Goal: Task Accomplishment & Management: Manage account settings

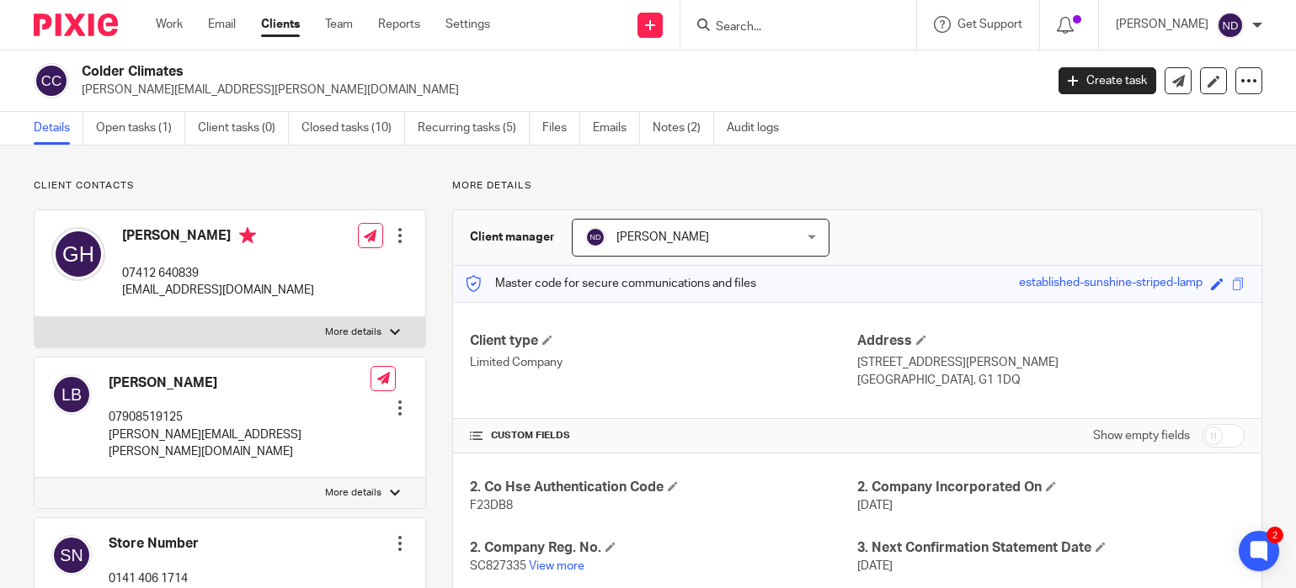
click at [778, 24] on input "Search" at bounding box center [790, 27] width 152 height 15
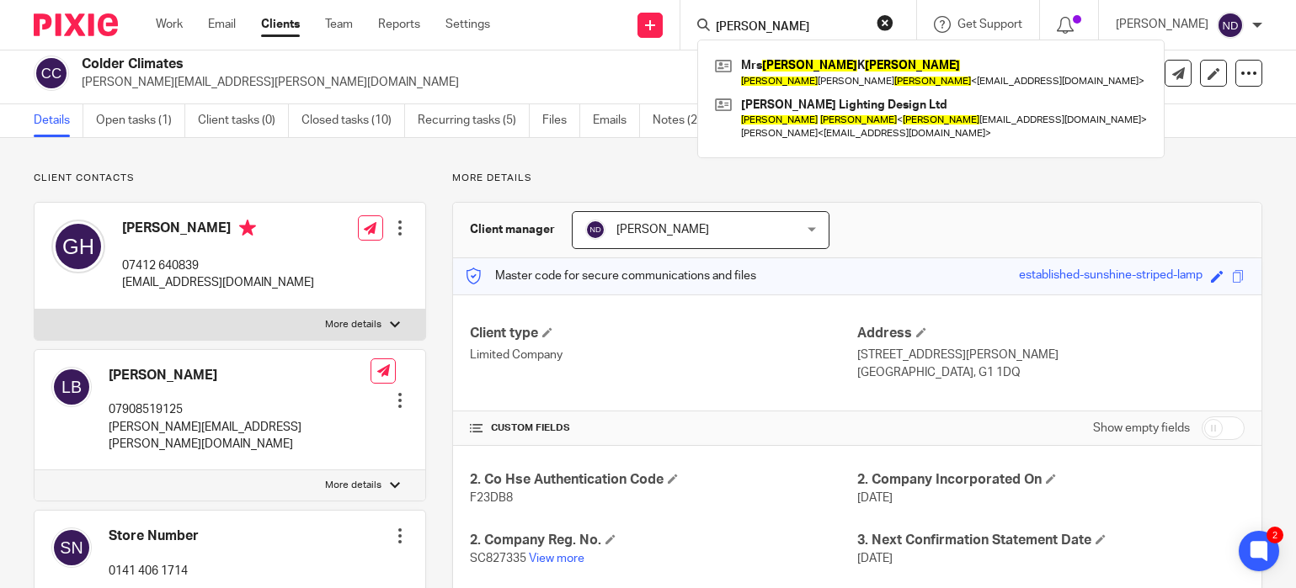
type input "[PERSON_NAME]"
click button "submit" at bounding box center [0, 0] width 0 height 0
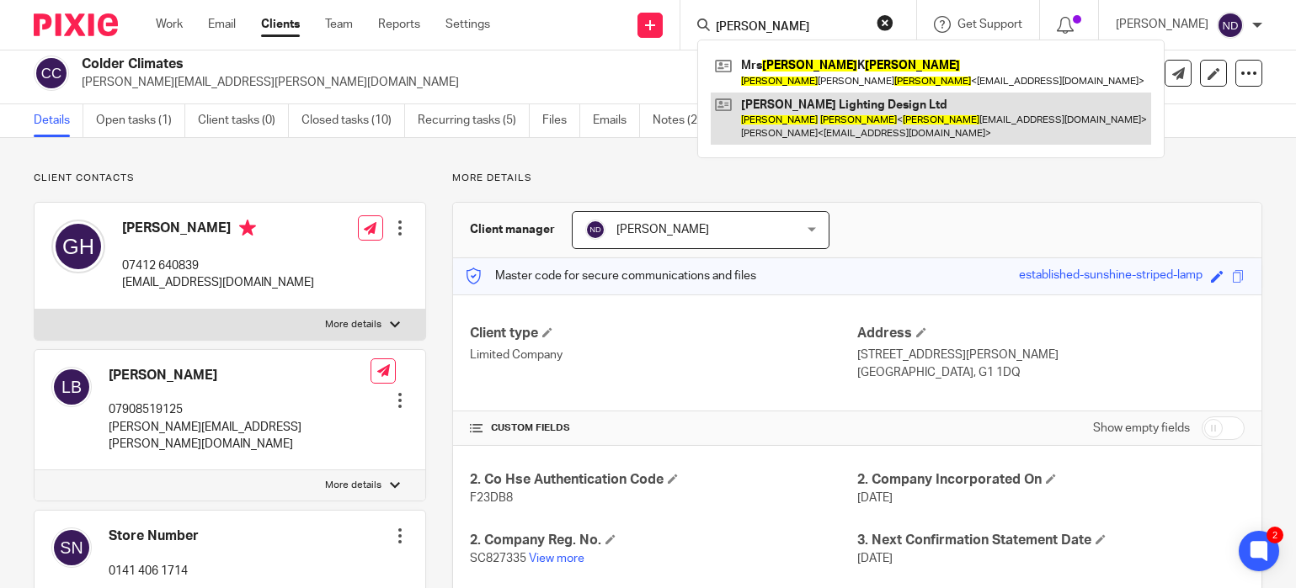
click at [810, 125] on link at bounding box center [931, 119] width 440 height 52
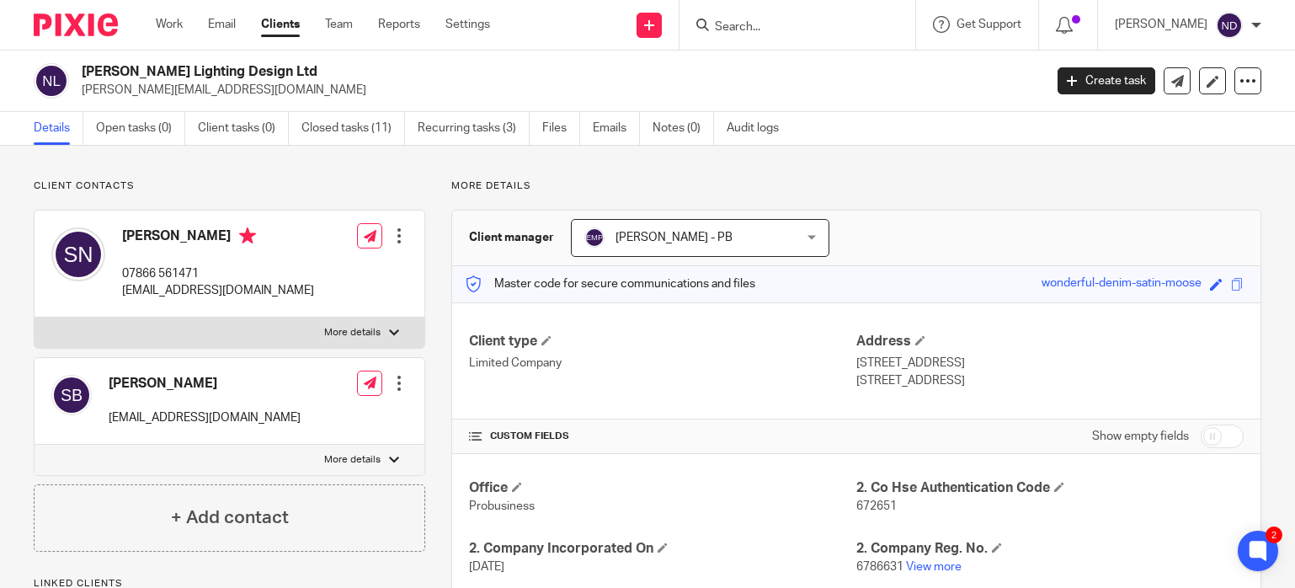
click at [745, 25] on input "Search" at bounding box center [789, 27] width 152 height 15
click at [283, 26] on link "Clients" at bounding box center [280, 24] width 39 height 17
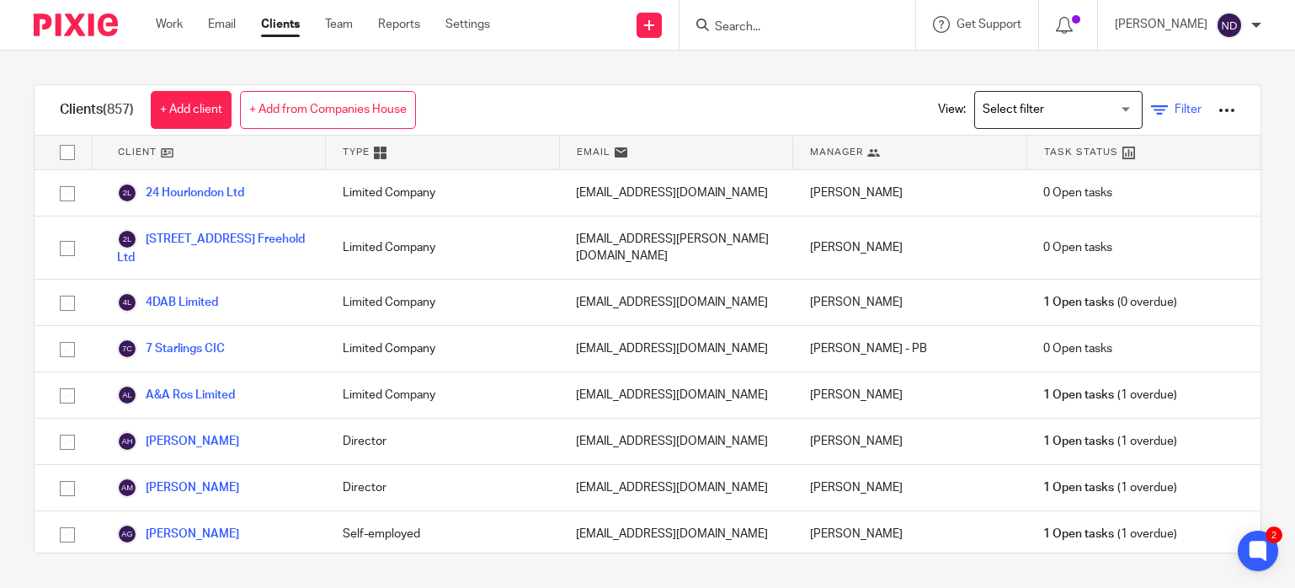
click at [1183, 113] on span "Filter" at bounding box center [1187, 110] width 27 height 12
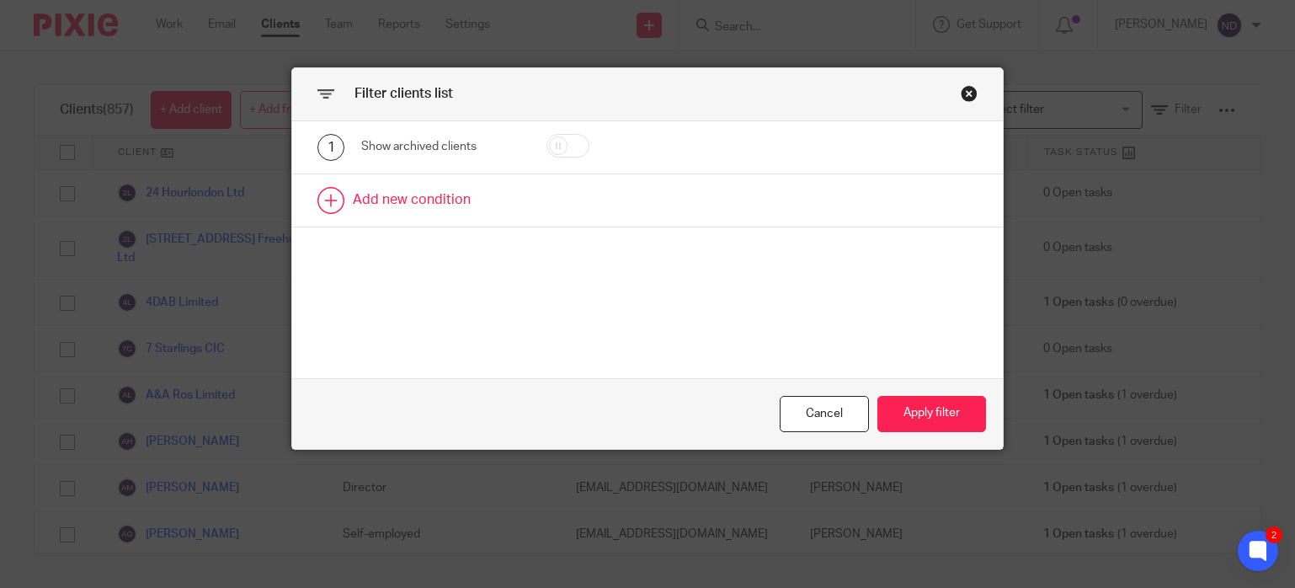
click at [428, 199] on link at bounding box center [647, 200] width 711 height 52
click at [457, 208] on div "Field" at bounding box center [432, 205] width 115 height 35
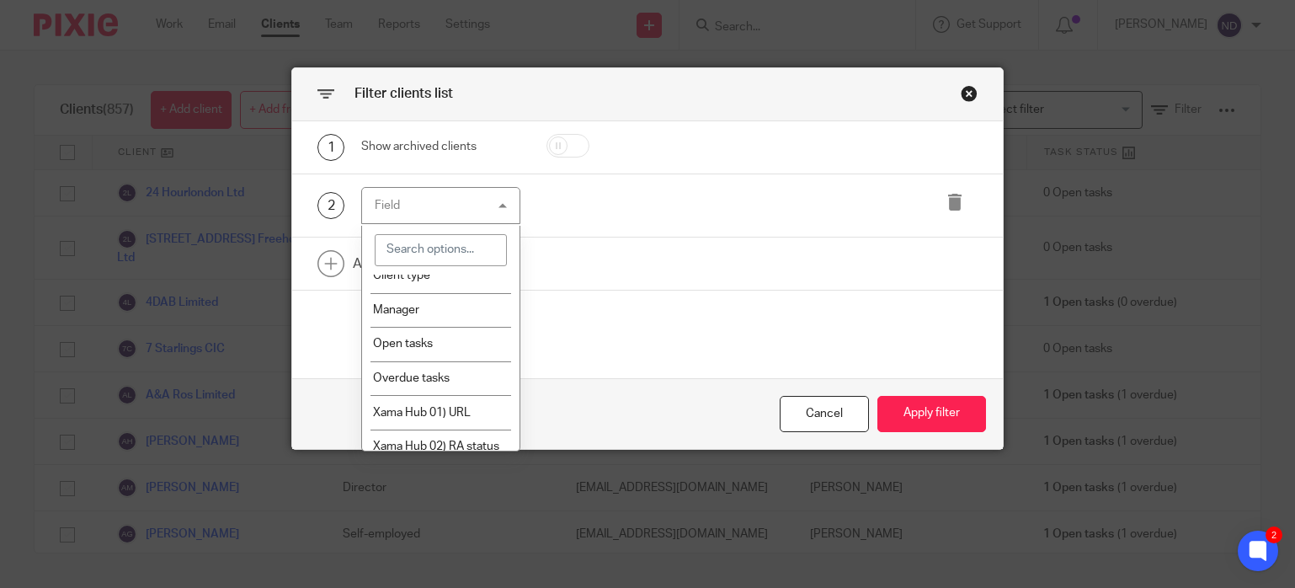
scroll to position [81, 0]
click at [402, 346] on span "Open tasks" at bounding box center [403, 347] width 60 height 12
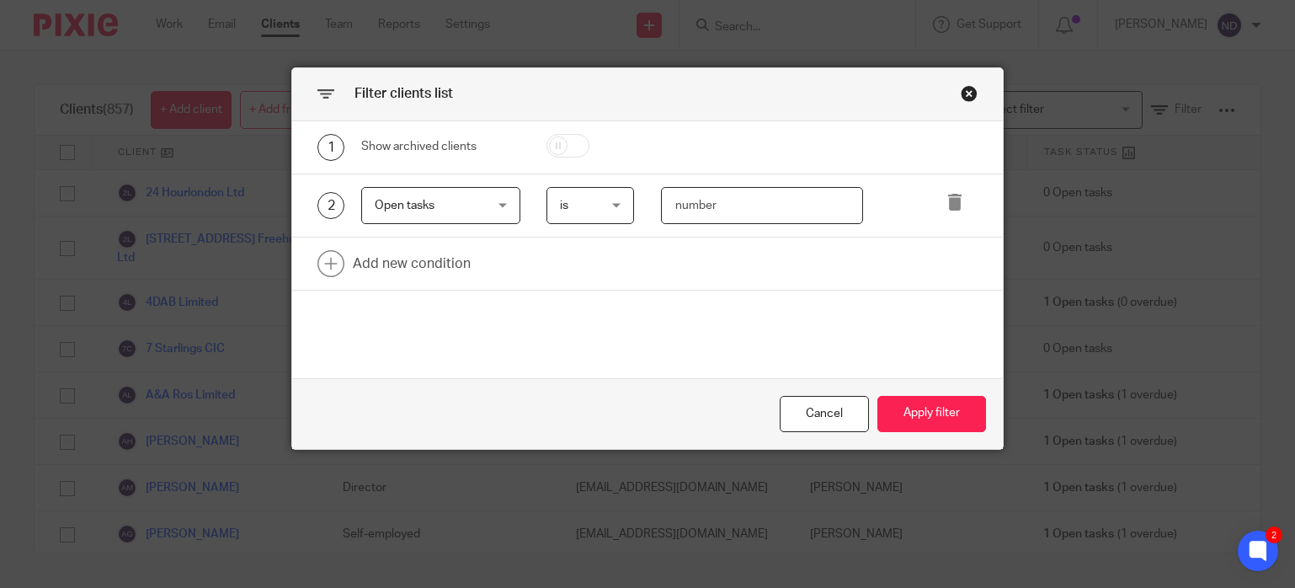
click at [709, 212] on input "number" at bounding box center [762, 206] width 202 height 38
click at [448, 214] on span "Open tasks" at bounding box center [432, 205] width 115 height 35
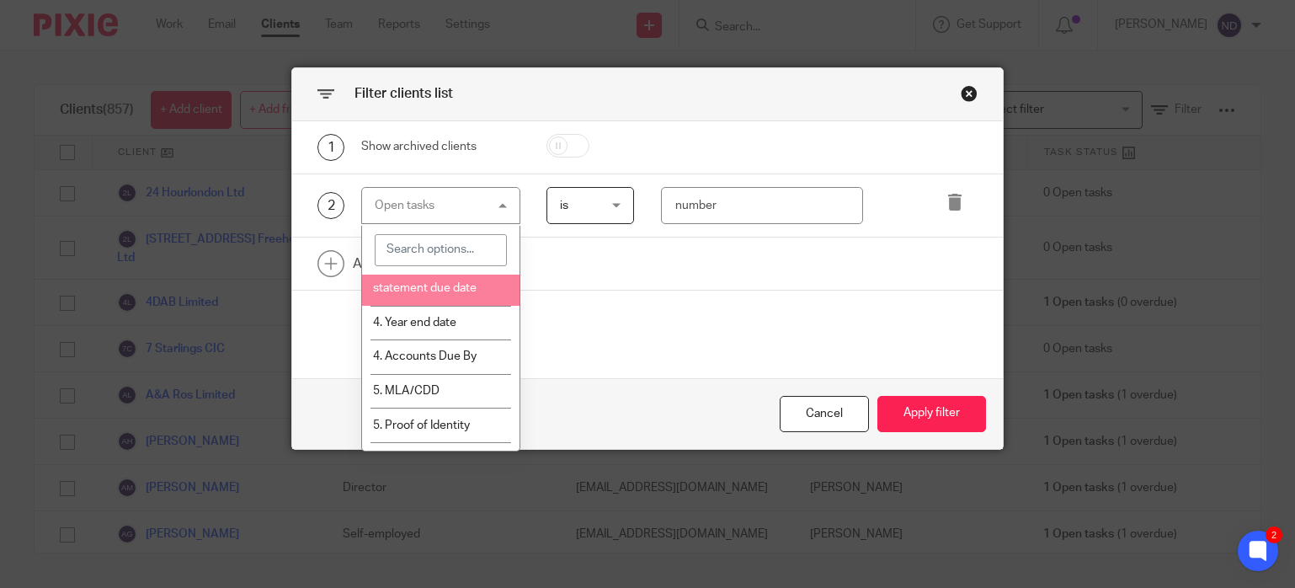
scroll to position [1055, 0]
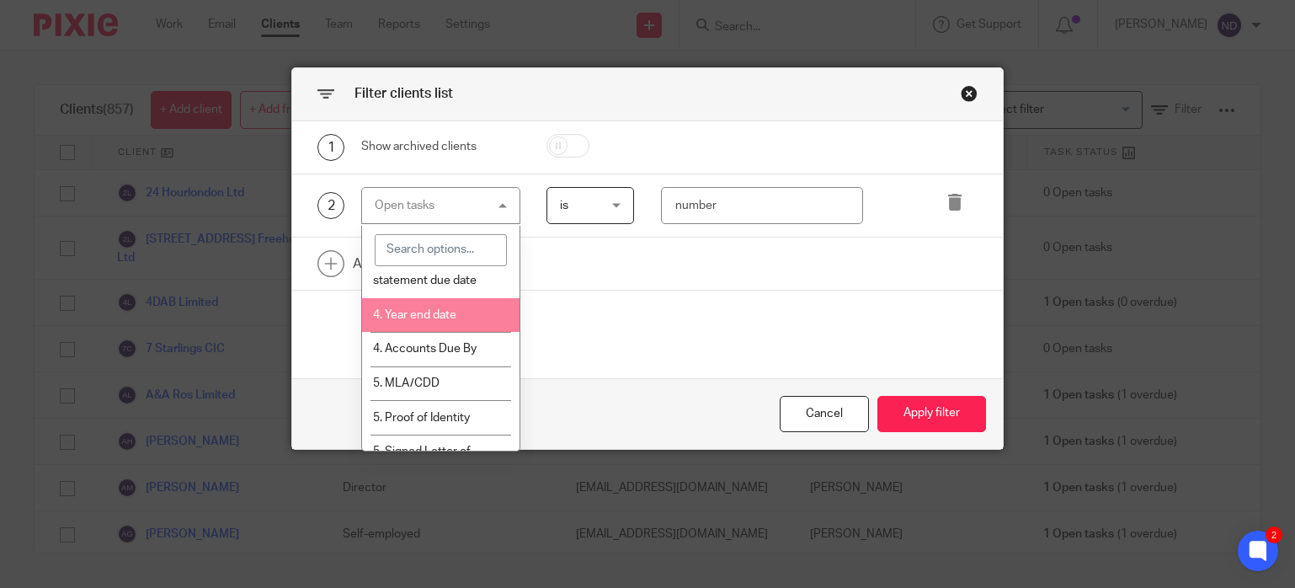
click at [393, 321] on span "4. Year end date" at bounding box center [414, 315] width 83 height 12
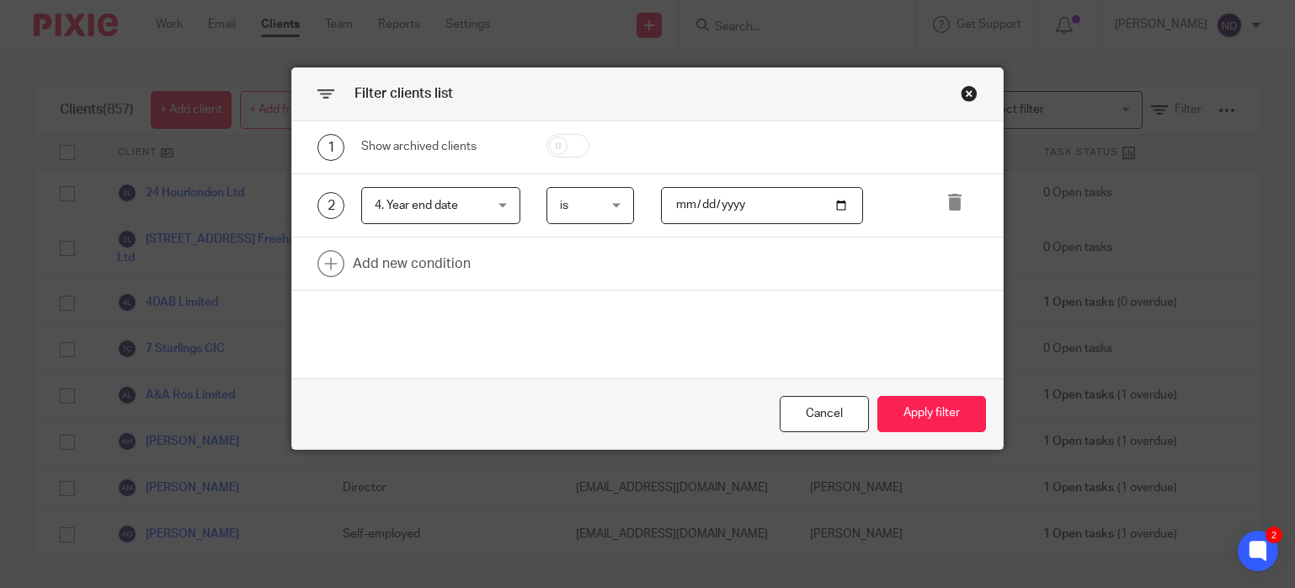
click at [582, 210] on span "is" at bounding box center [589, 205] width 59 height 35
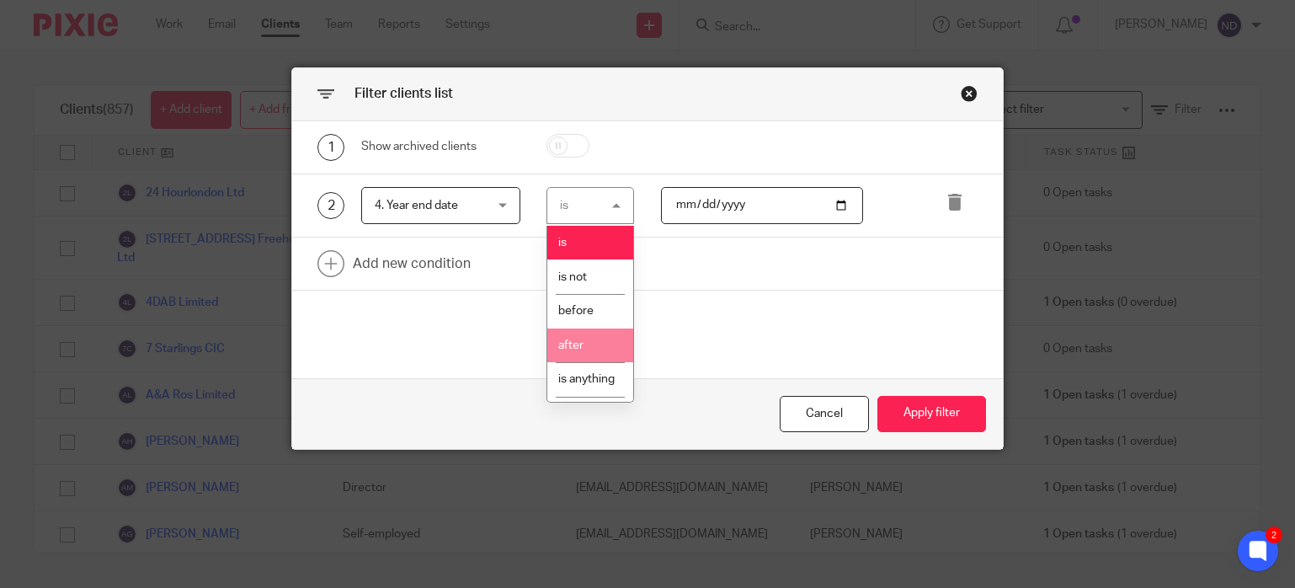
click at [581, 345] on span "after" at bounding box center [570, 345] width 25 height 12
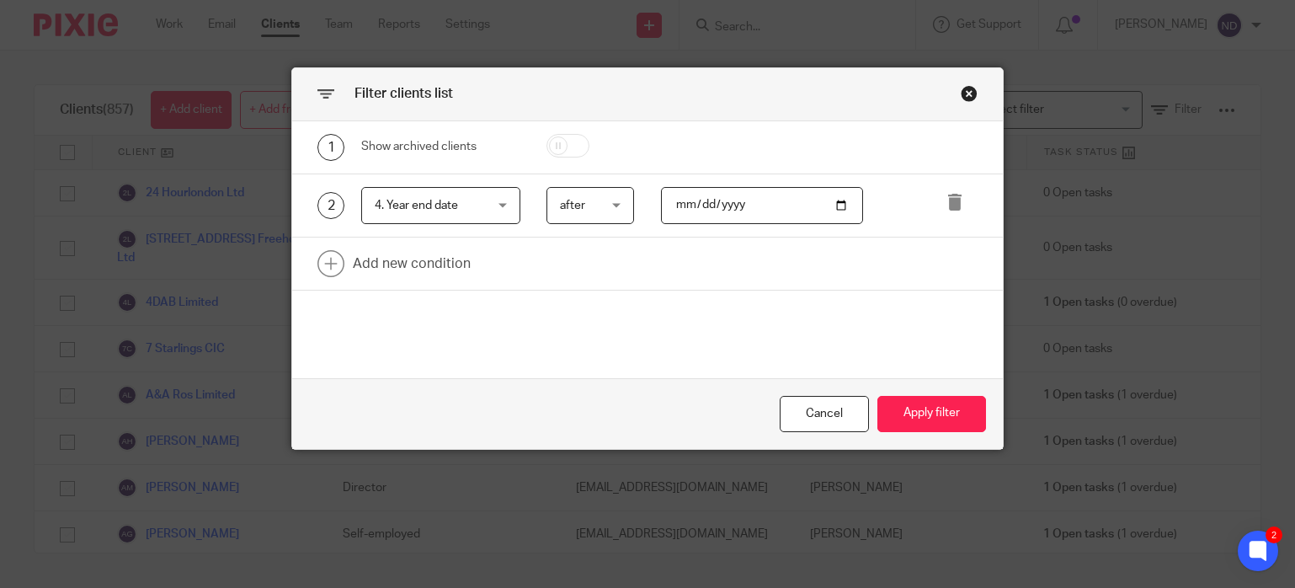
click at [759, 208] on input "date" at bounding box center [762, 206] width 202 height 38
click at [711, 217] on input "date" at bounding box center [762, 206] width 202 height 38
click at [700, 215] on input "date" at bounding box center [762, 206] width 202 height 38
click at [721, 216] on input "date" at bounding box center [762, 206] width 202 height 38
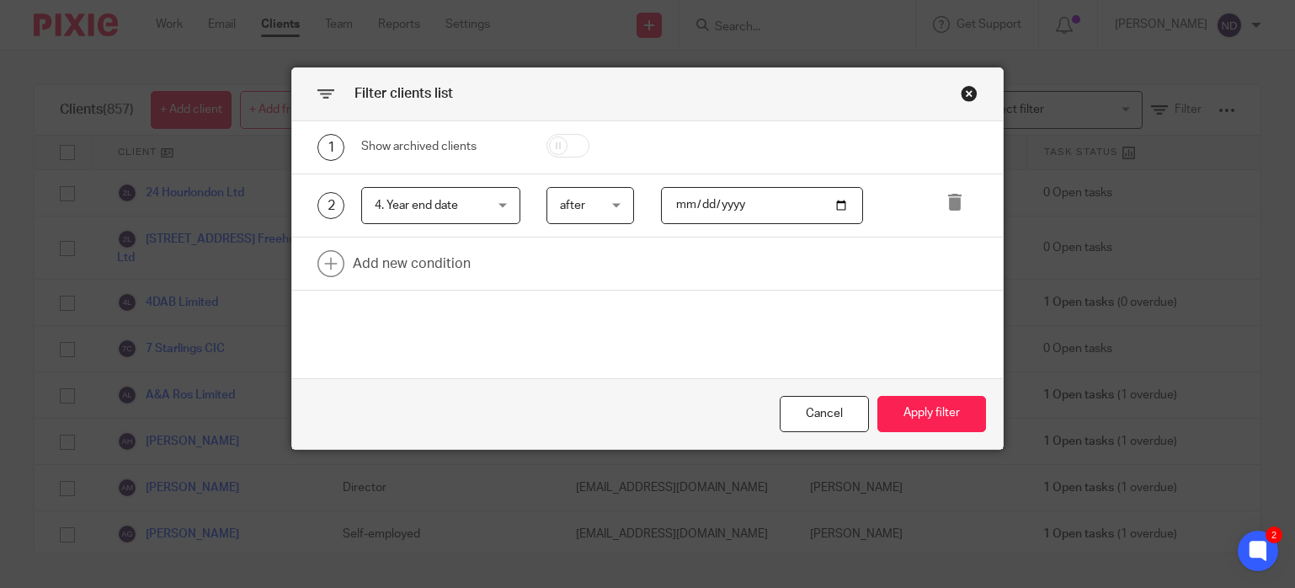
click at [728, 214] on input "date" at bounding box center [762, 206] width 202 height 38
click at [732, 208] on input "date" at bounding box center [762, 206] width 202 height 38
type input "2025-08-01"
click at [423, 264] on link at bounding box center [647, 263] width 711 height 52
click at [424, 264] on div "Field" at bounding box center [432, 268] width 115 height 35
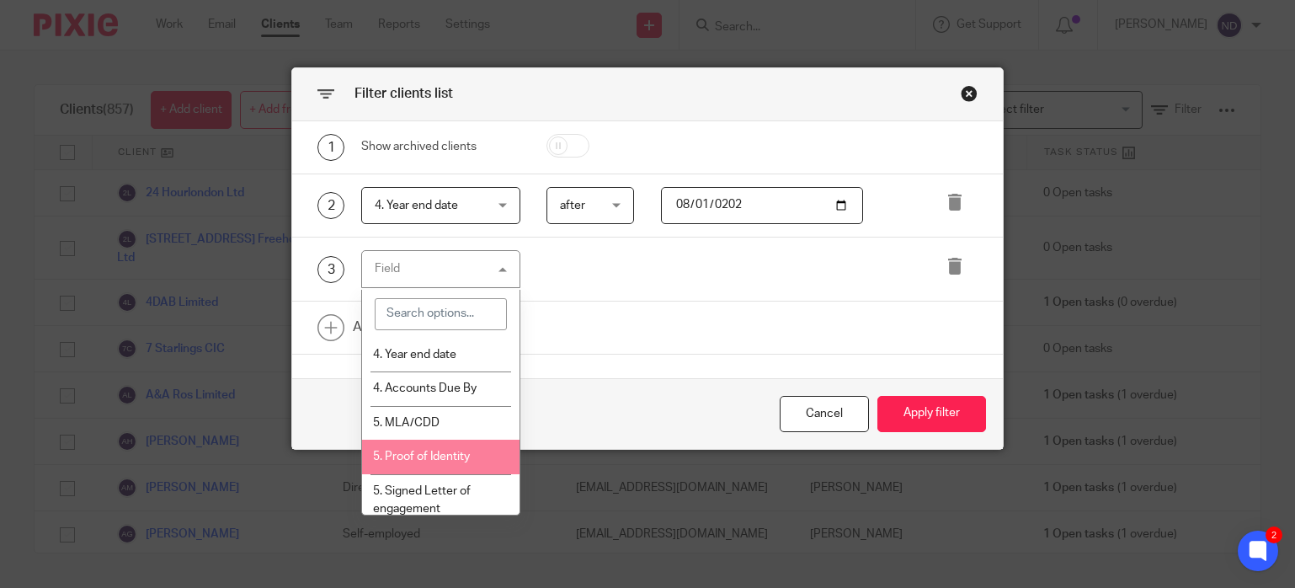
scroll to position [1067, 0]
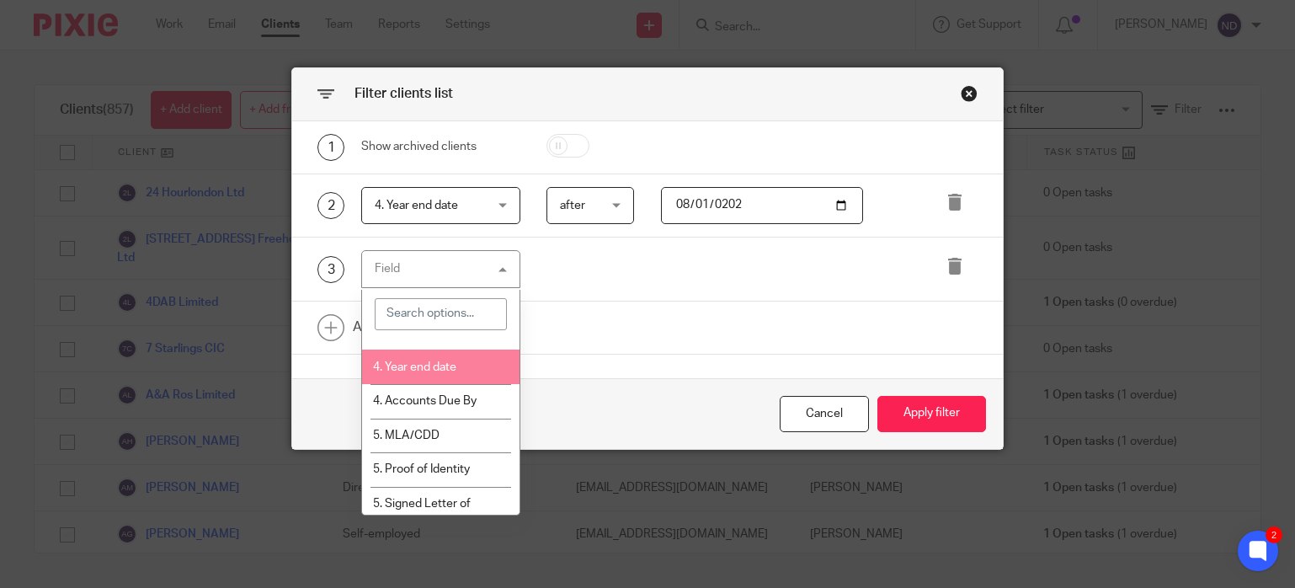
click at [402, 373] on span "4. Year end date" at bounding box center [414, 367] width 83 height 12
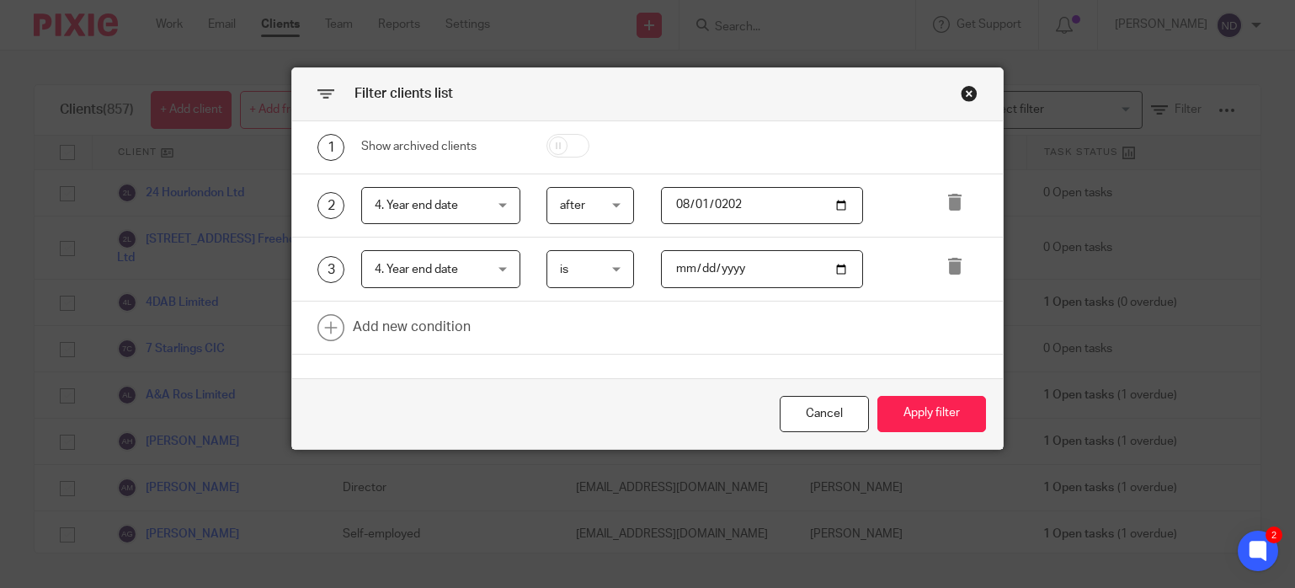
click at [593, 280] on span "is" at bounding box center [589, 268] width 59 height 35
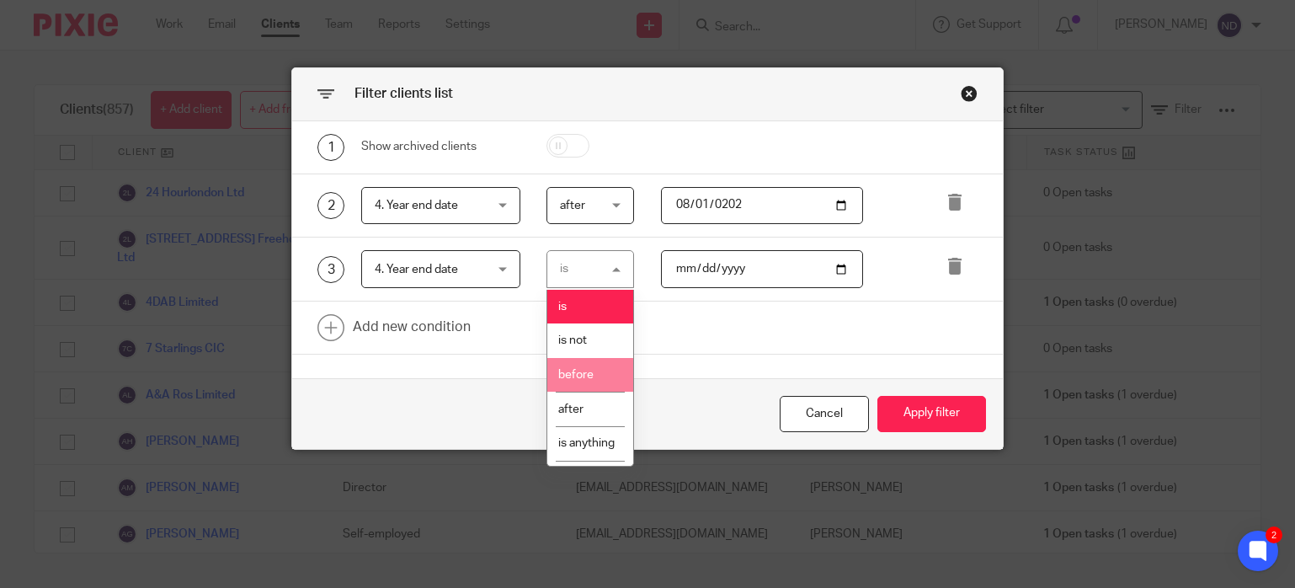
click at [579, 376] on span "before" at bounding box center [575, 375] width 35 height 12
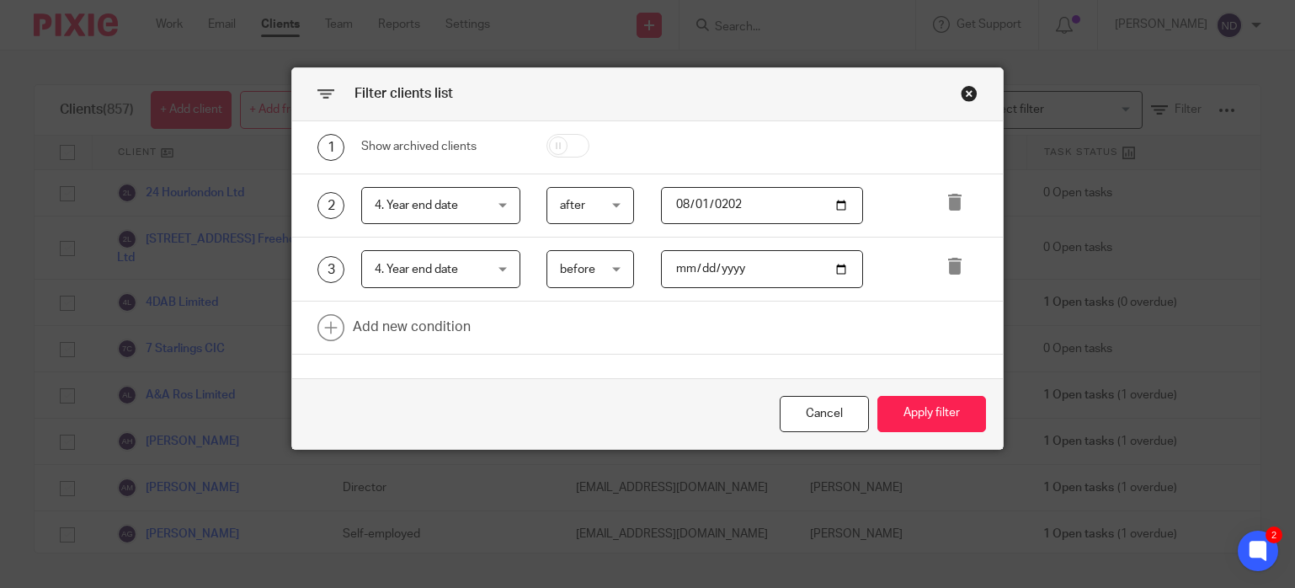
click at [684, 273] on input "date" at bounding box center [762, 269] width 202 height 38
type input "2025-09-05"
click at [921, 412] on button "Apply filter" at bounding box center [931, 414] width 109 height 36
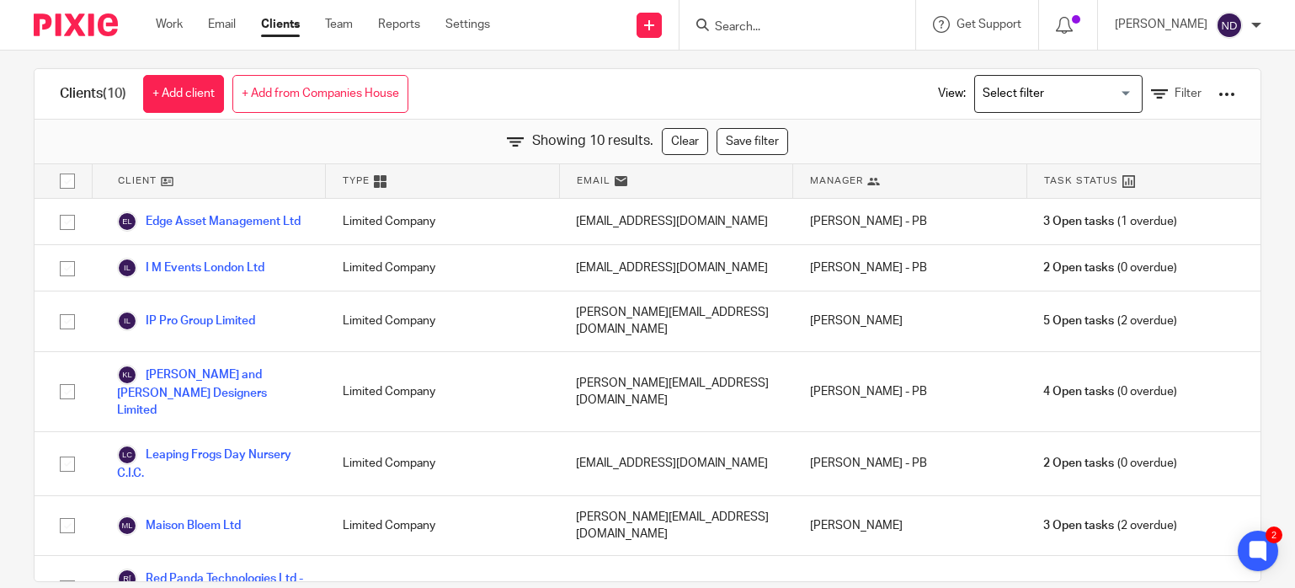
scroll to position [0, 0]
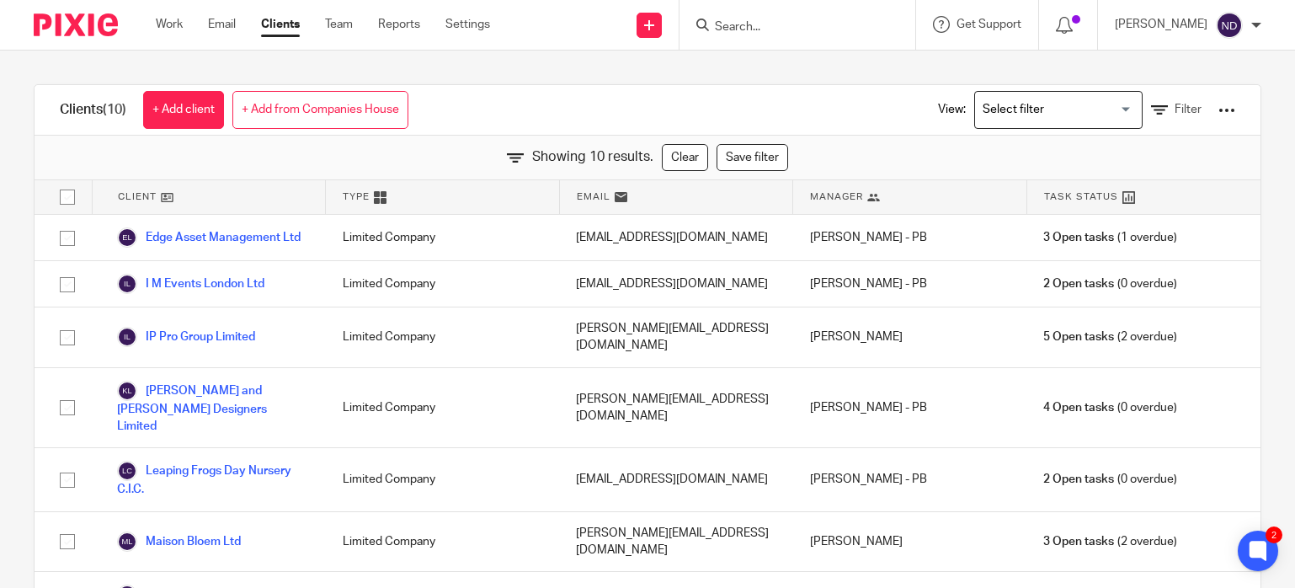
click at [1227, 113] on div at bounding box center [1226, 110] width 17 height 17
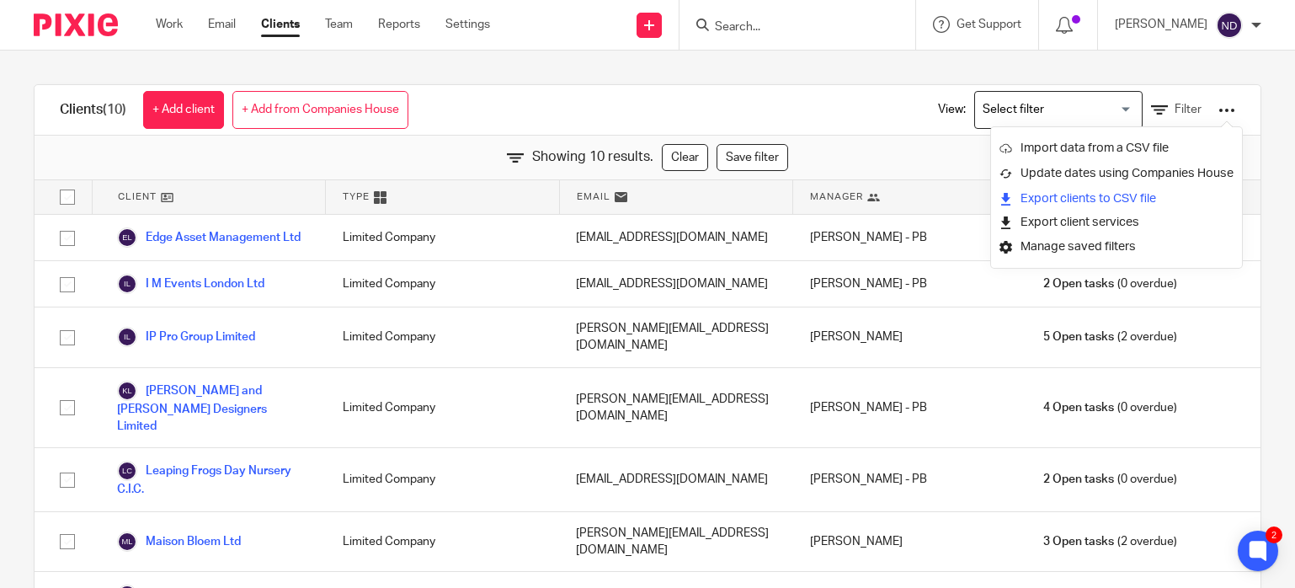
click at [1057, 201] on link "Export clients to CSV file" at bounding box center [1116, 198] width 234 height 25
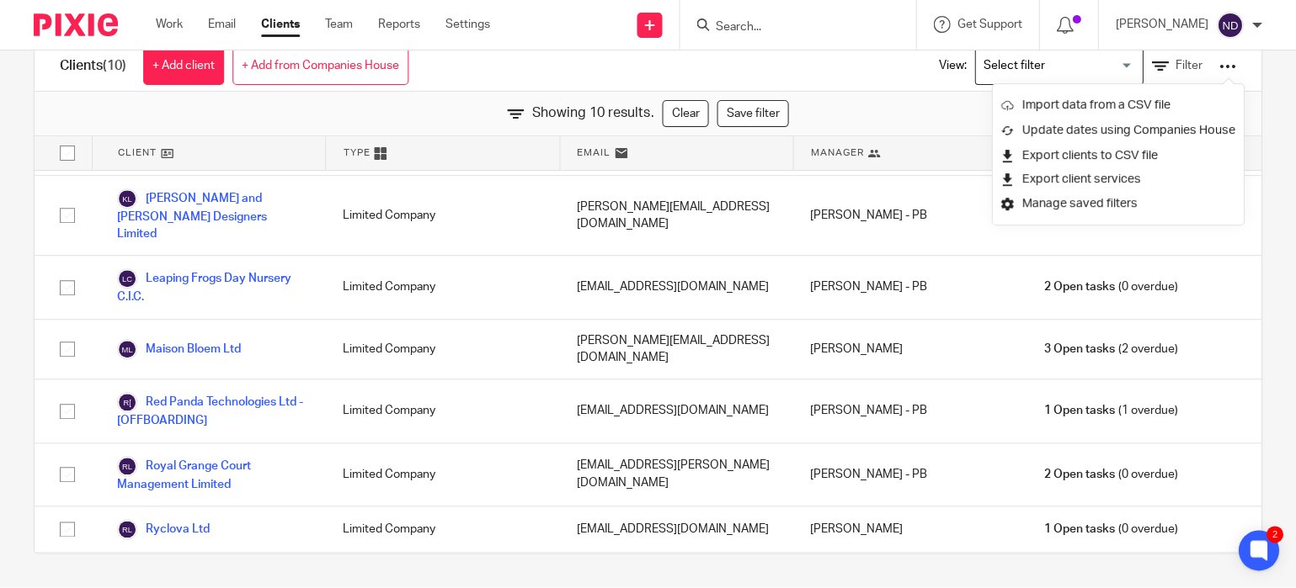
scroll to position [43, 0]
click at [841, 98] on div "Showing 10 results. Clear Save filter" at bounding box center [648, 115] width 1227 height 45
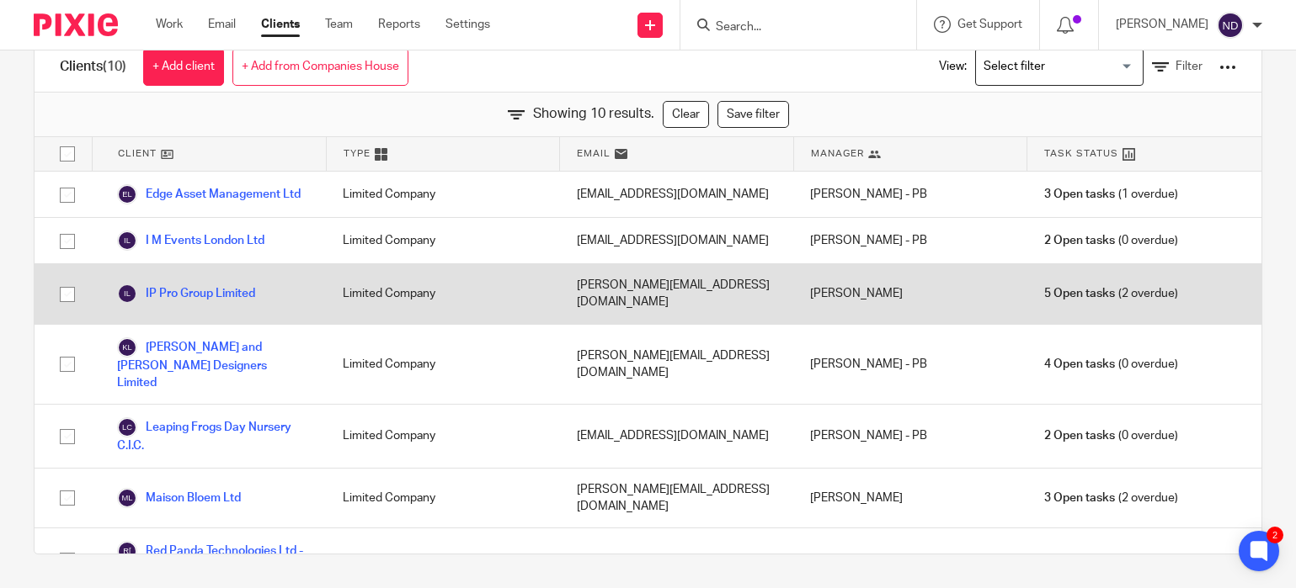
scroll to position [0, 0]
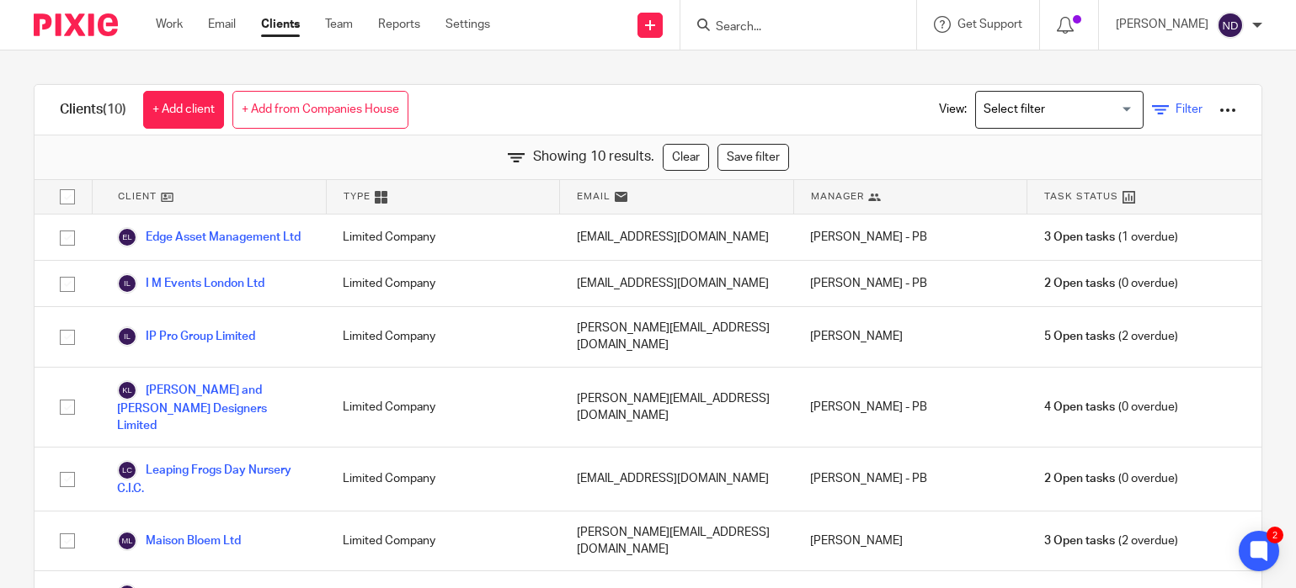
click at [1158, 108] on icon at bounding box center [1160, 110] width 17 height 17
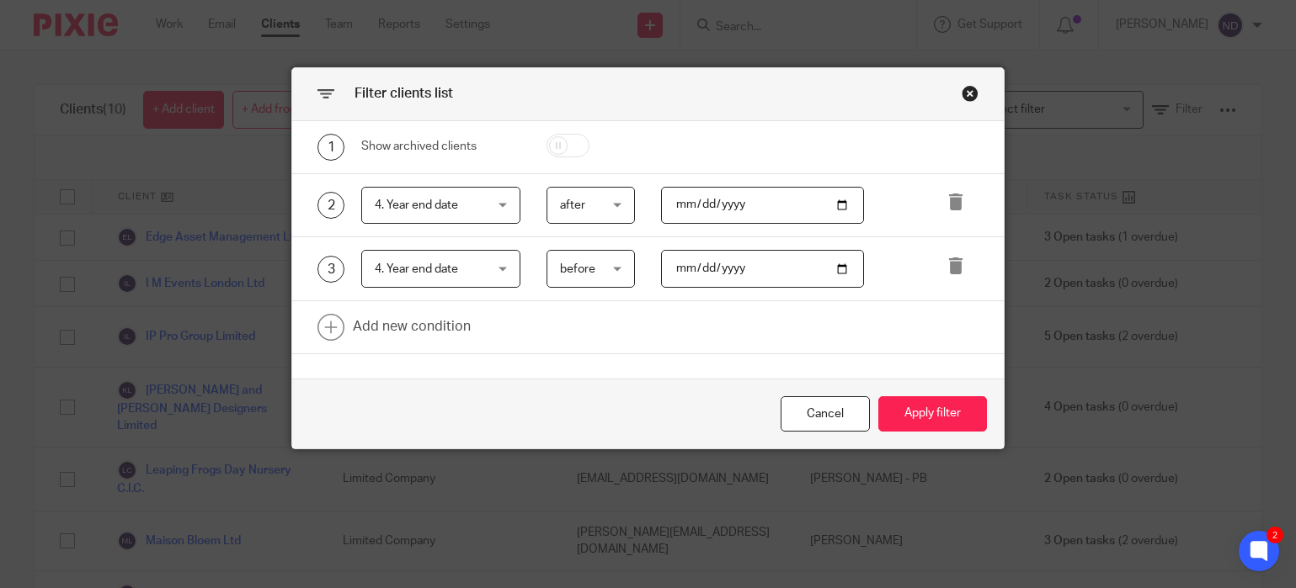
click at [968, 93] on div "Close this dialog window" at bounding box center [969, 93] width 17 height 17
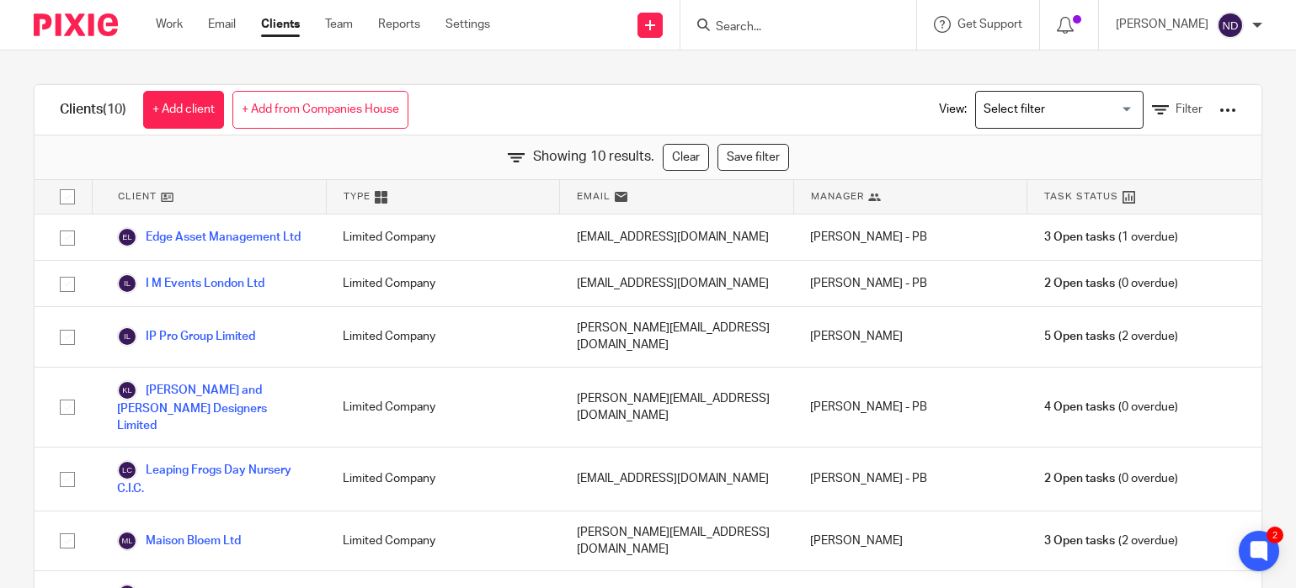
click at [1223, 110] on div at bounding box center [1227, 110] width 17 height 17
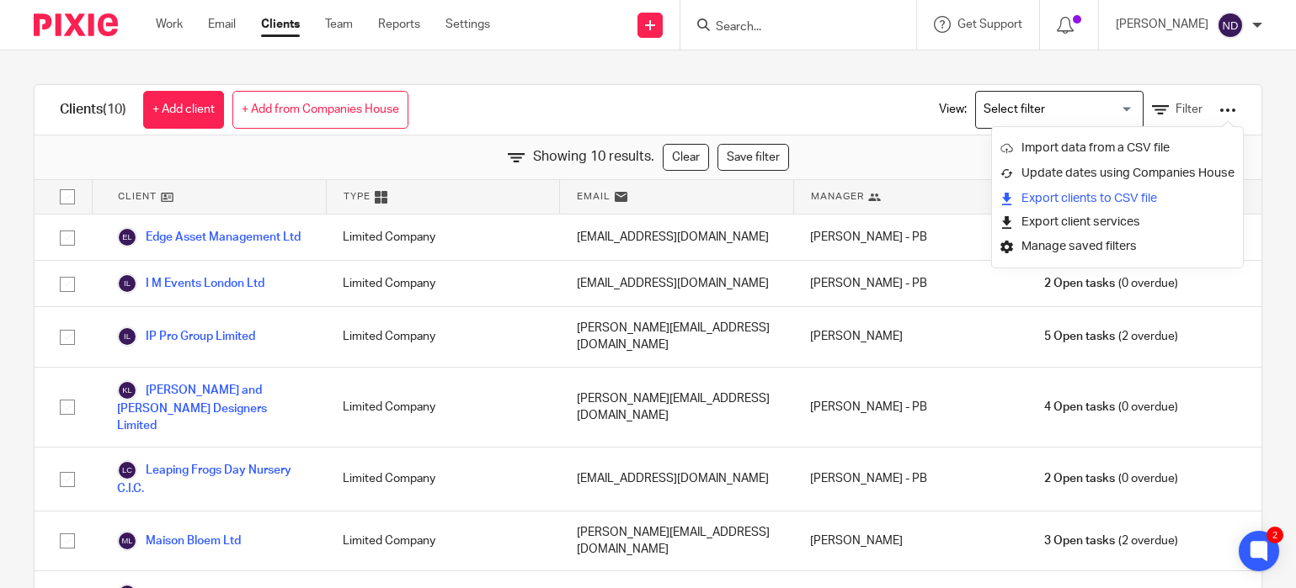
click at [1063, 198] on link "Export clients to CSV file" at bounding box center [1117, 198] width 234 height 25
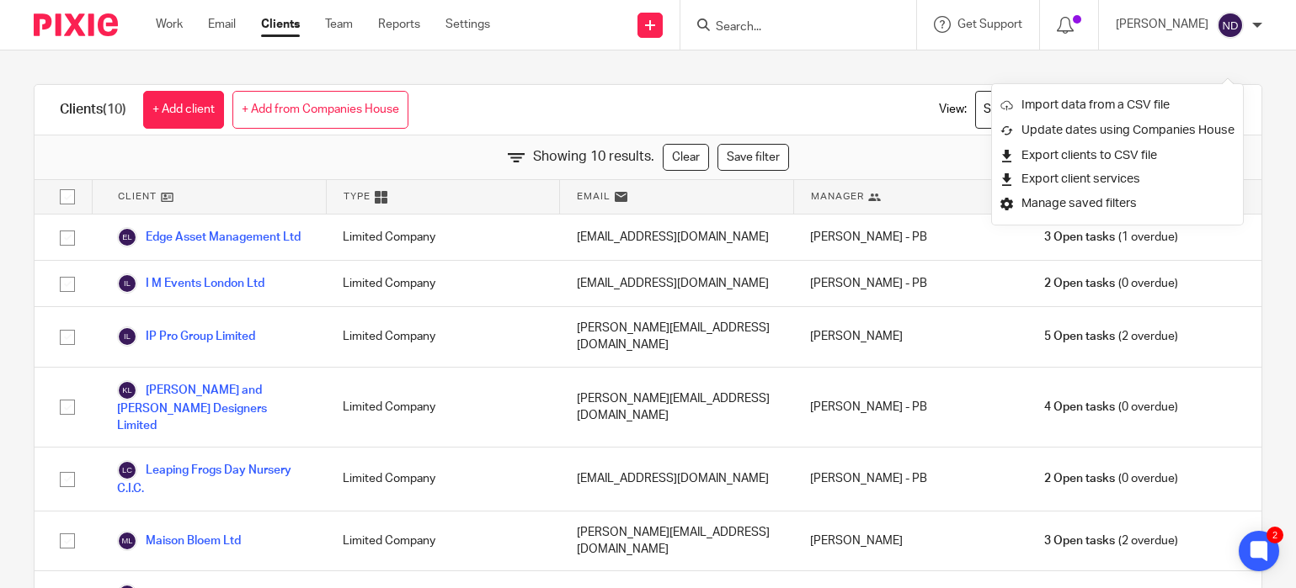
drag, startPoint x: 374, startPoint y: 62, endPoint x: 433, endPoint y: 634, distance: 574.6
click at [433, 587] on html "Work Email Clients Team Reports Settings Work Email Clients Team Reports Settin…" at bounding box center [648, 294] width 1296 height 588
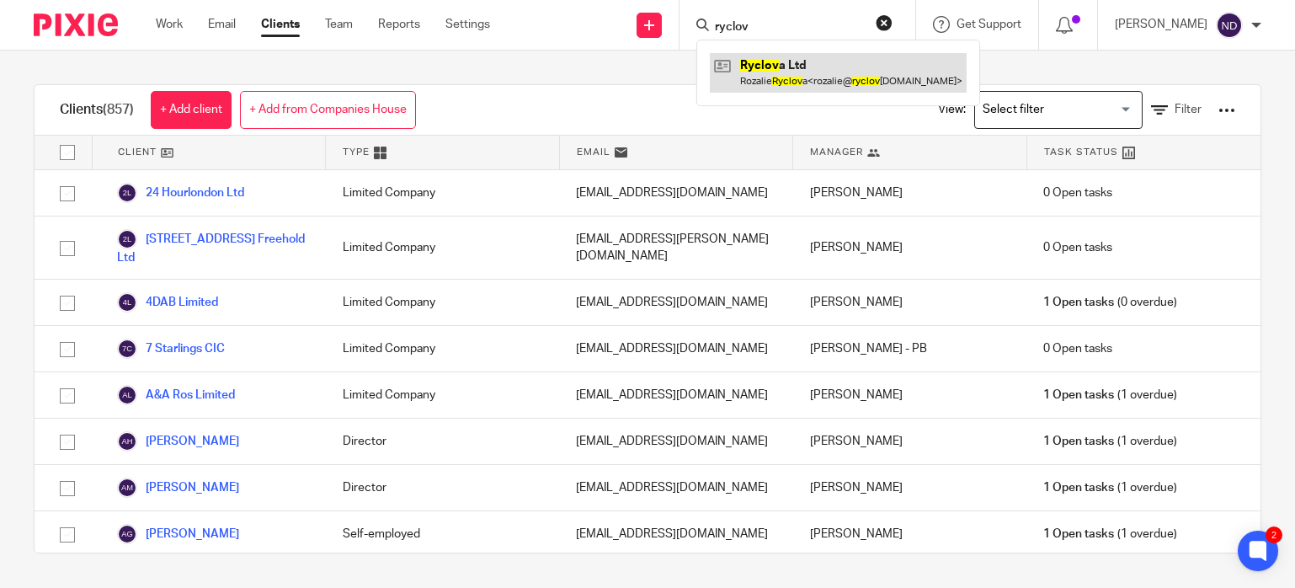
type input "ryclov"
click at [812, 73] on link at bounding box center [838, 72] width 257 height 39
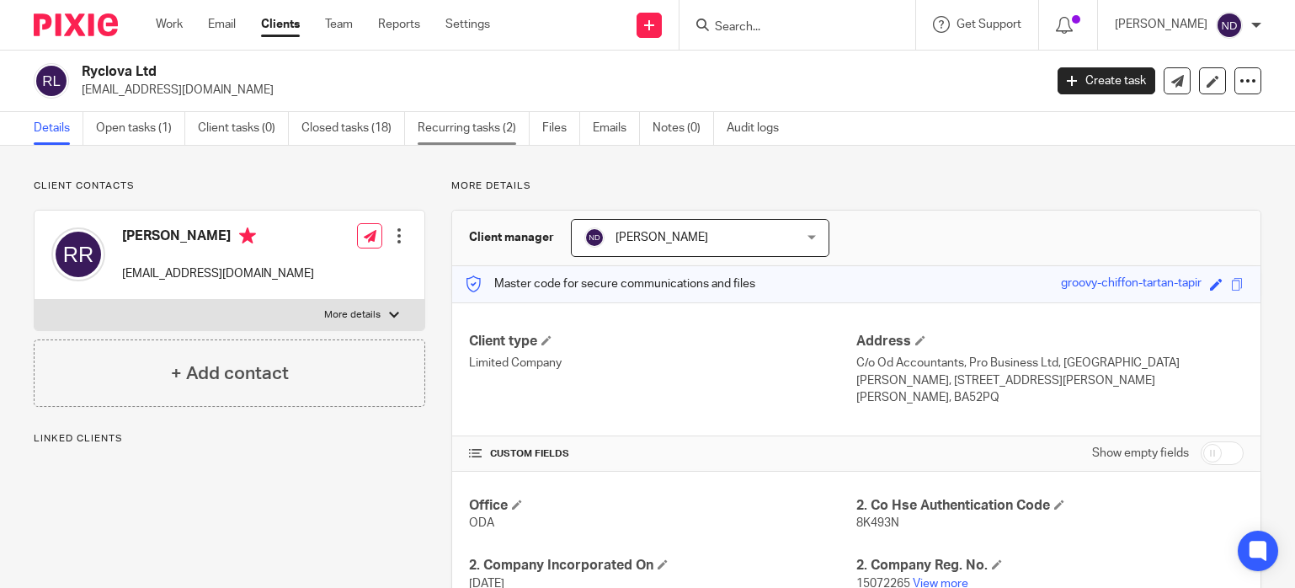
click at [461, 126] on link "Recurring tasks (2)" at bounding box center [474, 128] width 112 height 33
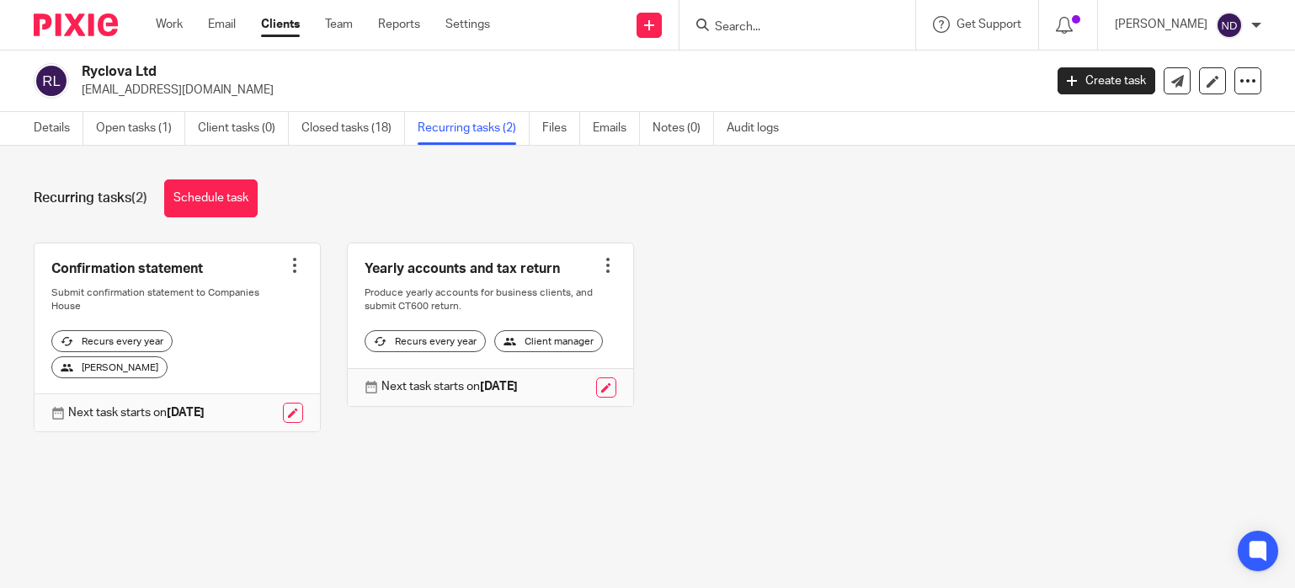
click at [605, 274] on link at bounding box center [490, 324] width 285 height 162
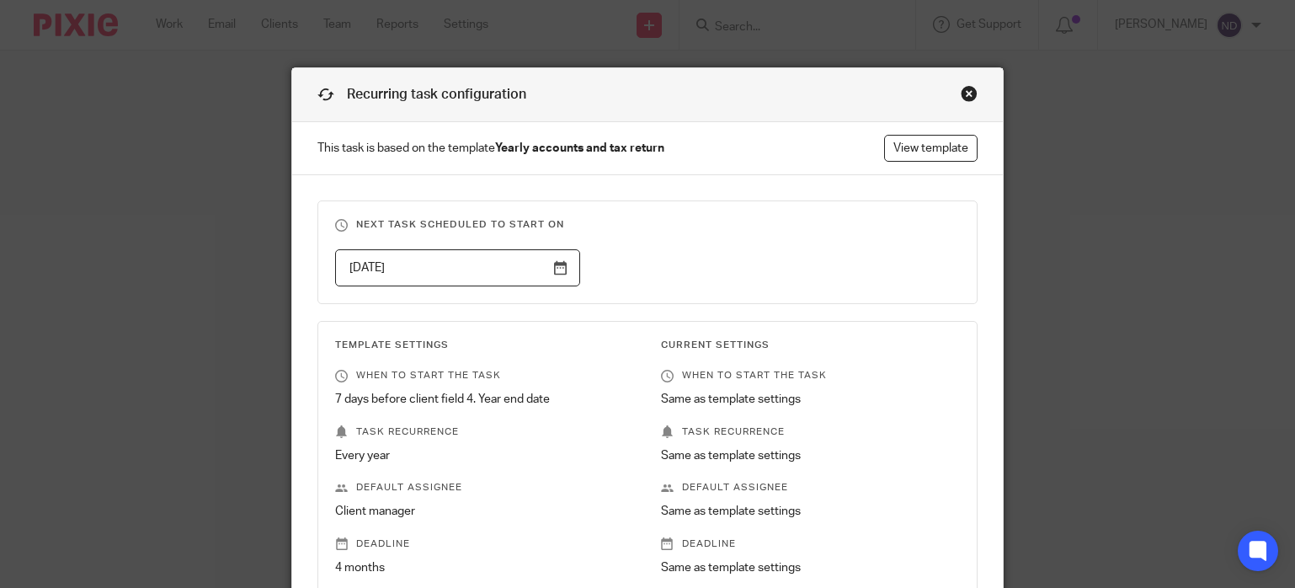
scroll to position [2, 0]
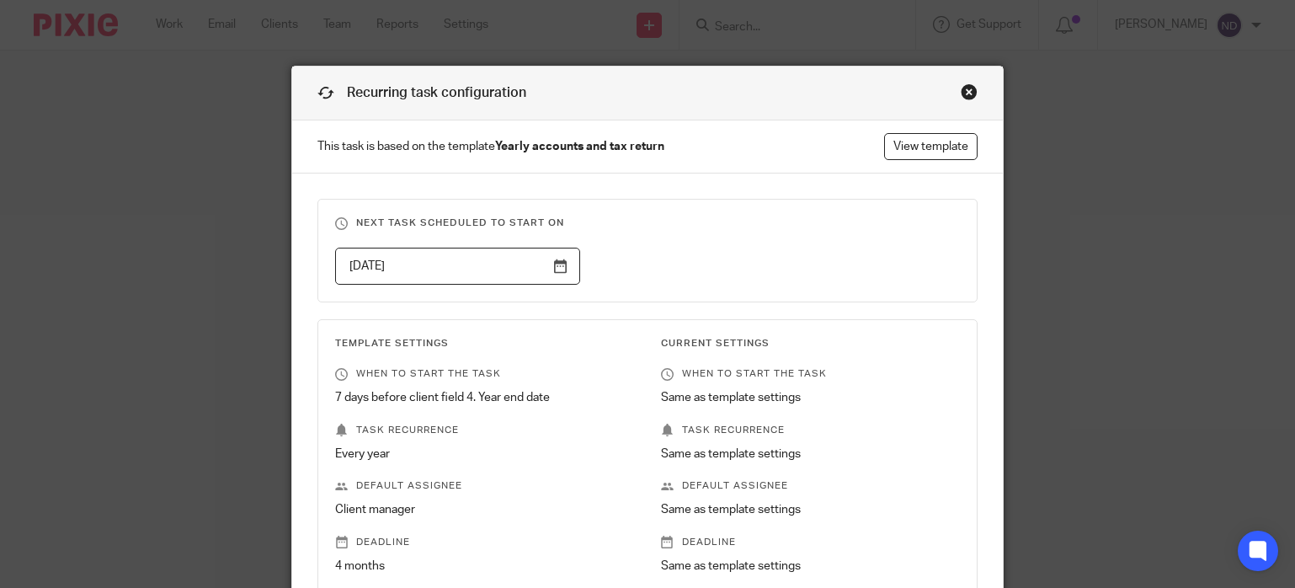
click at [963, 93] on div "Close this dialog window" at bounding box center [969, 91] width 17 height 17
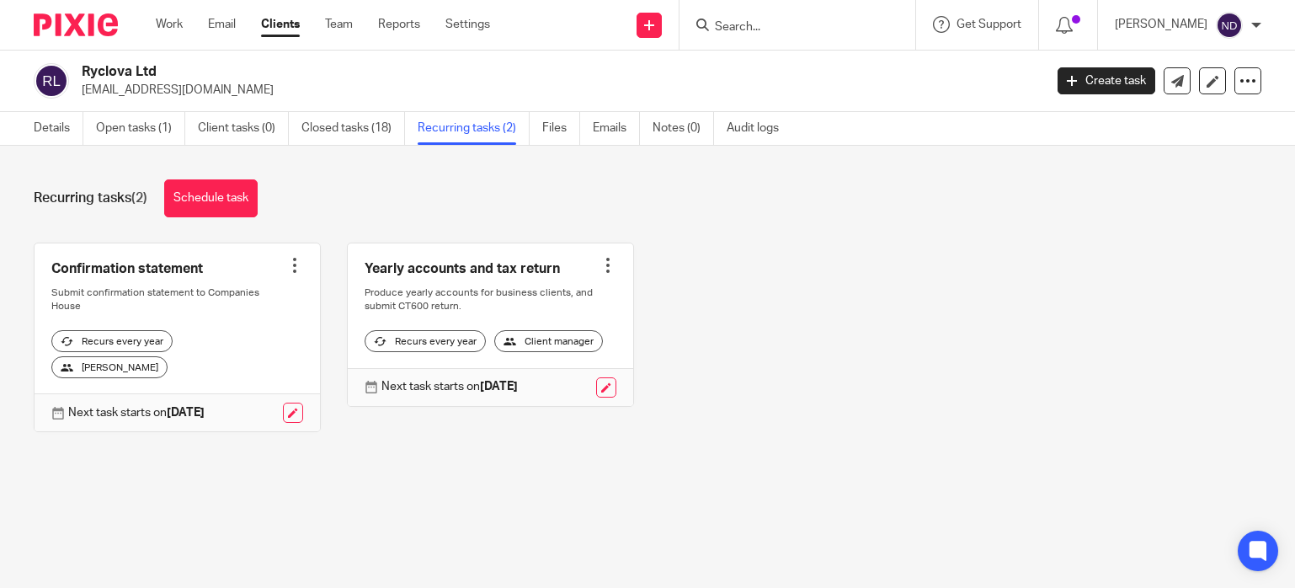
click at [613, 266] on div at bounding box center [607, 265] width 17 height 17
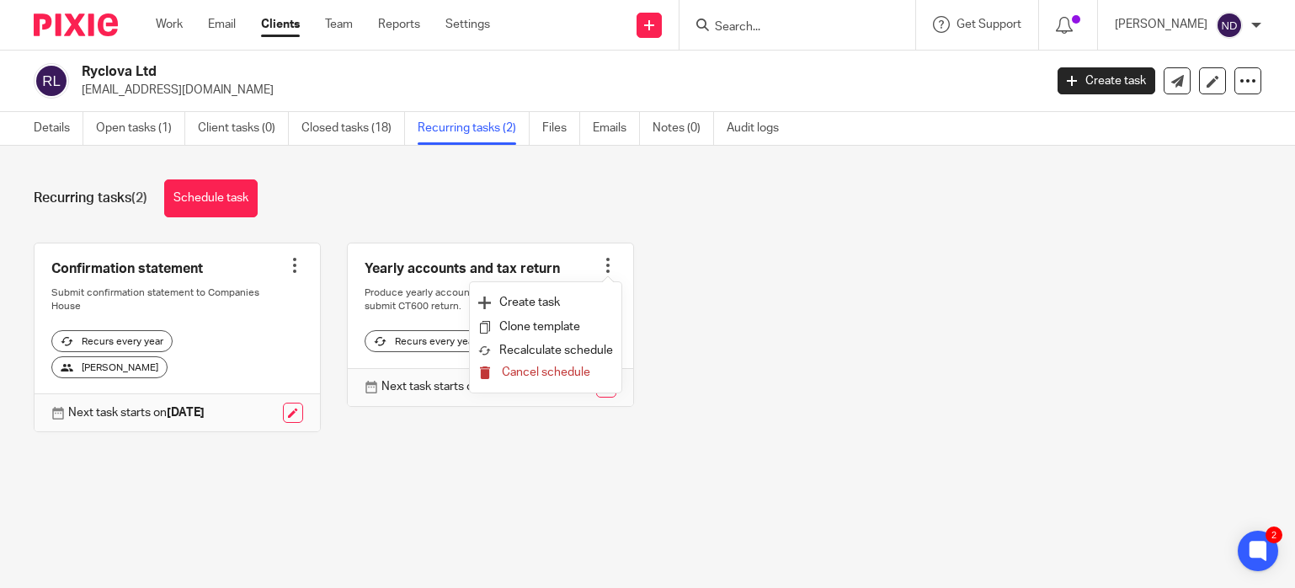
click at [544, 374] on span "Cancel schedule" at bounding box center [546, 372] width 88 height 12
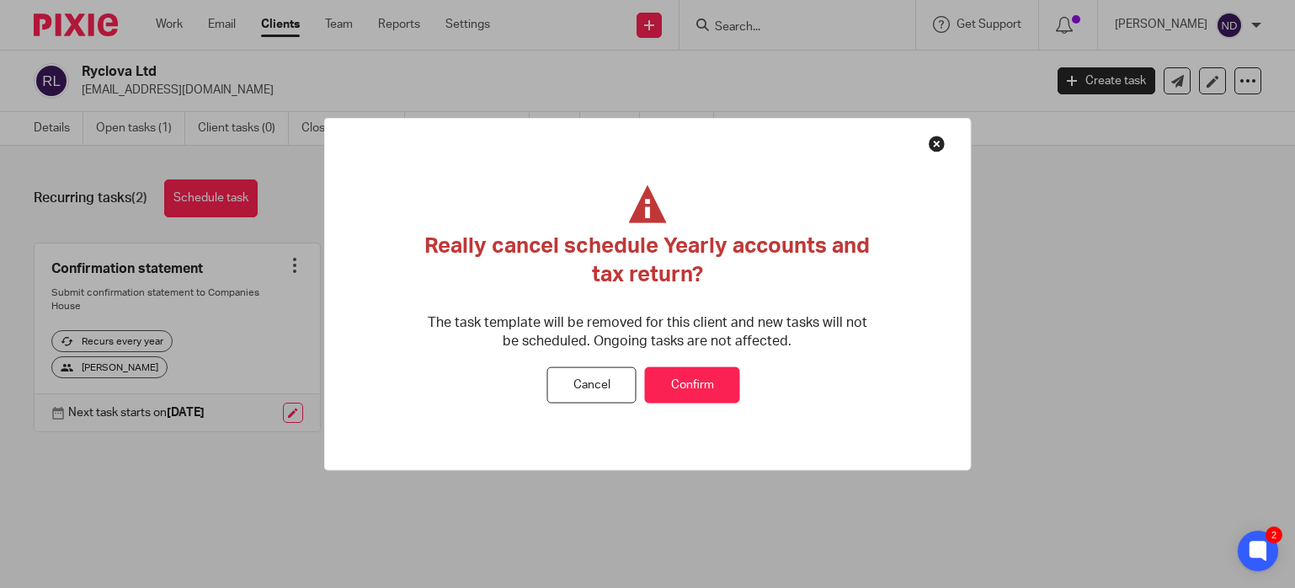
click at [703, 376] on button "Confirm" at bounding box center [692, 385] width 95 height 36
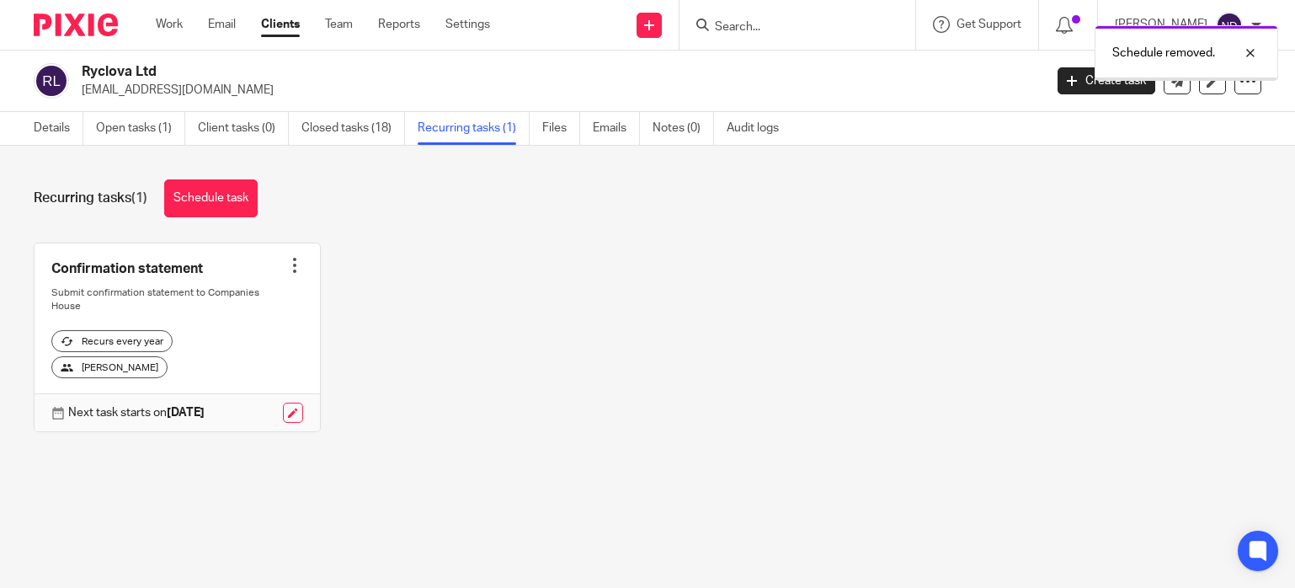
click at [297, 267] on div at bounding box center [294, 265] width 17 height 17
click at [225, 372] on span "Cancel schedule" at bounding box center [233, 372] width 88 height 12
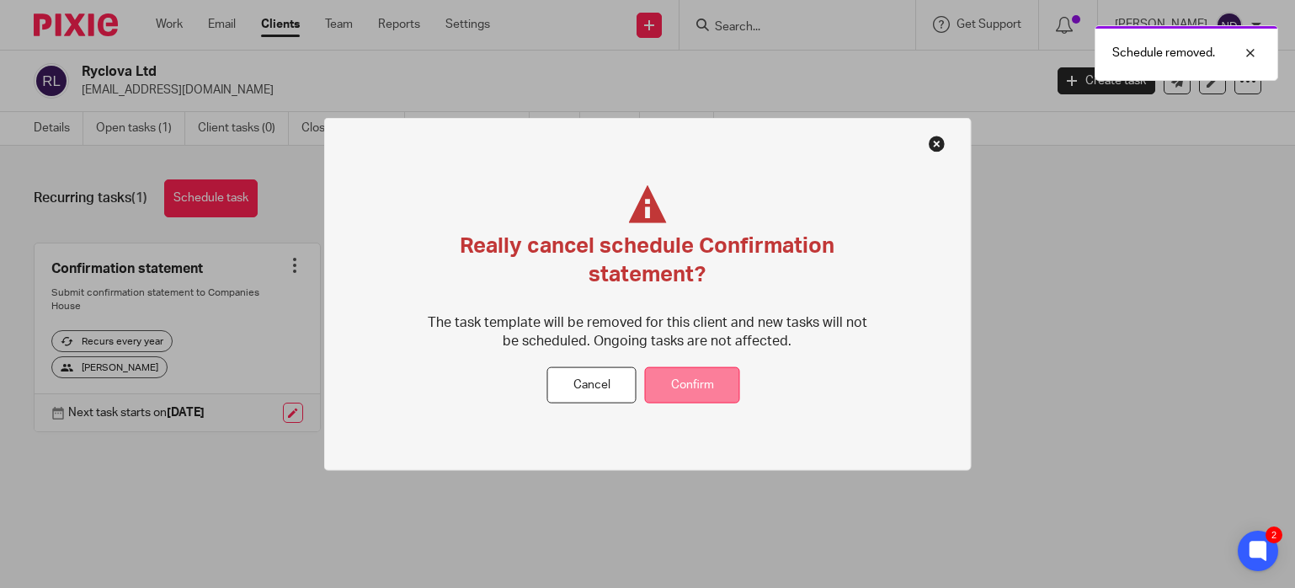
click at [683, 383] on button "Confirm" at bounding box center [692, 385] width 95 height 36
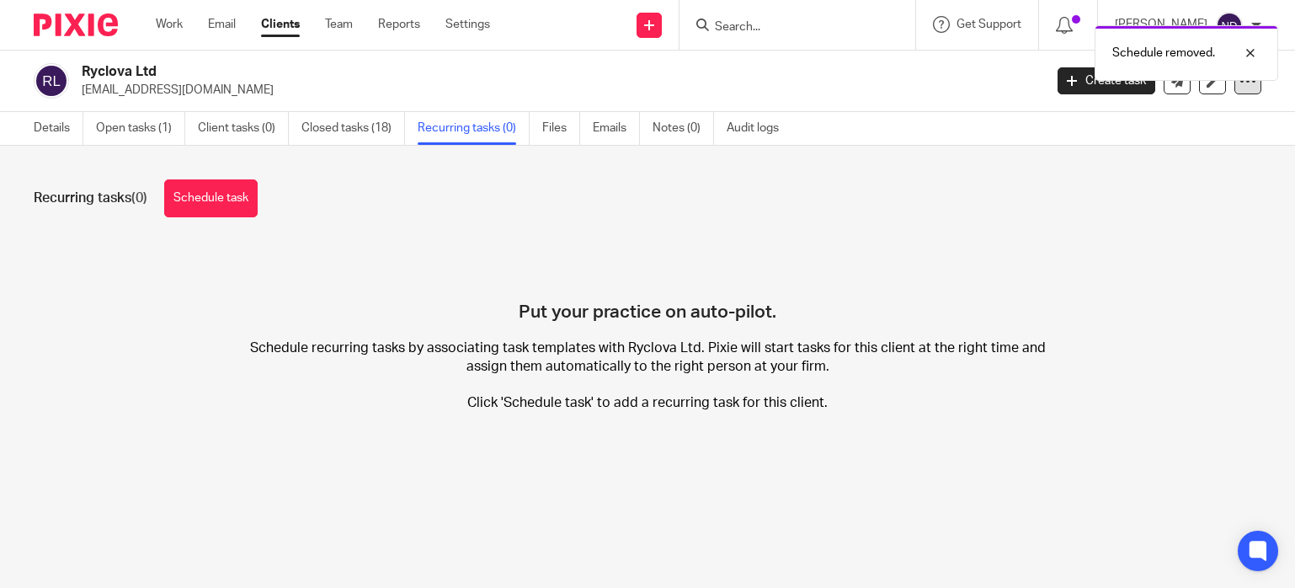
click at [1241, 89] on div at bounding box center [1247, 80] width 27 height 27
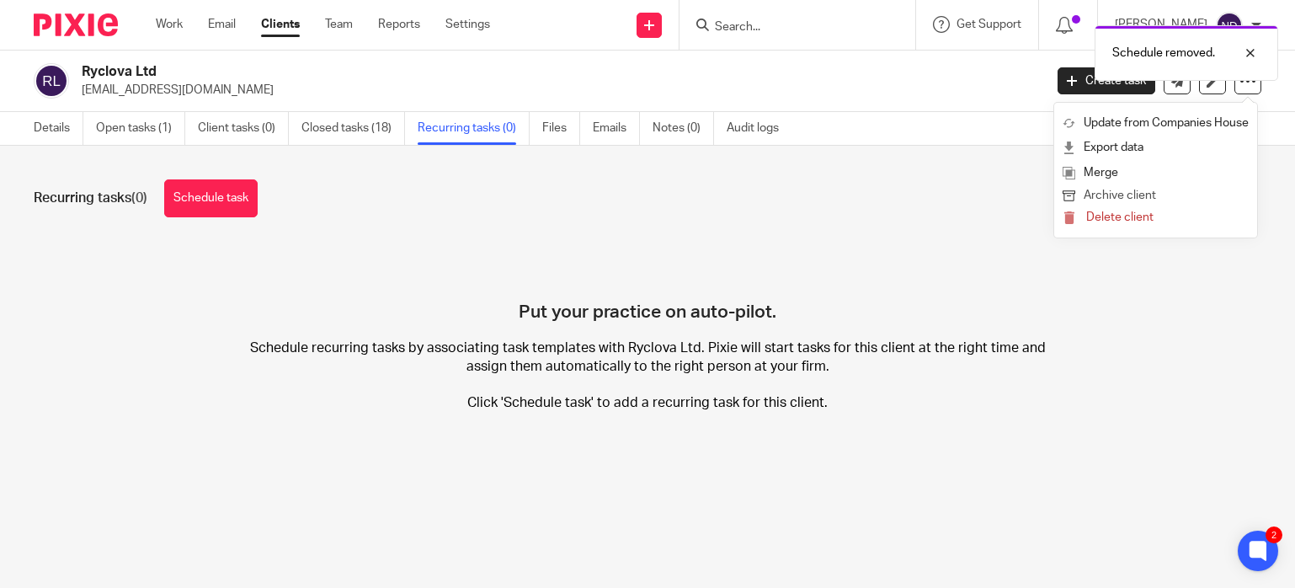
click at [1107, 194] on button "Archive client" at bounding box center [1155, 196] width 186 height 22
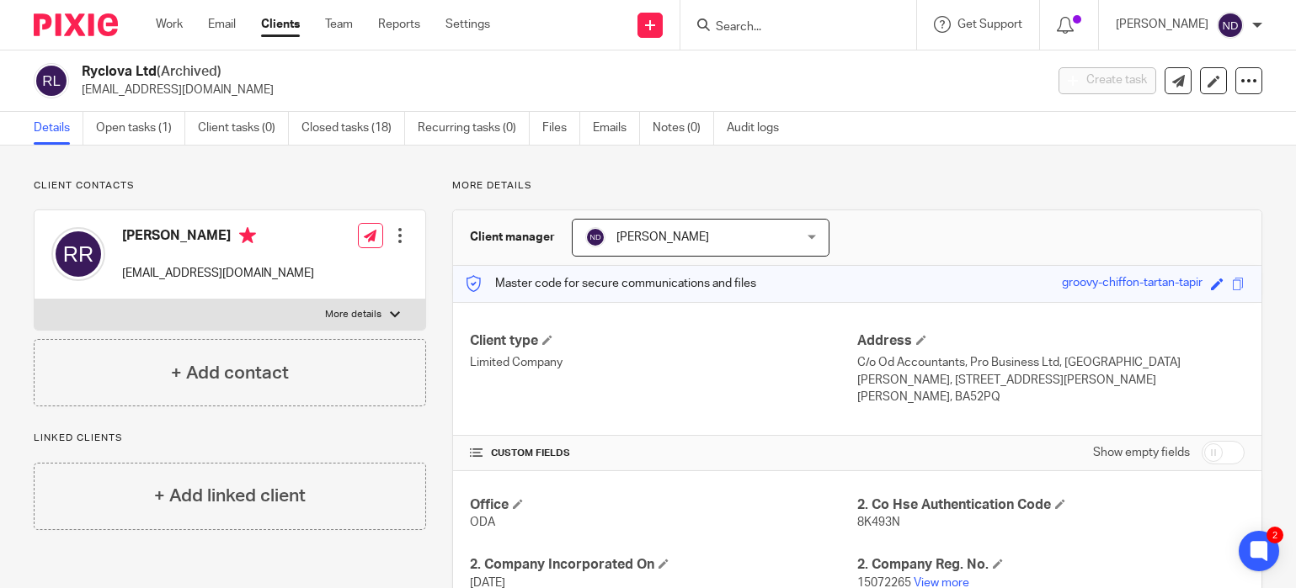
click at [763, 25] on input "Search" at bounding box center [790, 27] width 152 height 15
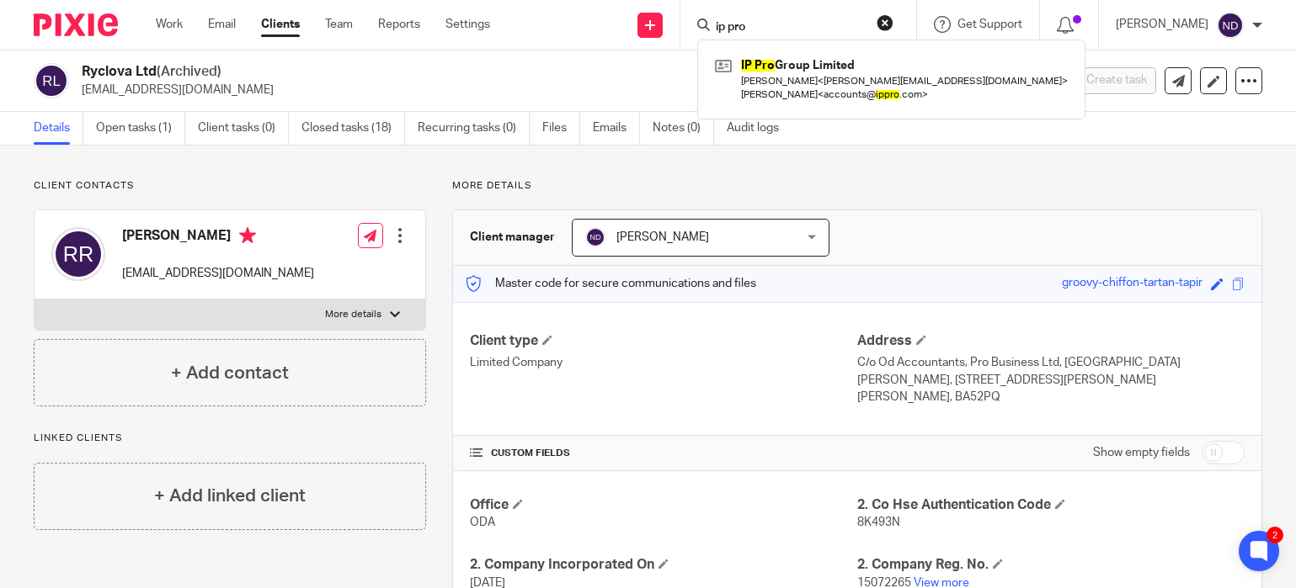
type input "ip pro"
click button "submit" at bounding box center [0, 0] width 0 height 0
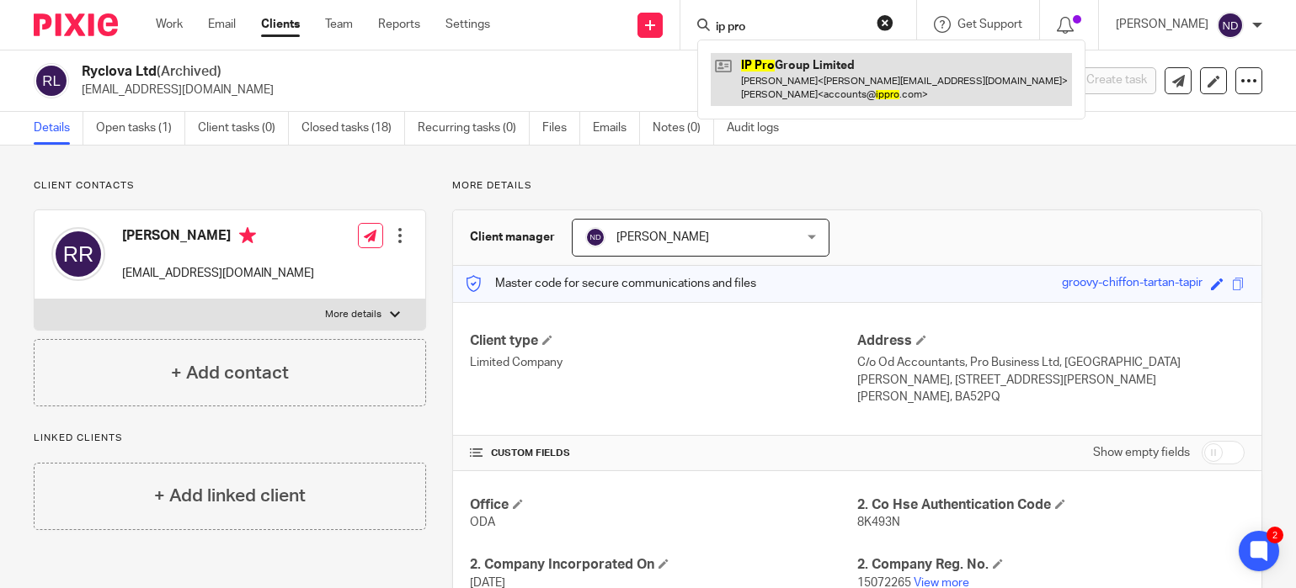
click at [788, 76] on link at bounding box center [891, 79] width 361 height 52
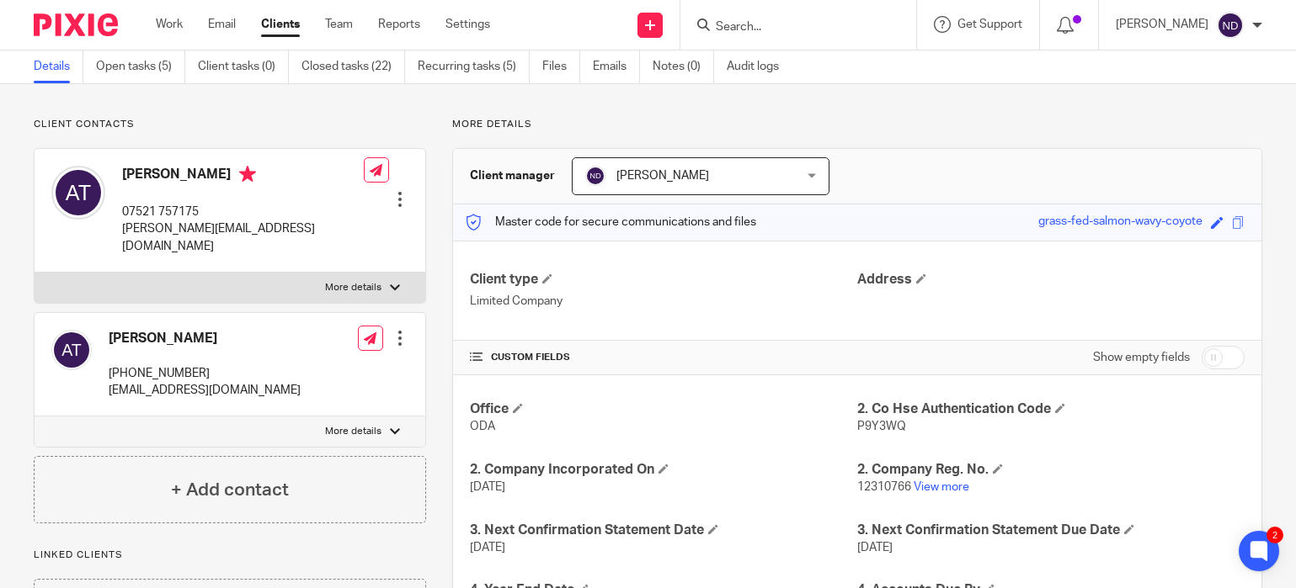
scroll to position [162, 0]
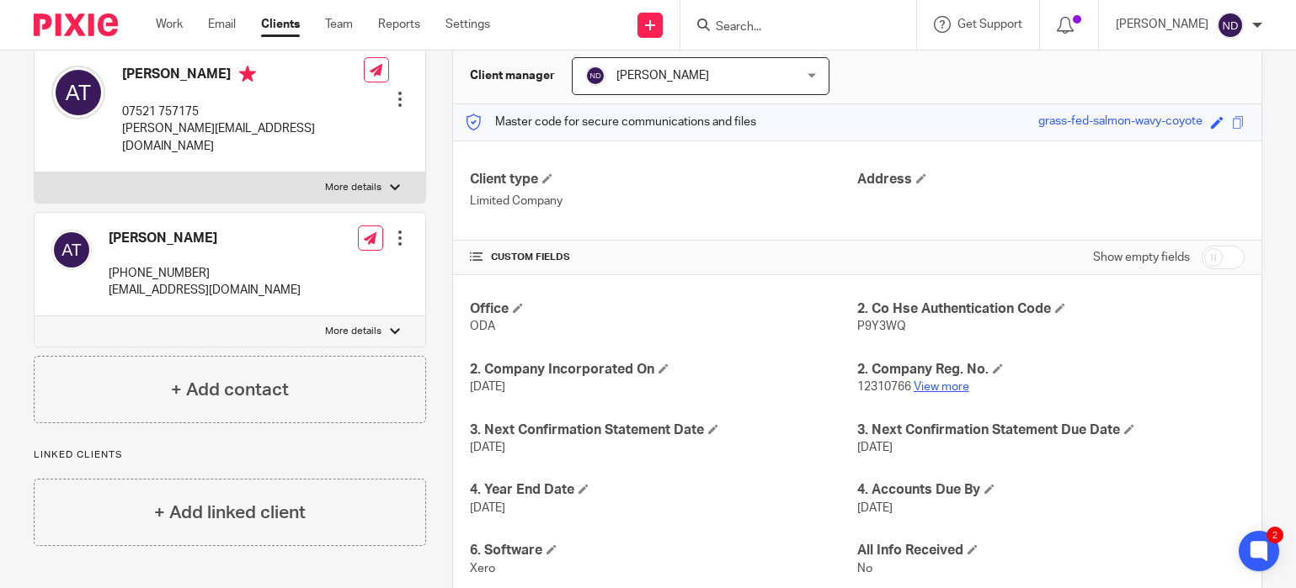
click at [940, 388] on link "View more" at bounding box center [941, 387] width 56 height 12
click at [753, 24] on input "Search" at bounding box center [790, 27] width 152 height 15
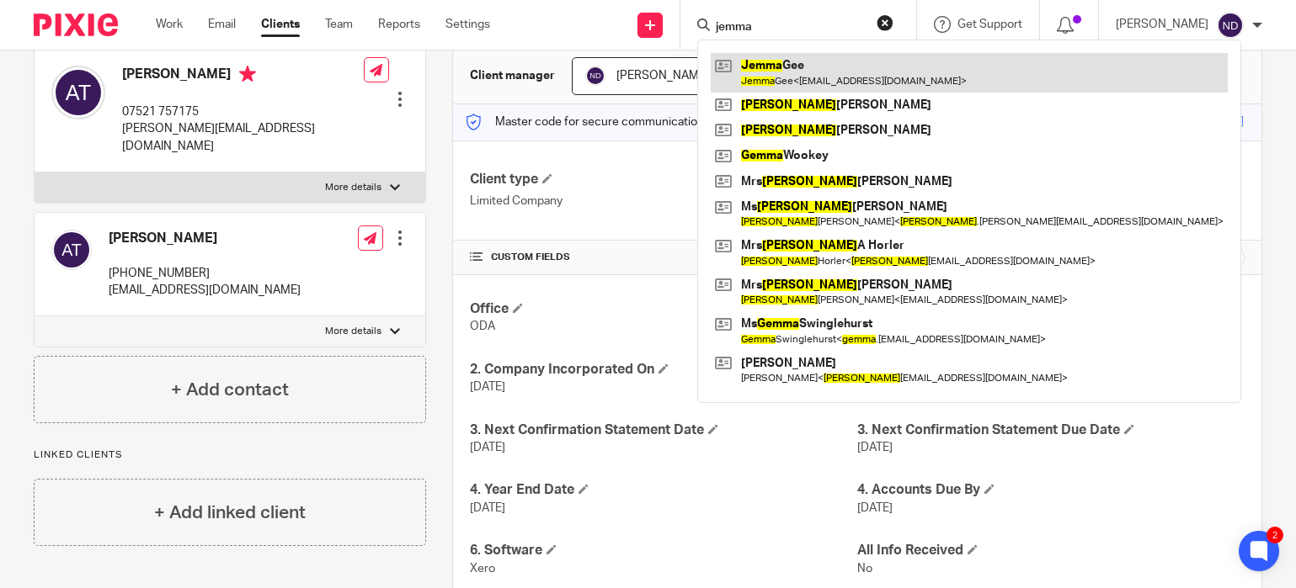
type input "jemma"
click at [809, 71] on link at bounding box center [969, 72] width 517 height 39
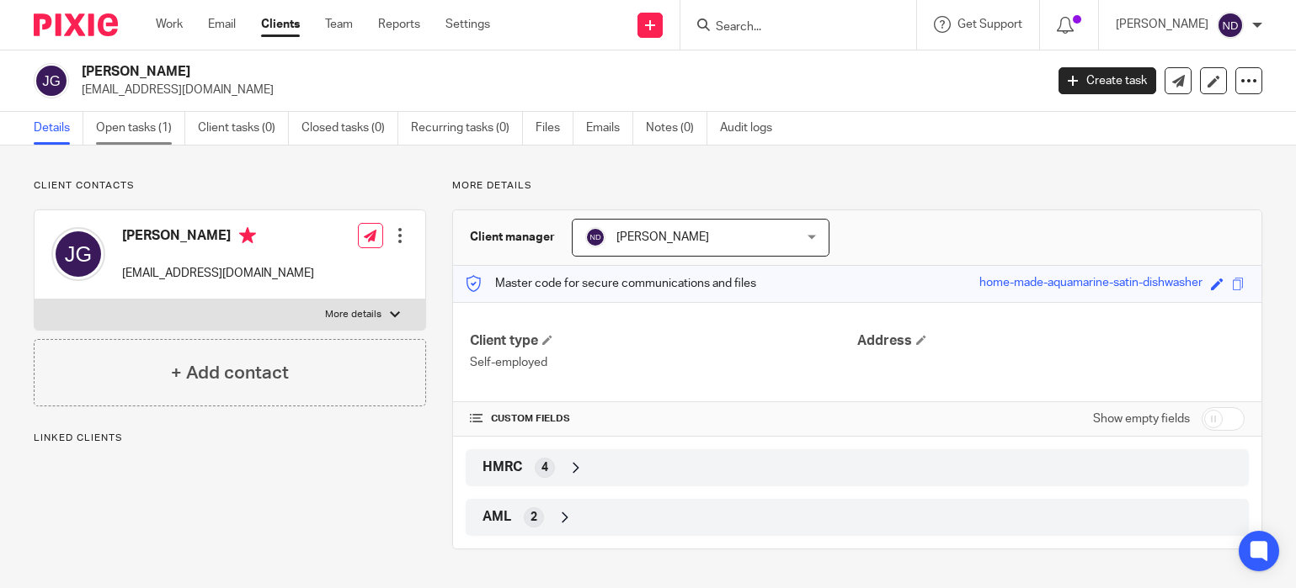
click at [142, 130] on link "Open tasks (1)" at bounding box center [140, 128] width 89 height 33
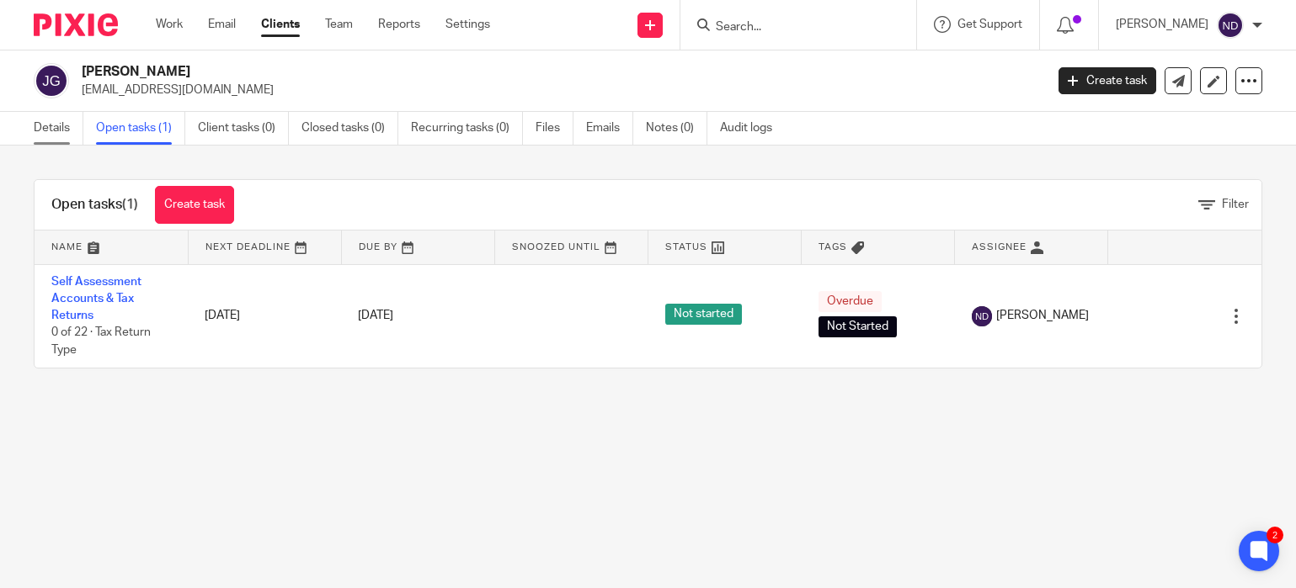
click at [53, 128] on link "Details" at bounding box center [59, 128] width 50 height 33
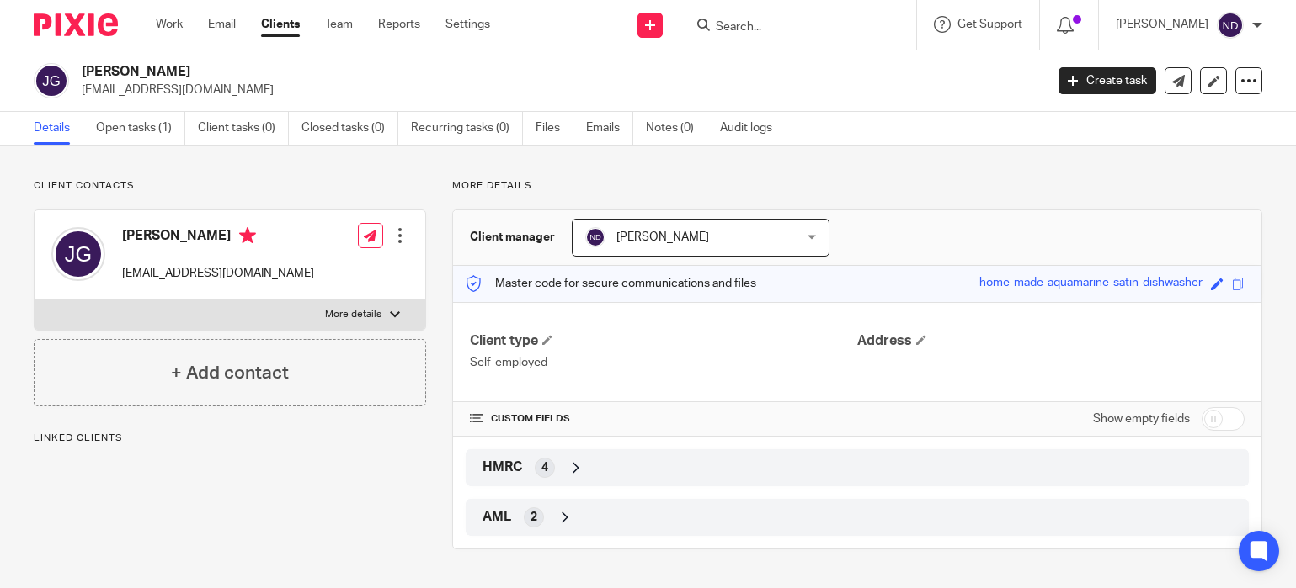
click at [193, 444] on p "Linked clients" at bounding box center [230, 438] width 392 height 13
click at [80, 434] on p "Linked clients" at bounding box center [230, 438] width 392 height 13
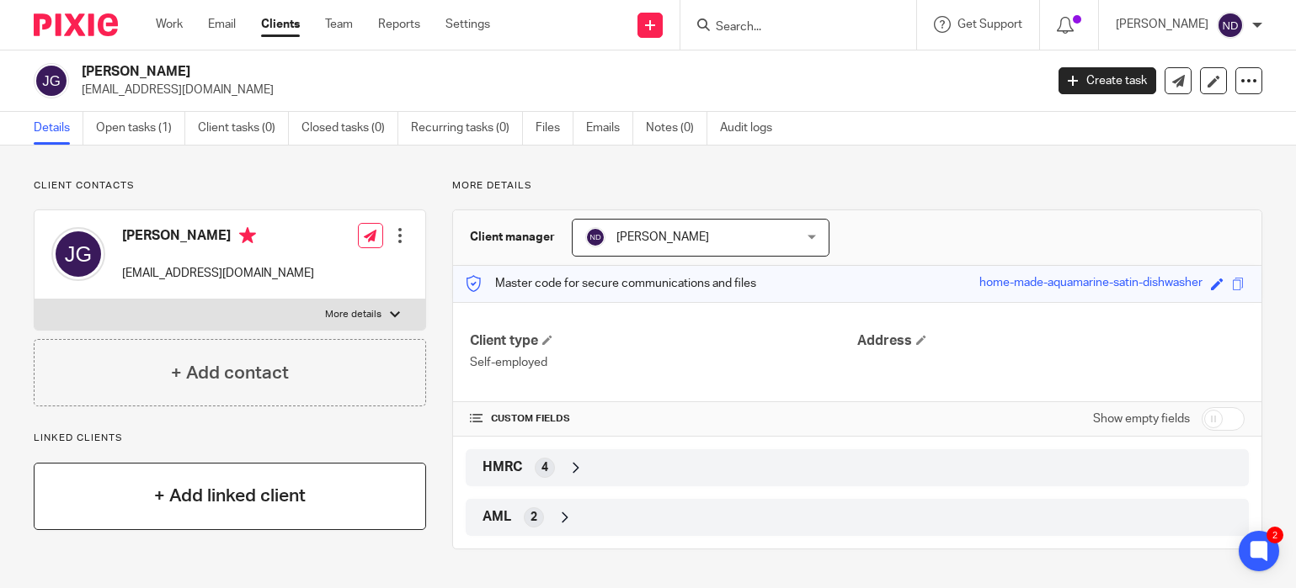
click at [231, 504] on h4 "+ Add linked client" at bounding box center [230, 496] width 152 height 26
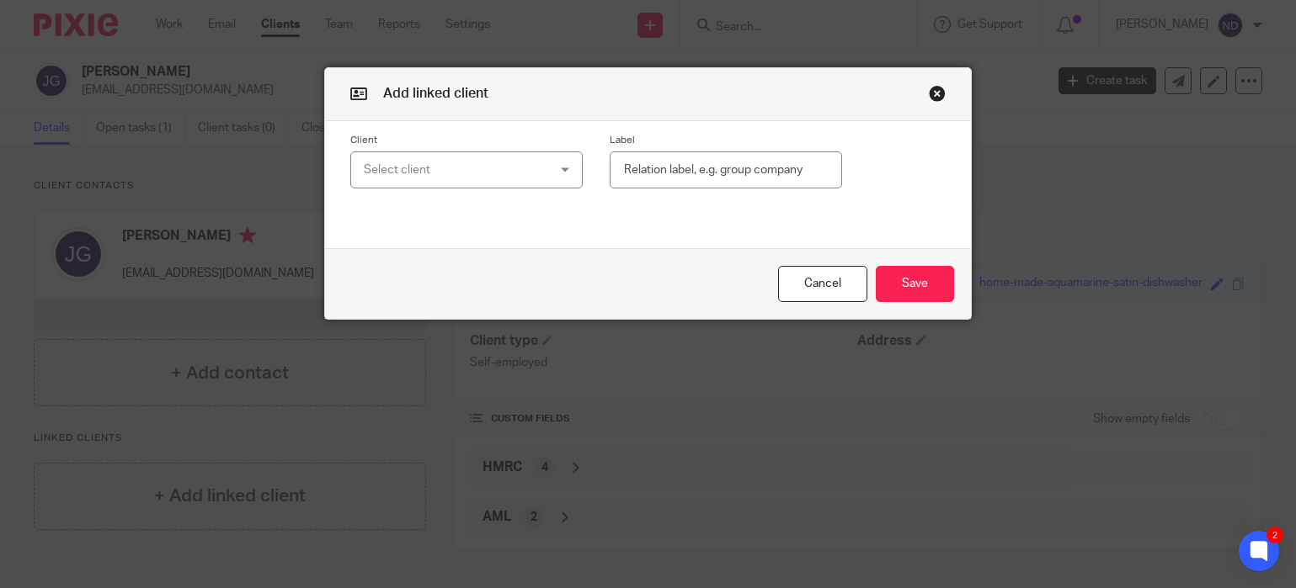
click at [435, 168] on div "Select client" at bounding box center [451, 169] width 175 height 35
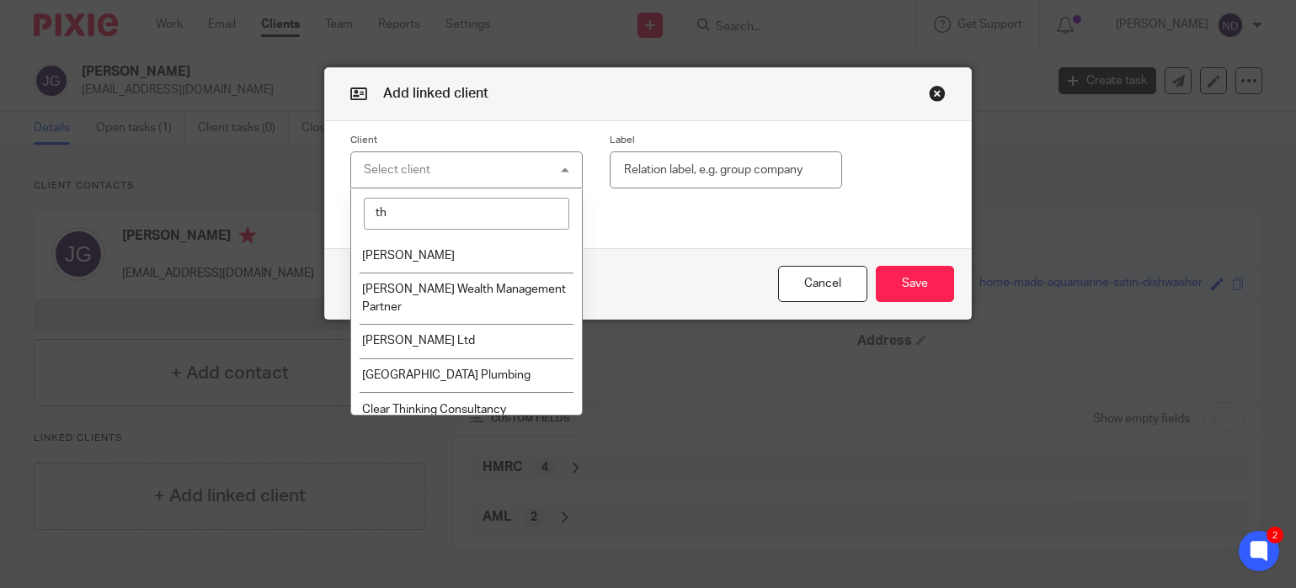
type input "t"
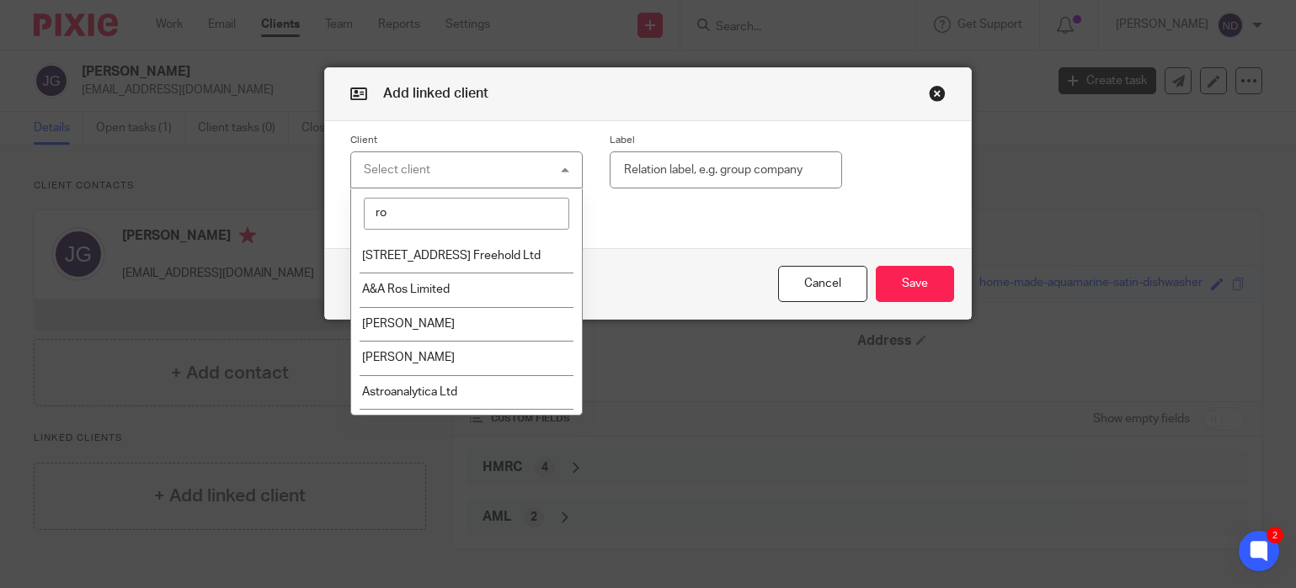
type input "r"
click at [796, 289] on button "Cancel" at bounding box center [822, 284] width 89 height 36
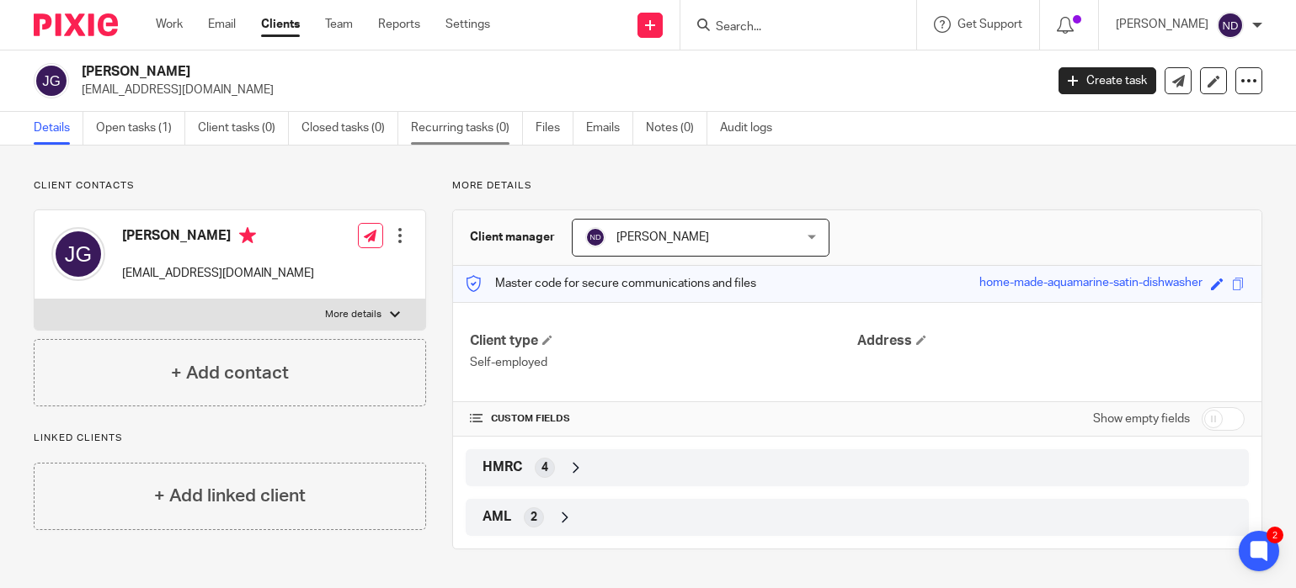
click at [439, 130] on link "Recurring tasks (0)" at bounding box center [467, 128] width 112 height 33
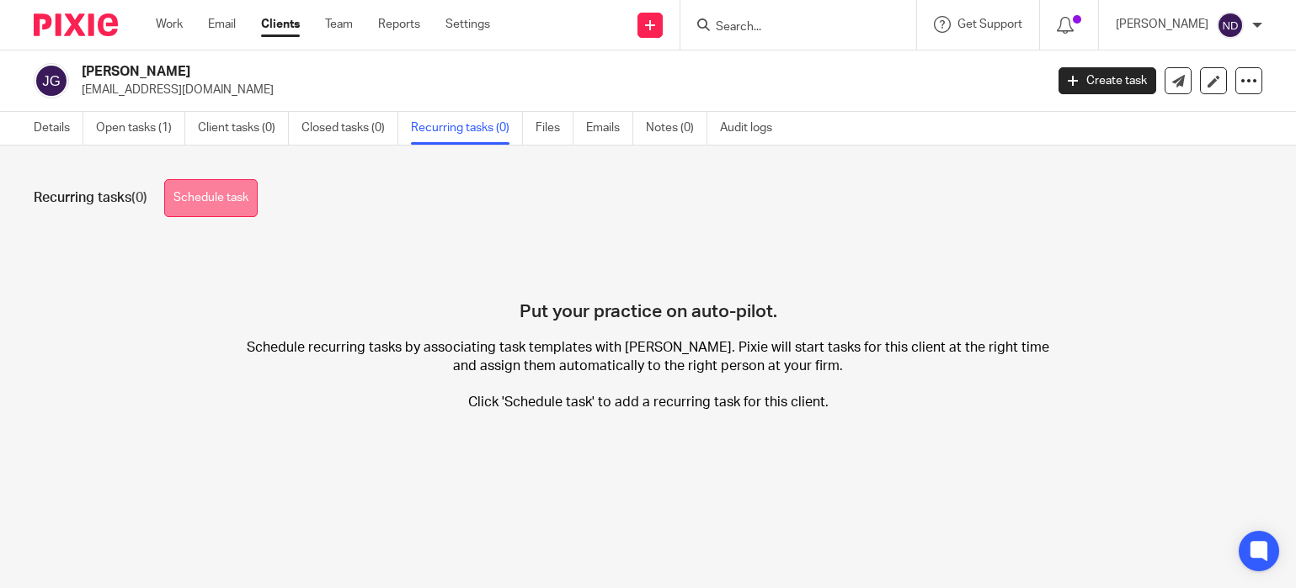
click at [226, 194] on link "Schedule task" at bounding box center [210, 198] width 93 height 38
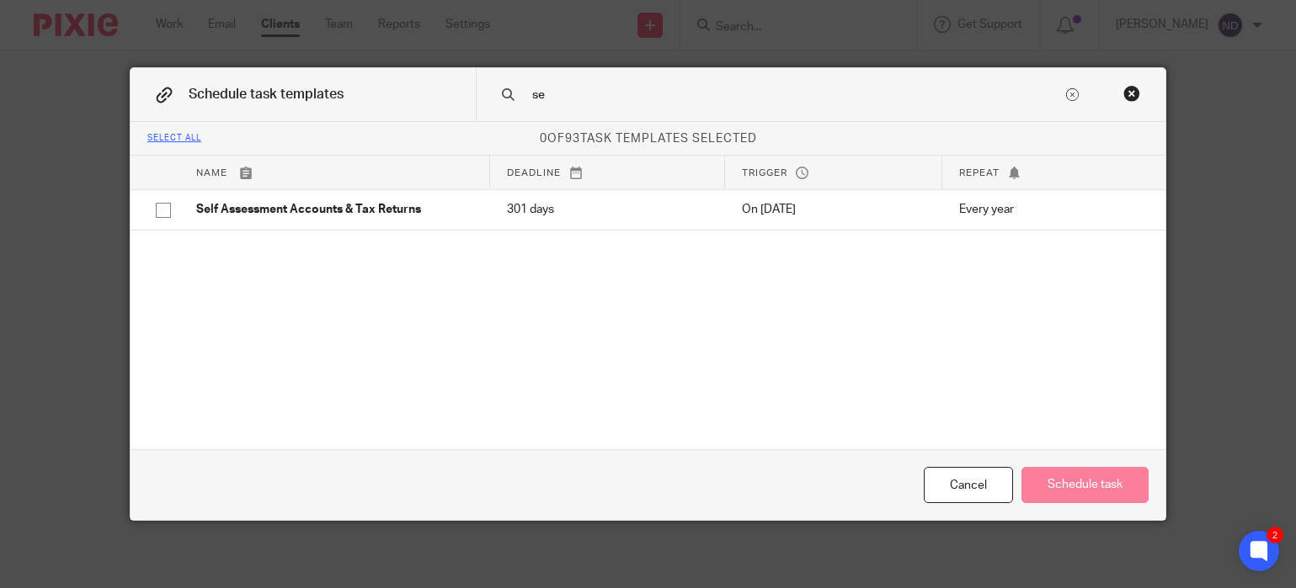
type input "s"
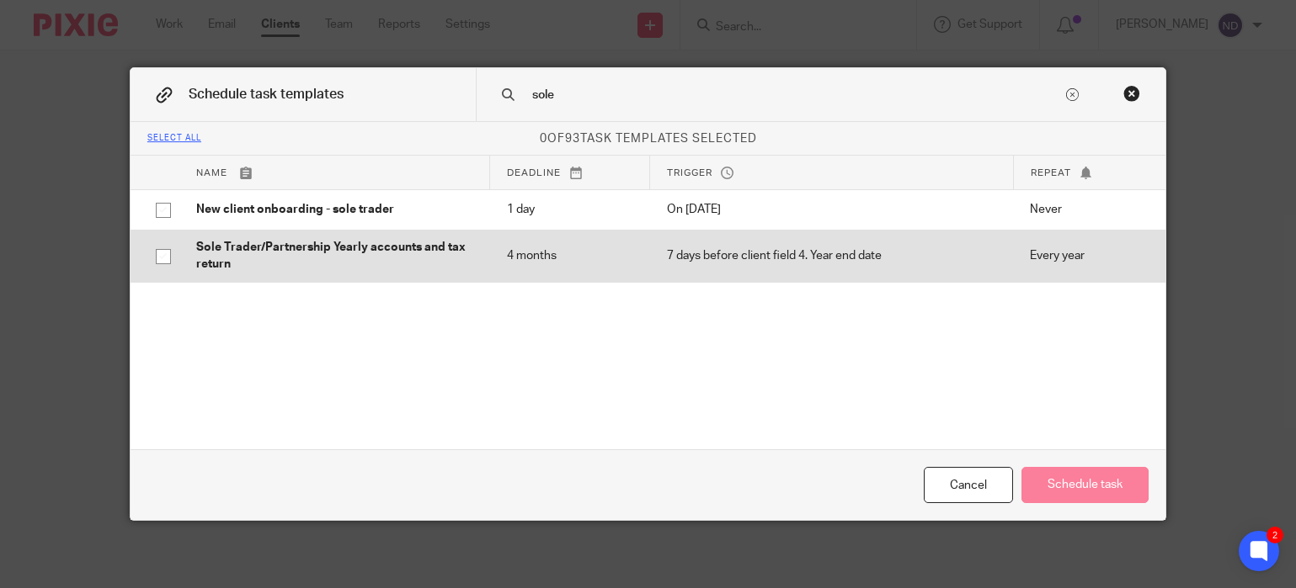
type input "sole"
click at [340, 252] on p "Sole Trader/Partnership Yearly accounts and tax return" at bounding box center [334, 256] width 277 height 35
checkbox input "true"
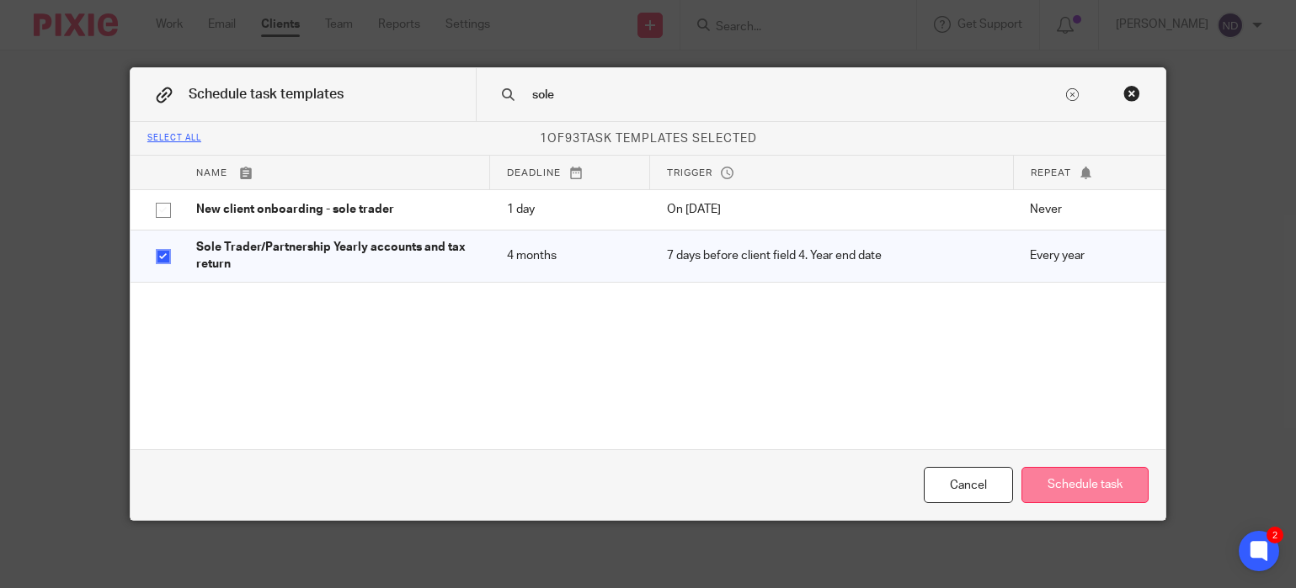
click at [1083, 481] on button "Schedule task" at bounding box center [1084, 485] width 127 height 36
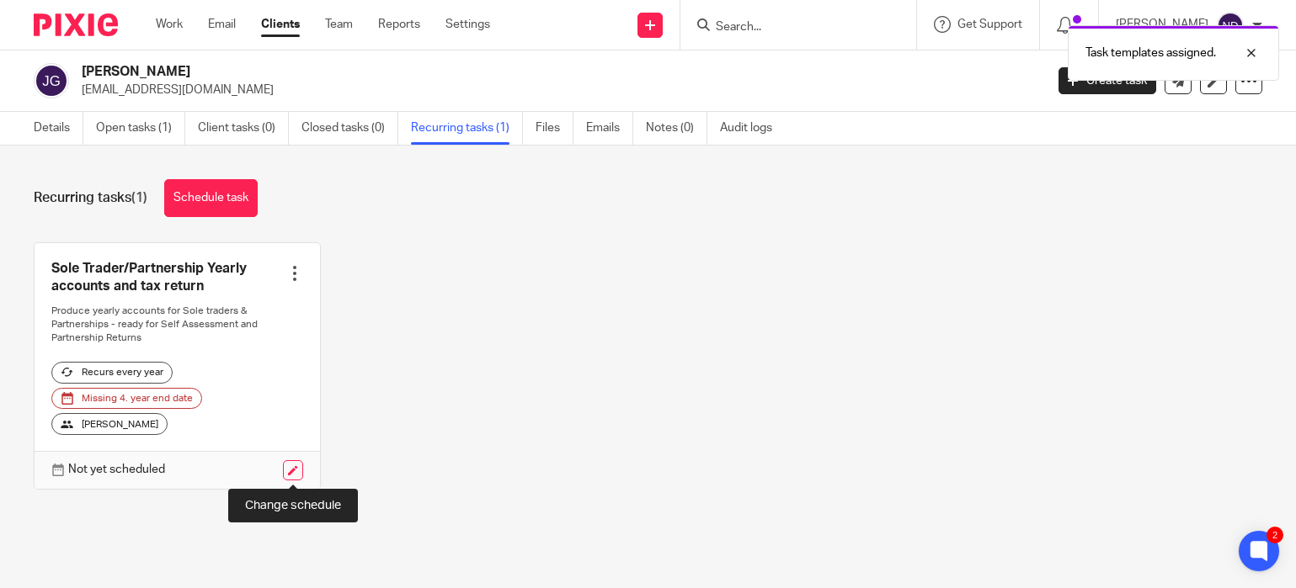
click at [295, 471] on link at bounding box center [293, 470] width 20 height 20
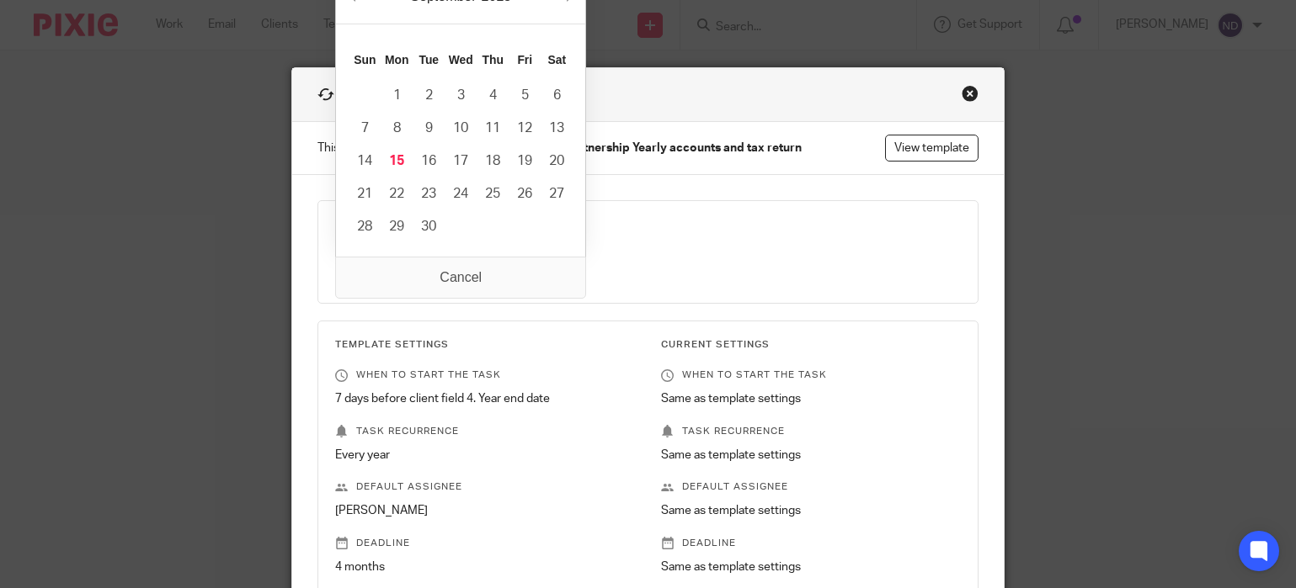
click at [557, 269] on input "Use the arrow keys to pick a date" at bounding box center [457, 268] width 245 height 38
type input "2025-09-15"
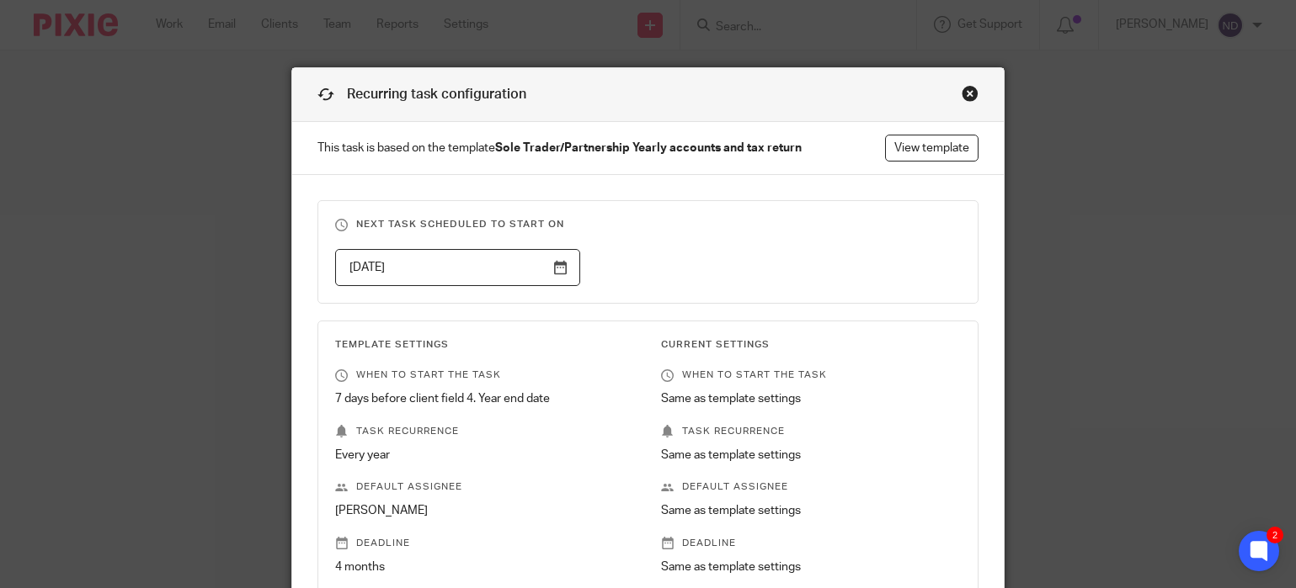
scroll to position [246, 0]
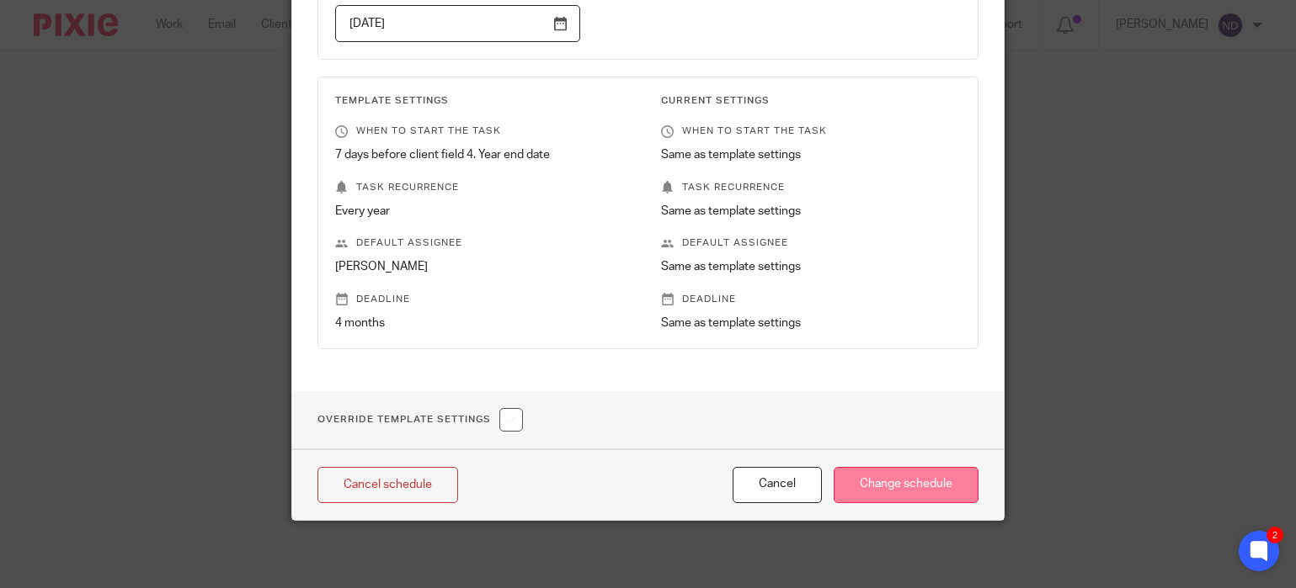
click at [890, 485] on input "Change schedule" at bounding box center [905, 485] width 145 height 36
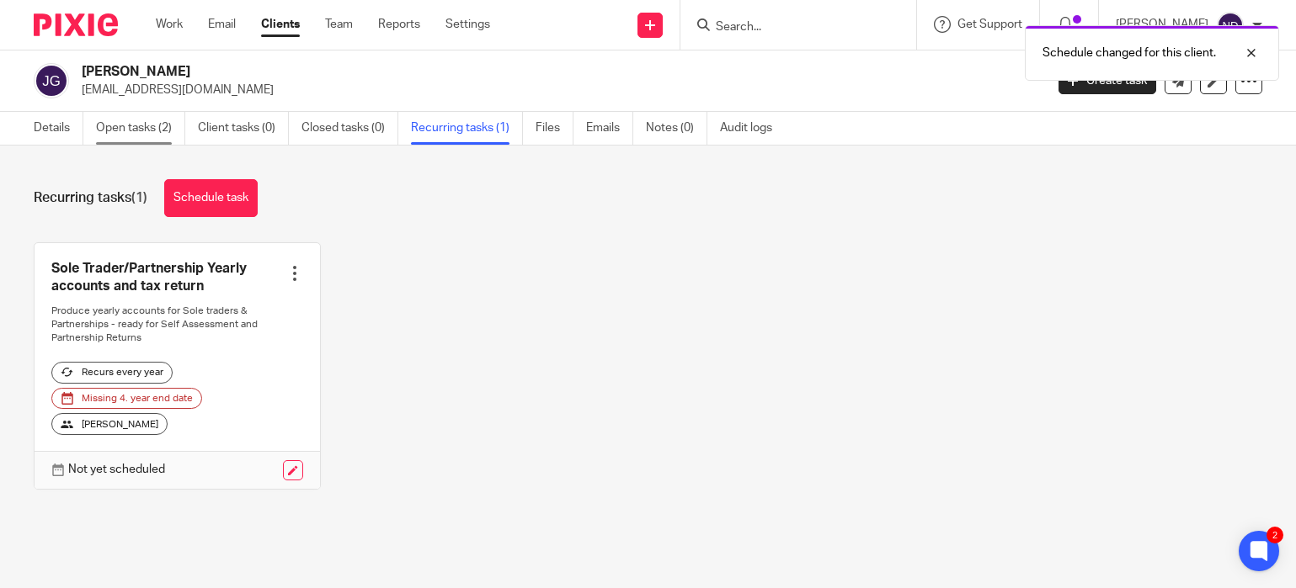
click at [131, 130] on link "Open tasks (2)" at bounding box center [140, 128] width 89 height 33
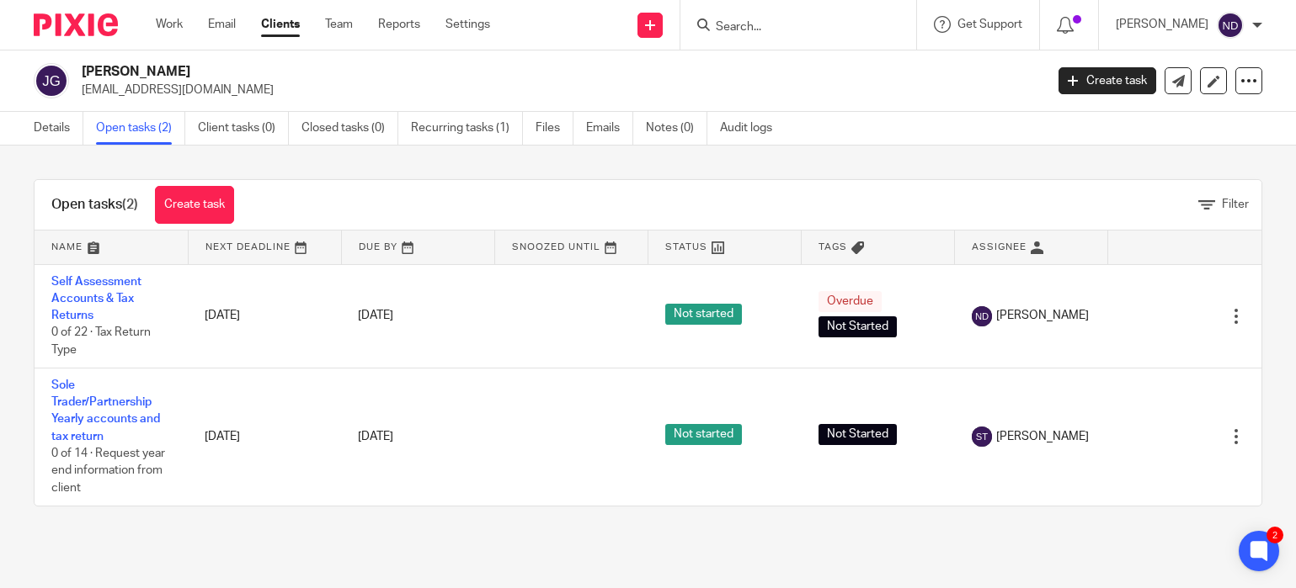
click at [767, 24] on input "Search" at bounding box center [790, 27] width 152 height 15
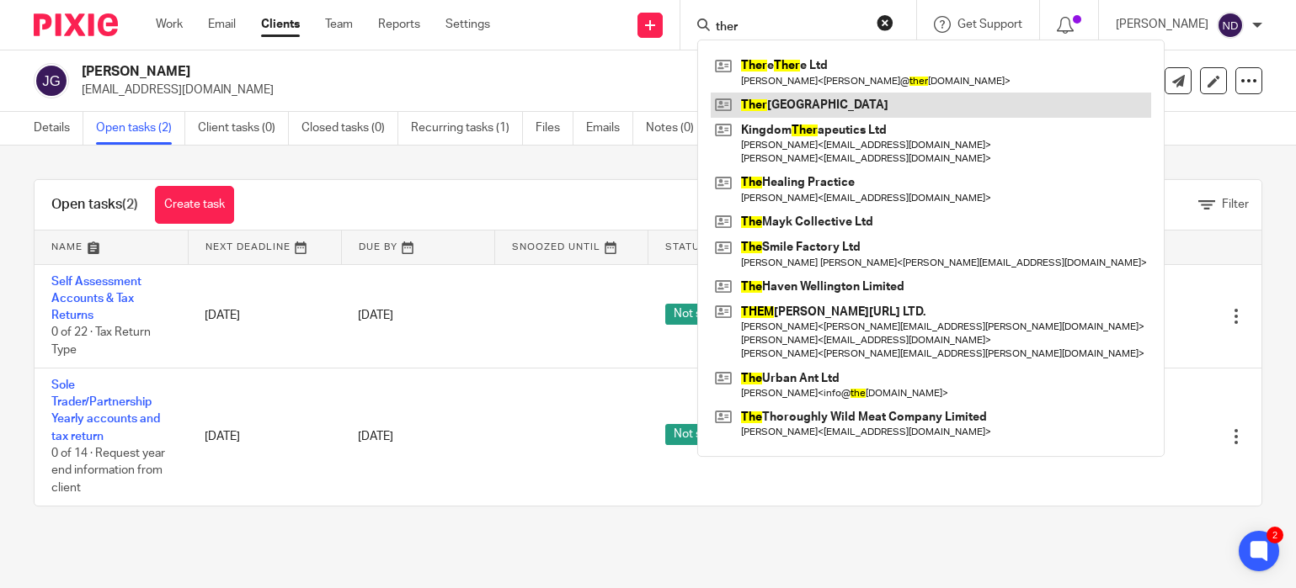
type input "ther"
click at [778, 104] on link at bounding box center [931, 105] width 440 height 25
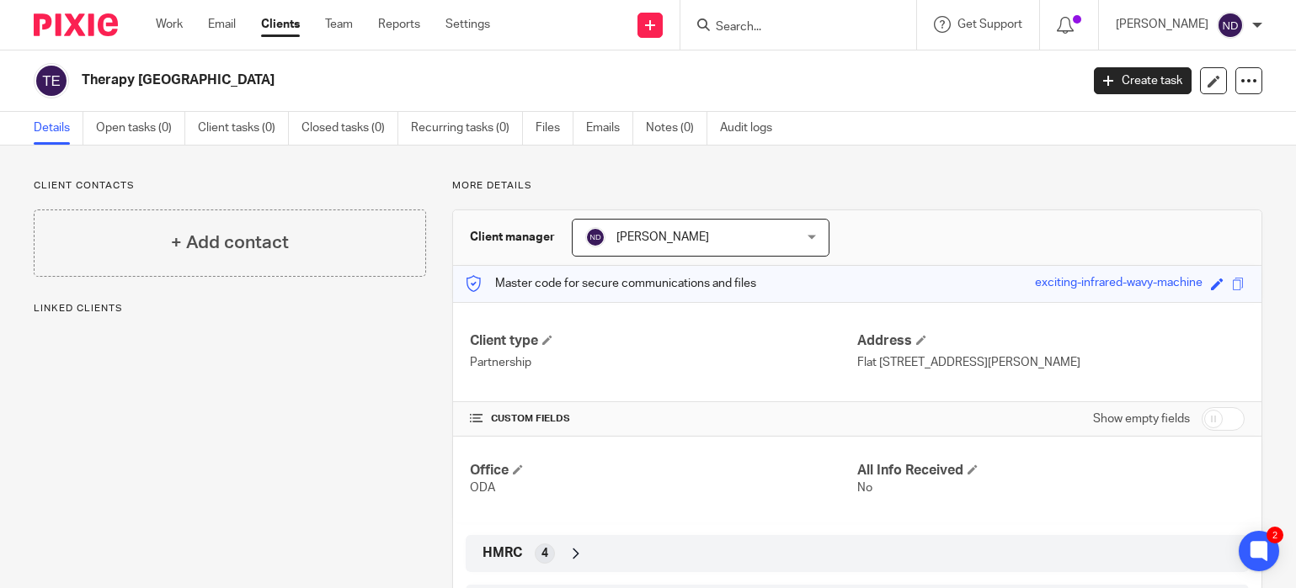
drag, startPoint x: 122, startPoint y: 308, endPoint x: 122, endPoint y: 319, distance: 10.9
click at [121, 308] on p "Linked clients" at bounding box center [230, 308] width 392 height 13
click at [138, 351] on div "+ Add linked client" at bounding box center [230, 366] width 392 height 67
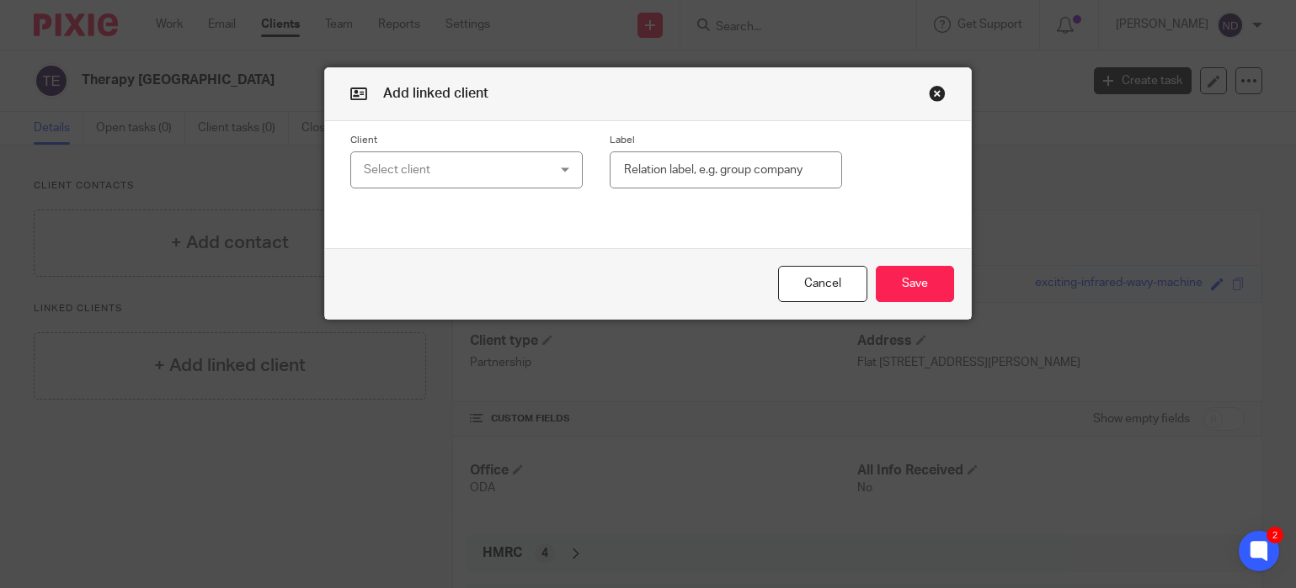
click at [381, 162] on div "Select client" at bounding box center [451, 169] width 175 height 35
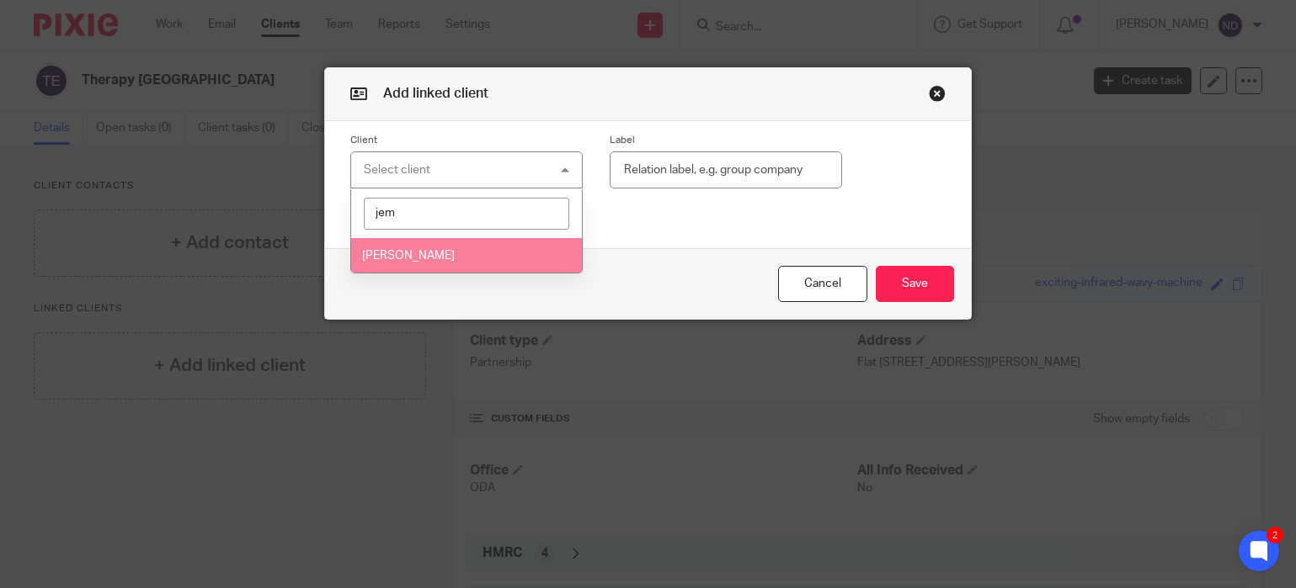
type input "jem"
click at [388, 260] on span "[PERSON_NAME]" at bounding box center [408, 256] width 93 height 12
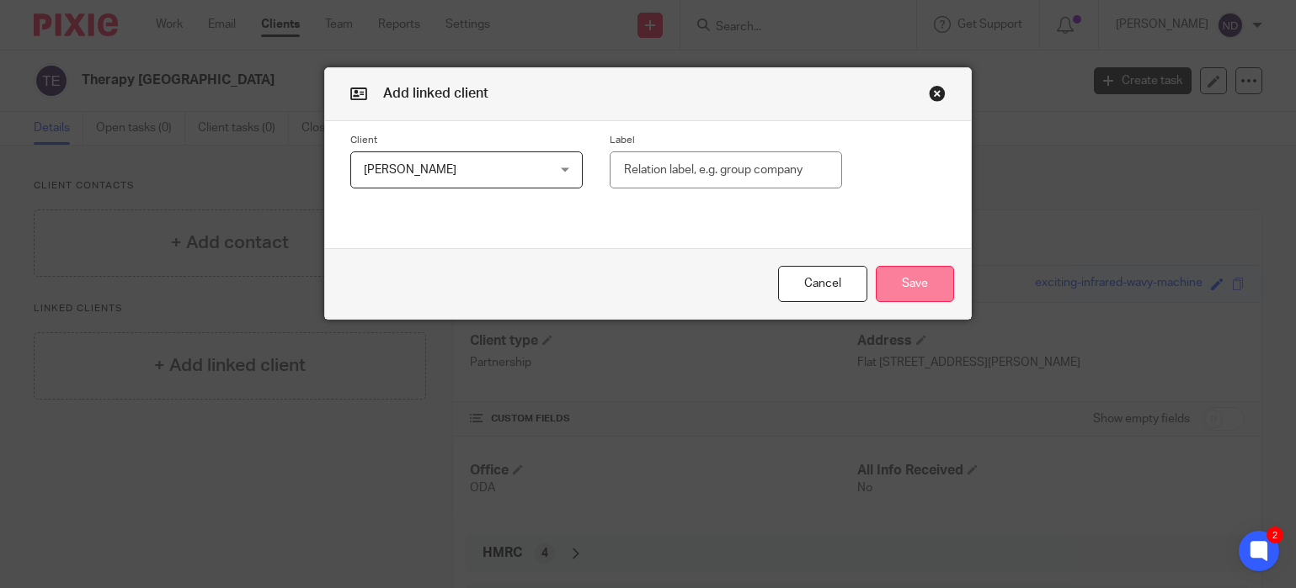
click at [921, 284] on button "Save" at bounding box center [915, 284] width 78 height 36
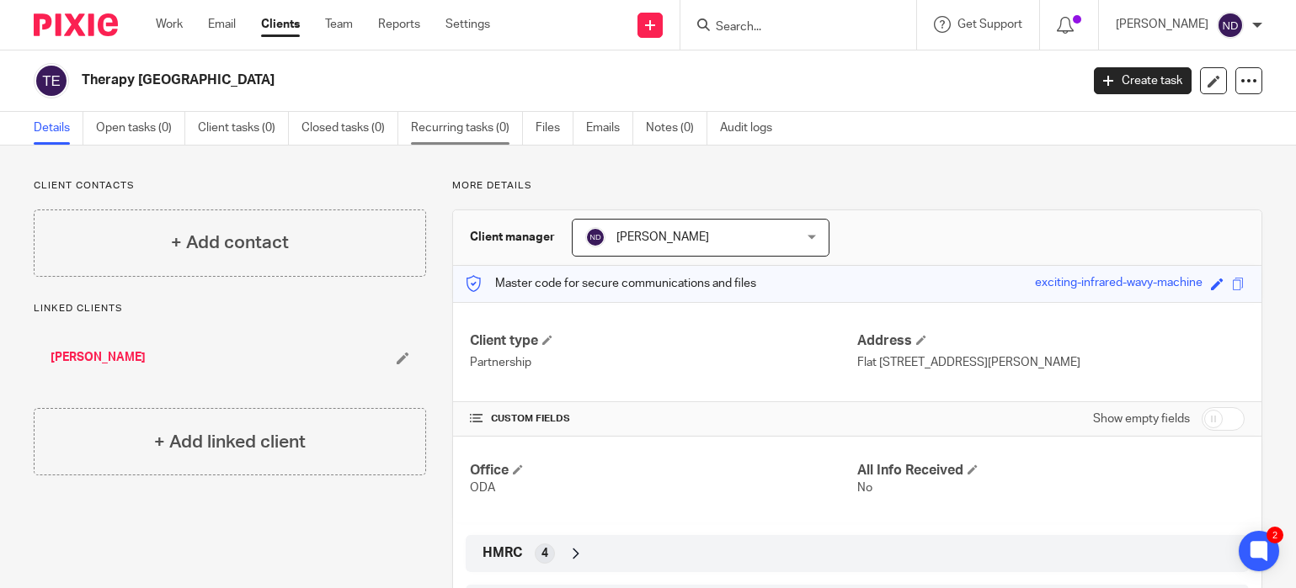
click at [461, 133] on link "Recurring tasks (0)" at bounding box center [467, 128] width 112 height 33
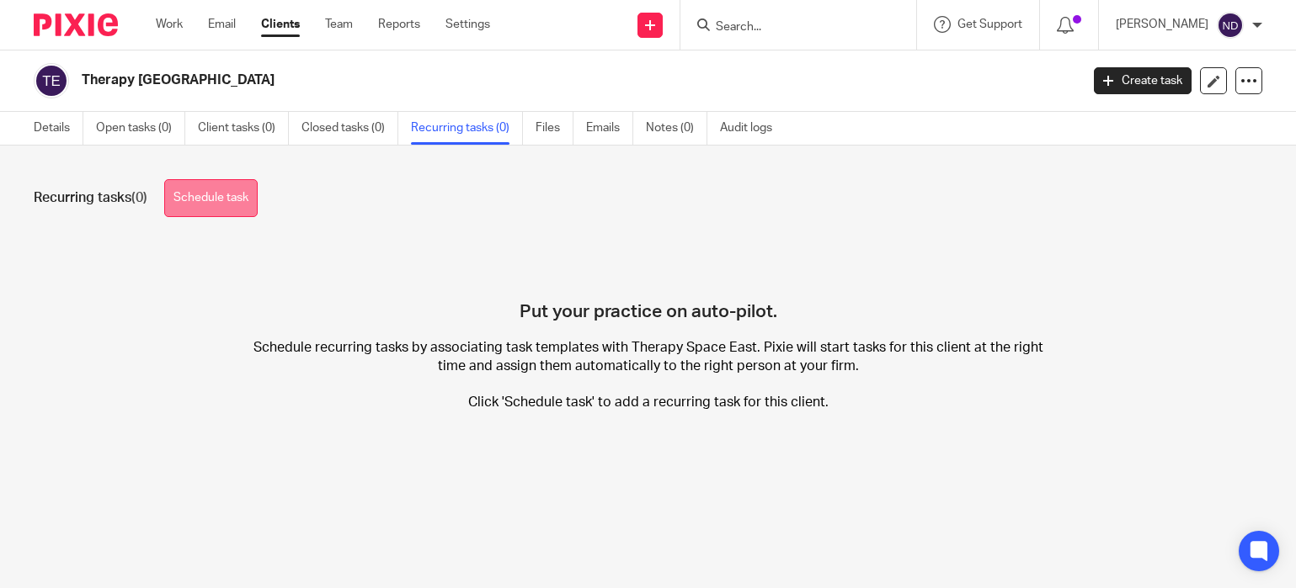
click at [197, 197] on link "Schedule task" at bounding box center [210, 198] width 93 height 38
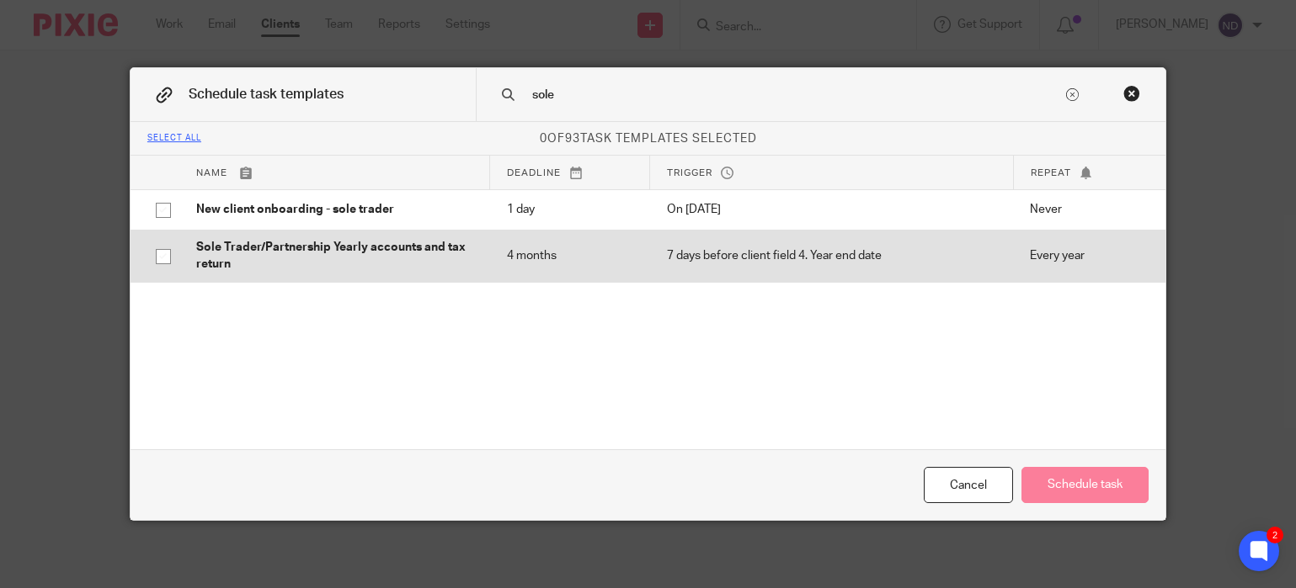
type input "sole"
click at [270, 258] on p "Sole Trader/Partnership Yearly accounts and tax return" at bounding box center [334, 256] width 277 height 35
checkbox input "true"
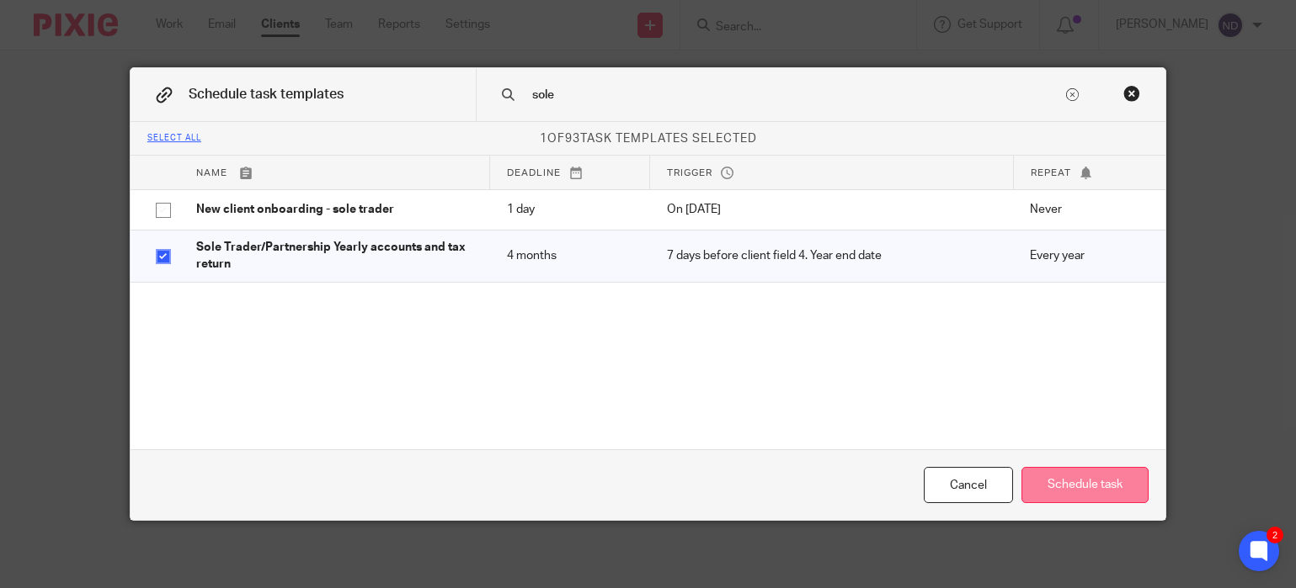
click at [1079, 479] on button "Schedule task" at bounding box center [1084, 485] width 127 height 36
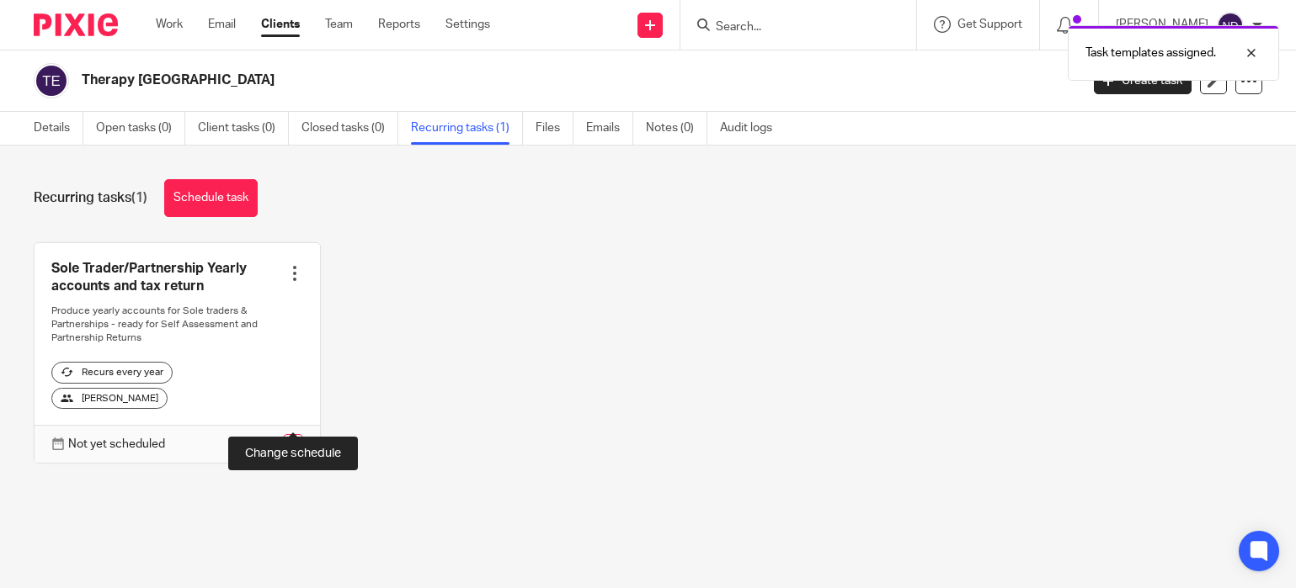
click at [299, 434] on link at bounding box center [293, 444] width 20 height 20
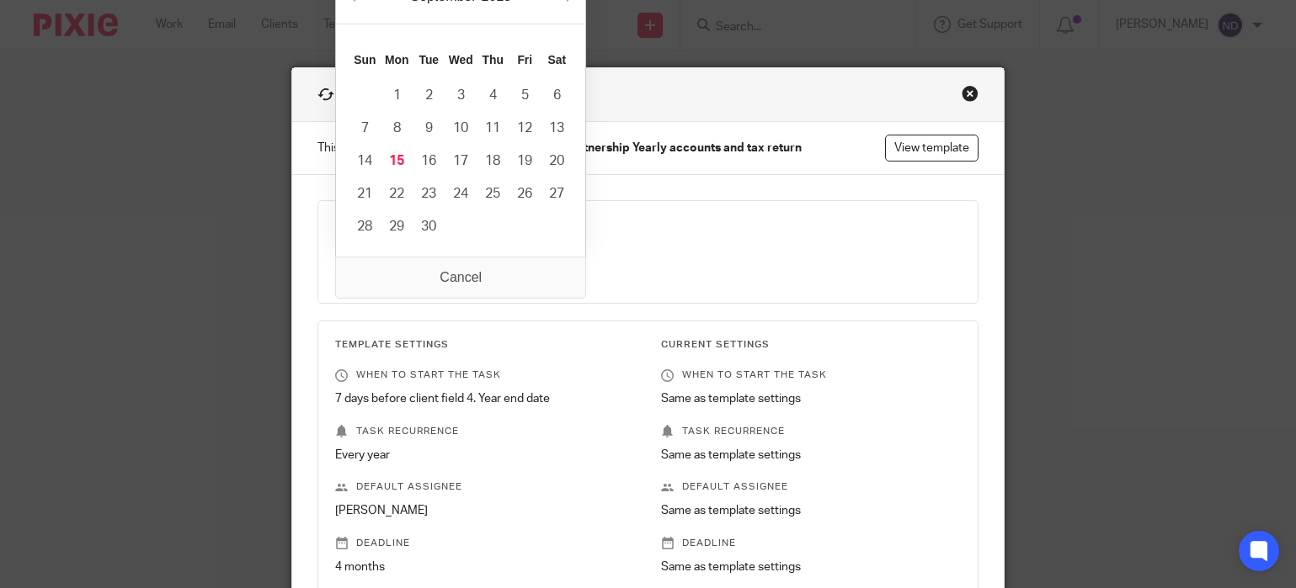
click at [562, 269] on input "Use the arrow keys to pick a date" at bounding box center [457, 268] width 245 height 38
type input "2025-09-15"
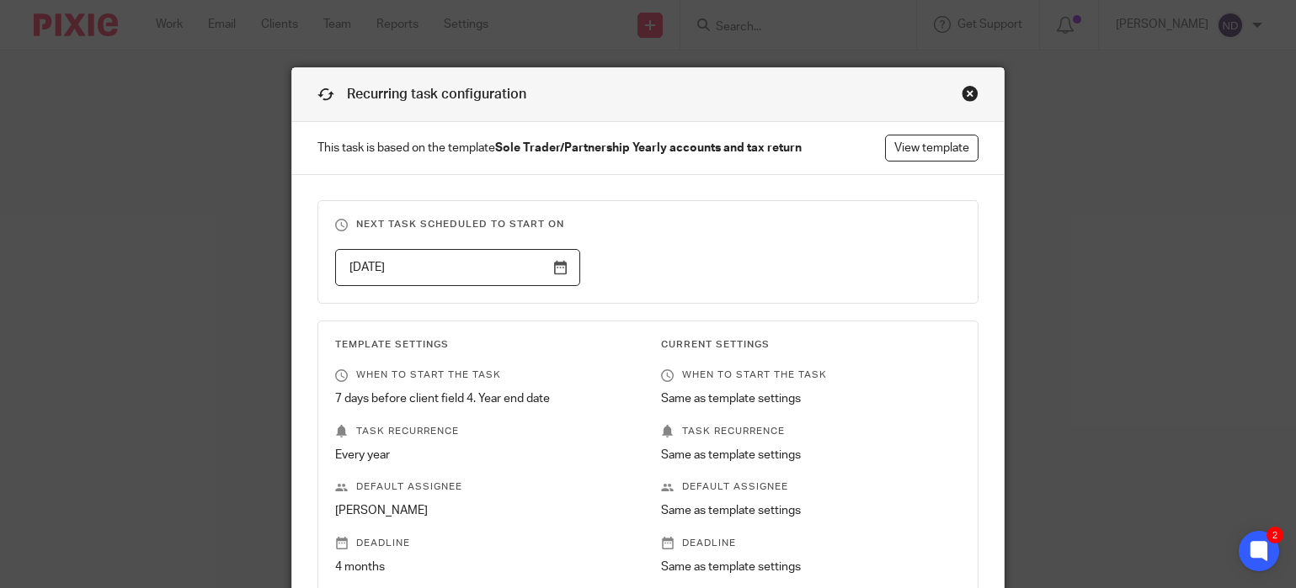
scroll to position [246, 0]
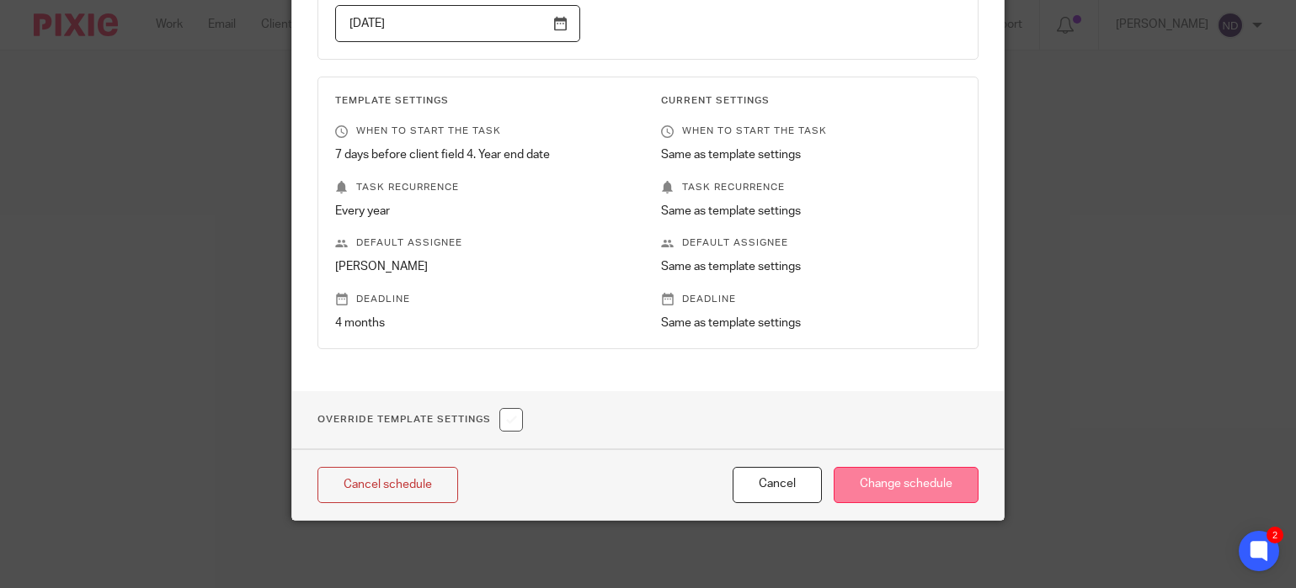
click at [891, 483] on input "Change schedule" at bounding box center [905, 485] width 145 height 36
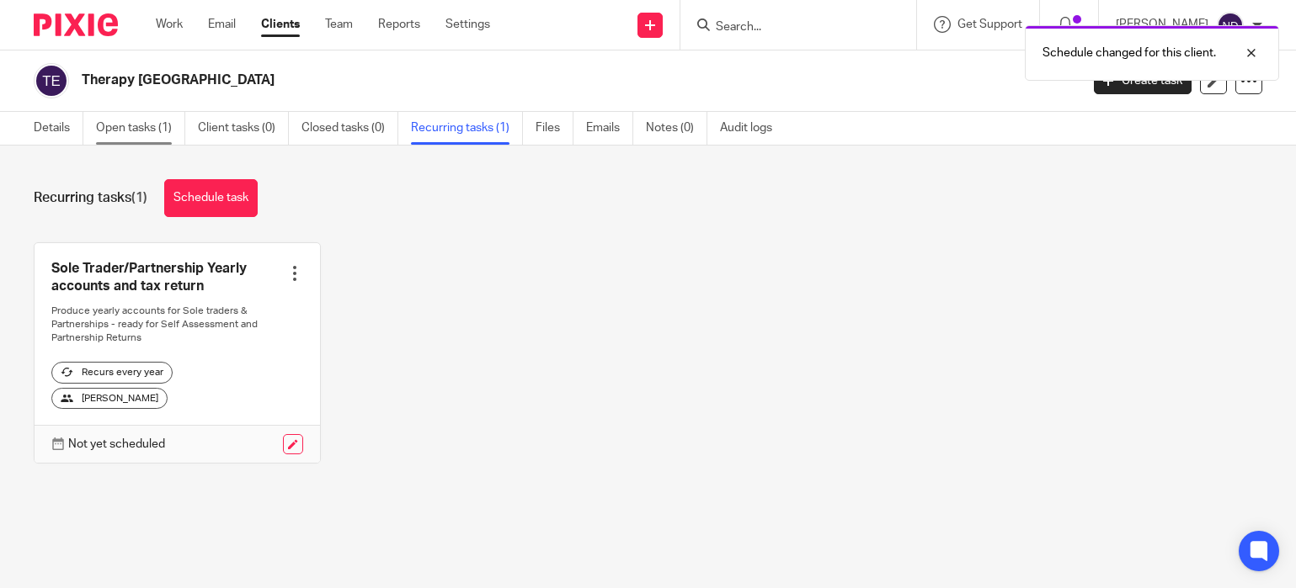
click at [129, 130] on link "Open tasks (1)" at bounding box center [140, 128] width 89 height 33
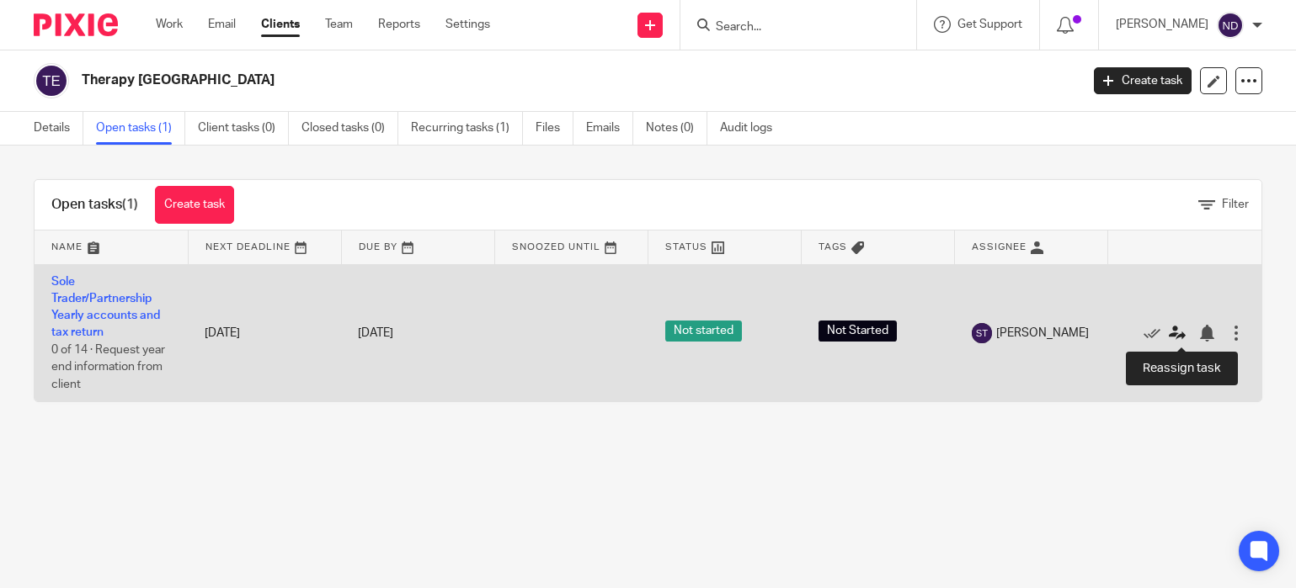
click at [1177, 333] on icon at bounding box center [1176, 333] width 17 height 17
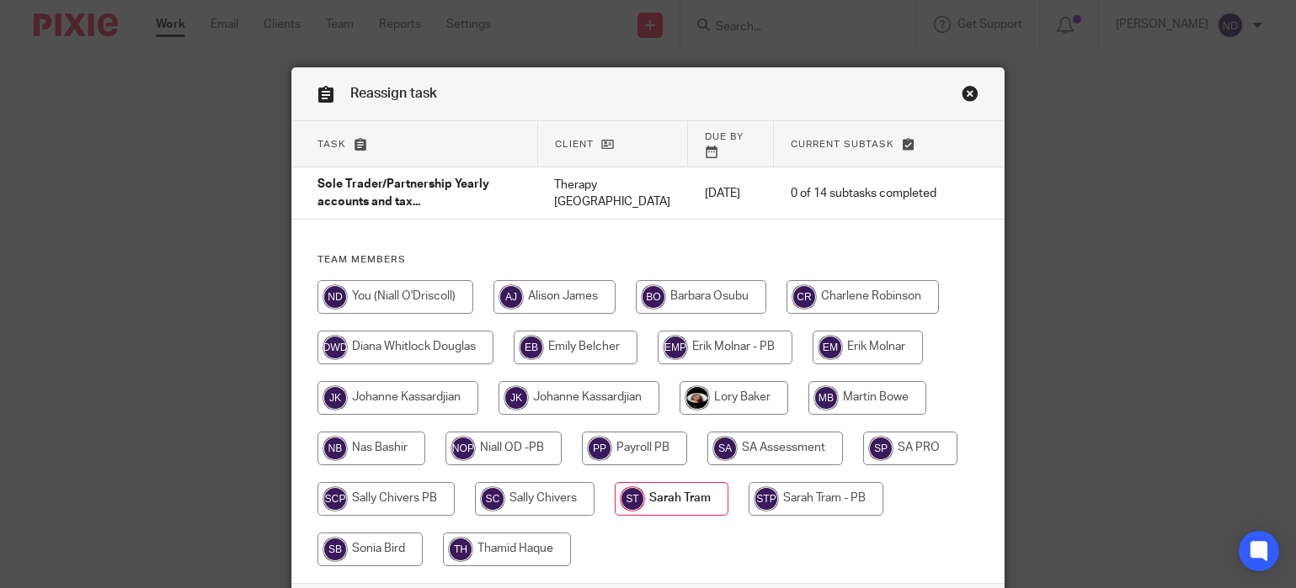
click at [742, 381] on input "radio" at bounding box center [733, 398] width 109 height 34
radio input "true"
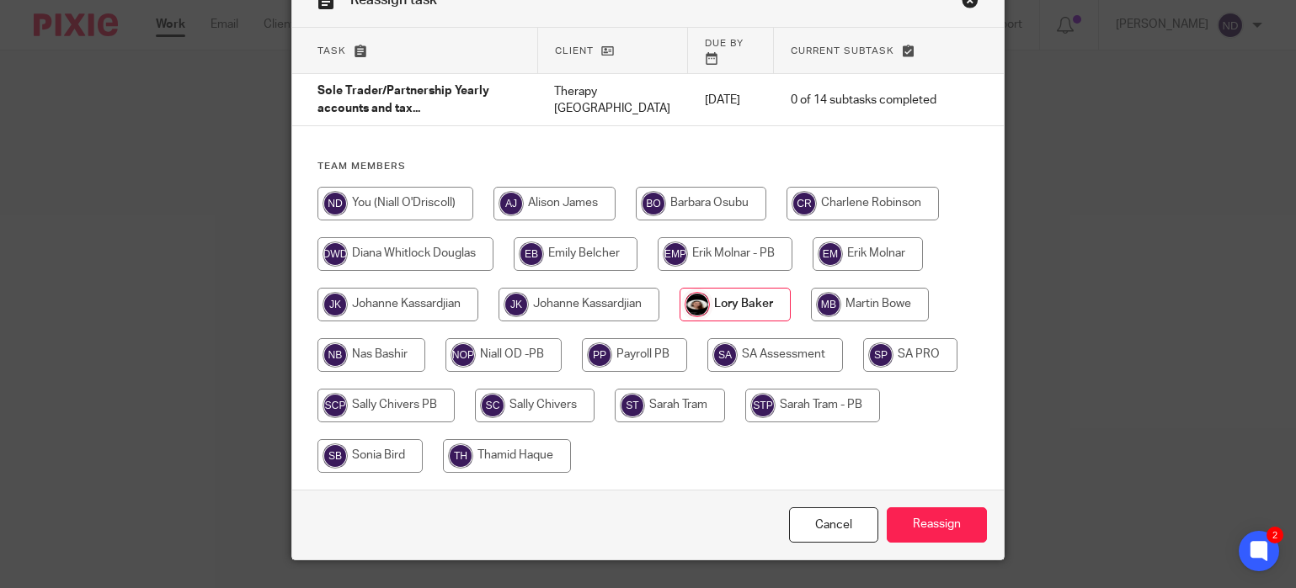
scroll to position [123, 0]
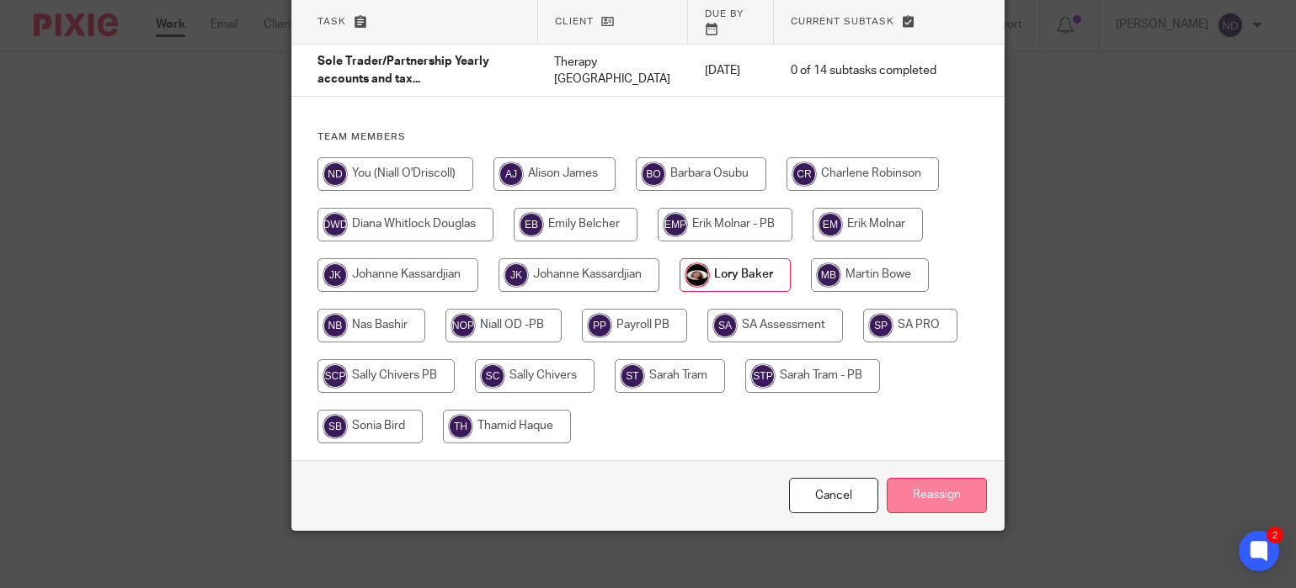
click at [957, 478] on input "Reassign" at bounding box center [936, 496] width 100 height 36
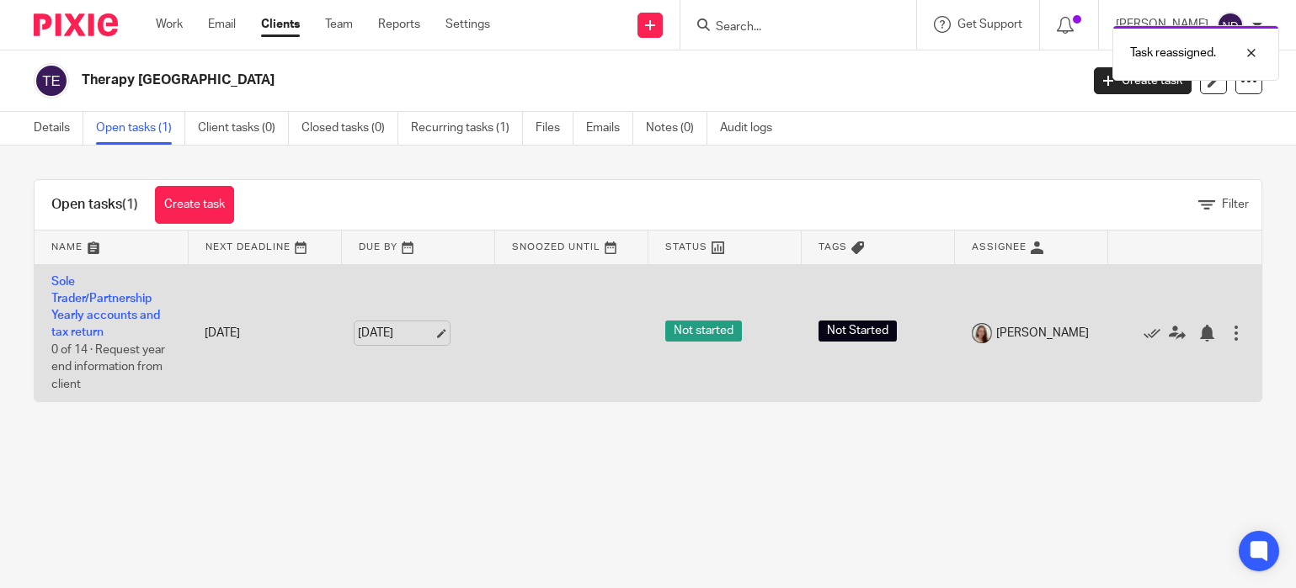
click at [434, 335] on link "14 Jan 2026" at bounding box center [396, 334] width 76 height 18
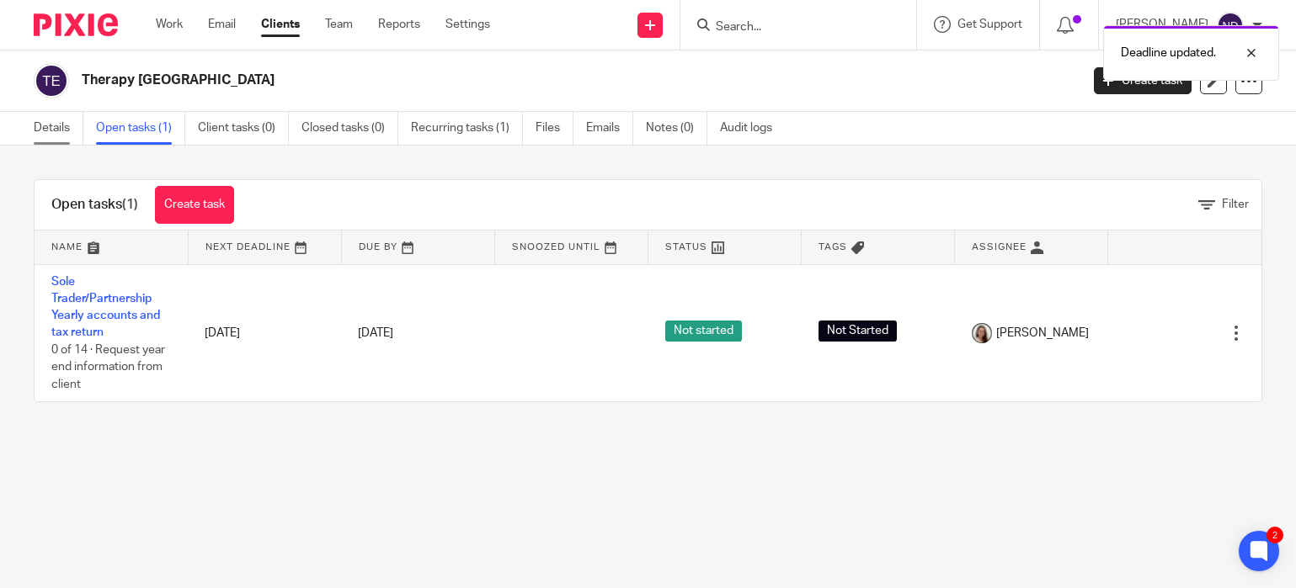
click at [45, 131] on link "Details" at bounding box center [59, 128] width 50 height 33
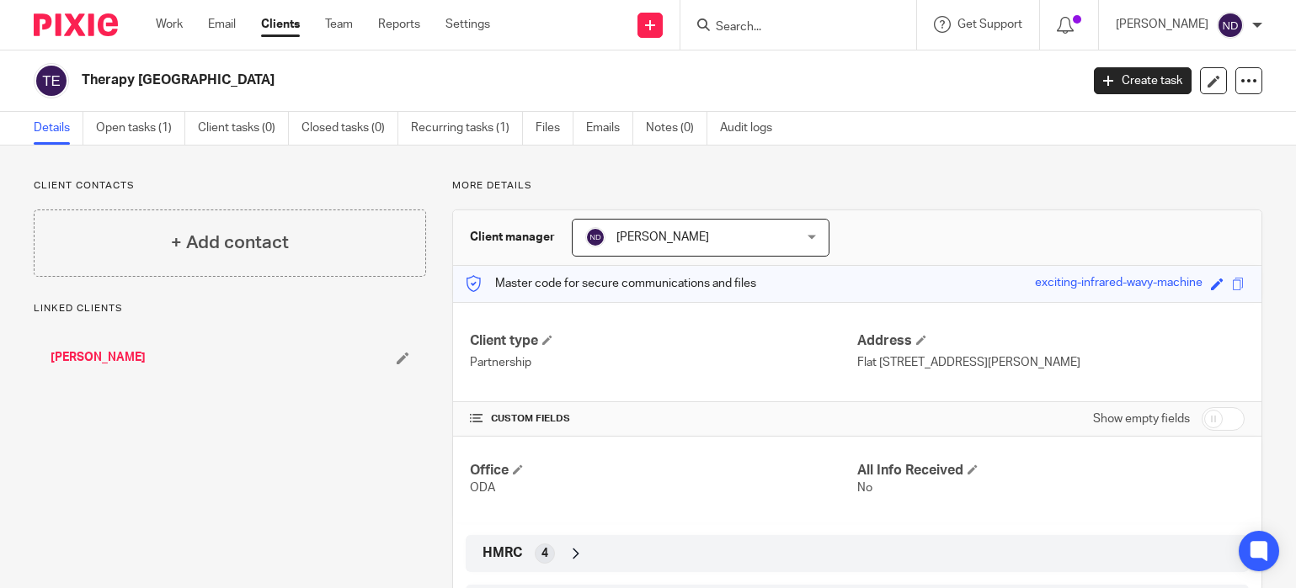
click at [1237, 418] on input "checkbox" at bounding box center [1222, 419] width 43 height 24
checkbox input "true"
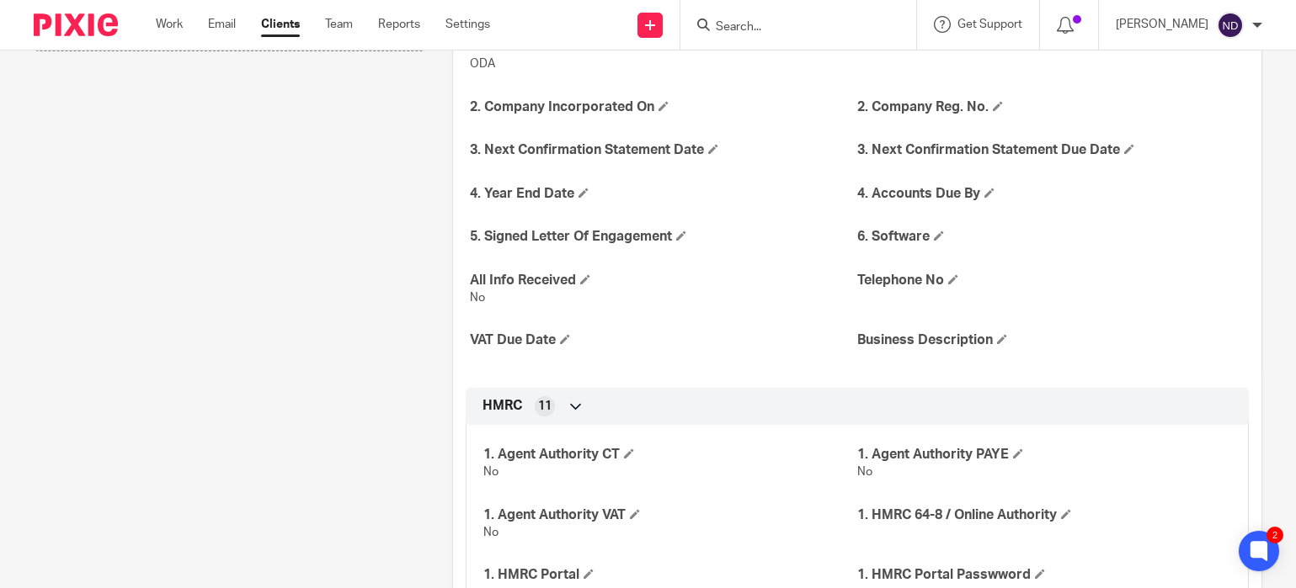
scroll to position [428, 0]
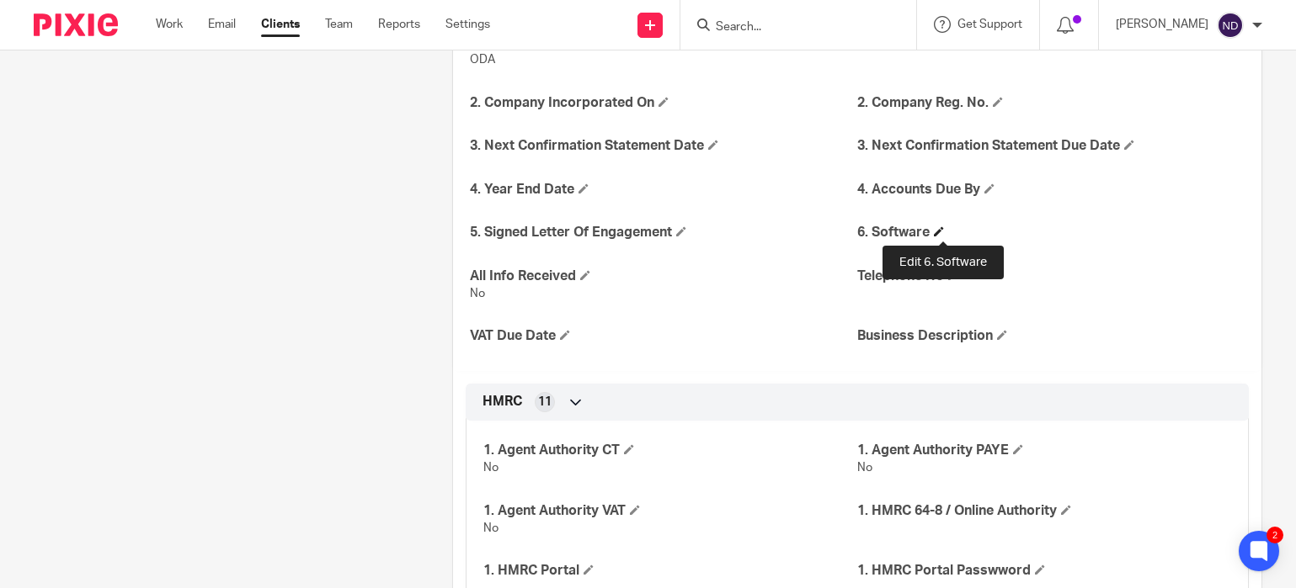
click at [944, 228] on span at bounding box center [939, 231] width 10 height 10
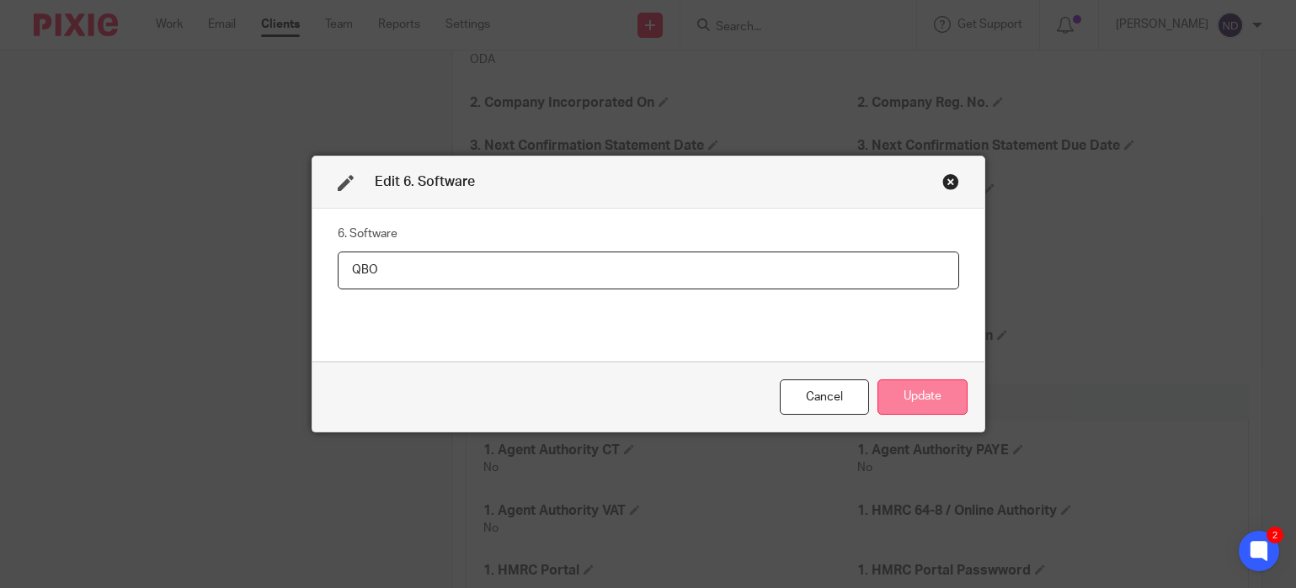
type input "QBO"
click at [902, 398] on button "Update" at bounding box center [922, 398] width 90 height 36
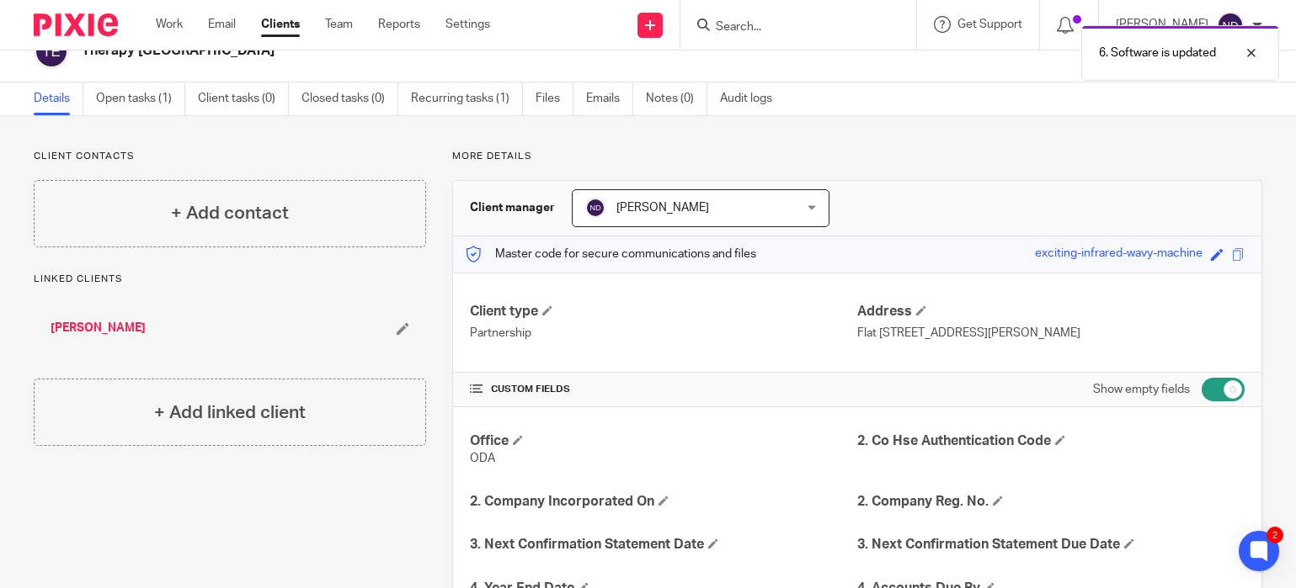
scroll to position [0, 0]
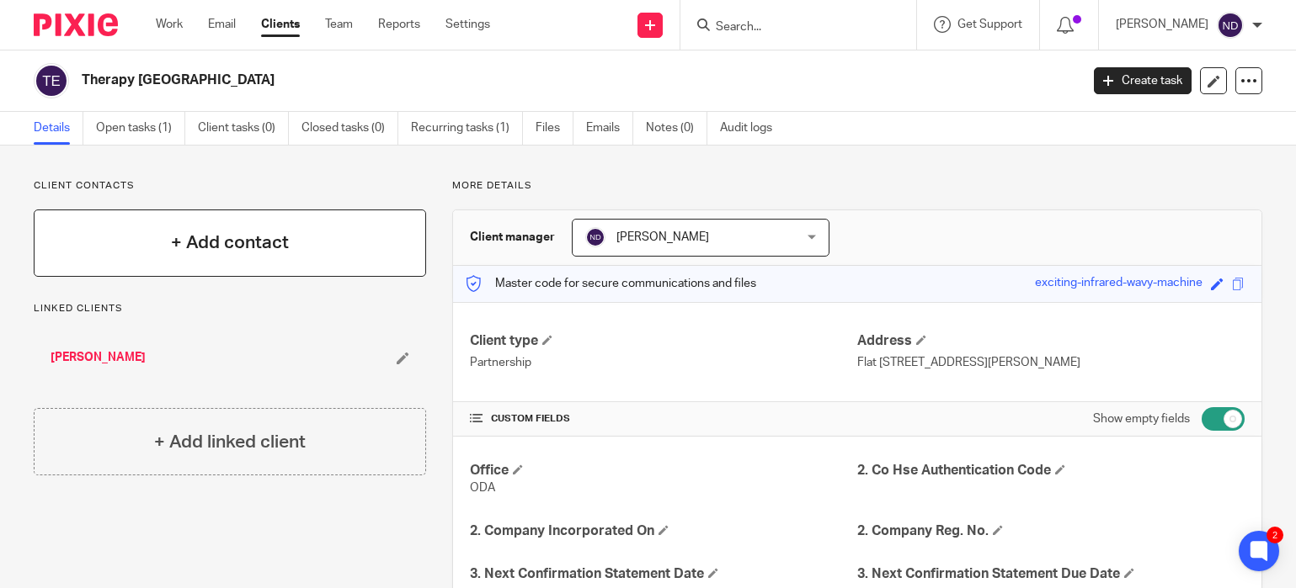
click at [264, 239] on h4 "+ Add contact" at bounding box center [230, 243] width 118 height 26
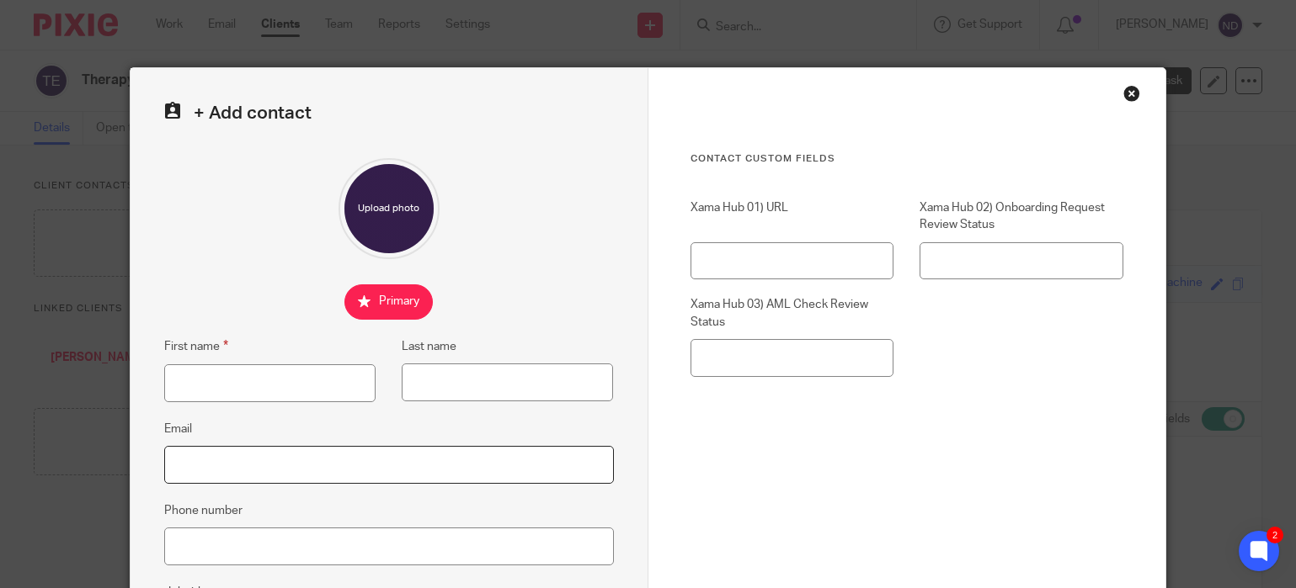
click at [220, 471] on input "Email" at bounding box center [389, 465] width 450 height 38
paste input "[PERSON_NAME][EMAIL_ADDRESS][PERSON_NAME][DOMAIN_NAME]"
type input "[PERSON_NAME][EMAIL_ADDRESS][PERSON_NAME][DOMAIN_NAME]"
click at [212, 387] on input "First name" at bounding box center [269, 384] width 211 height 38
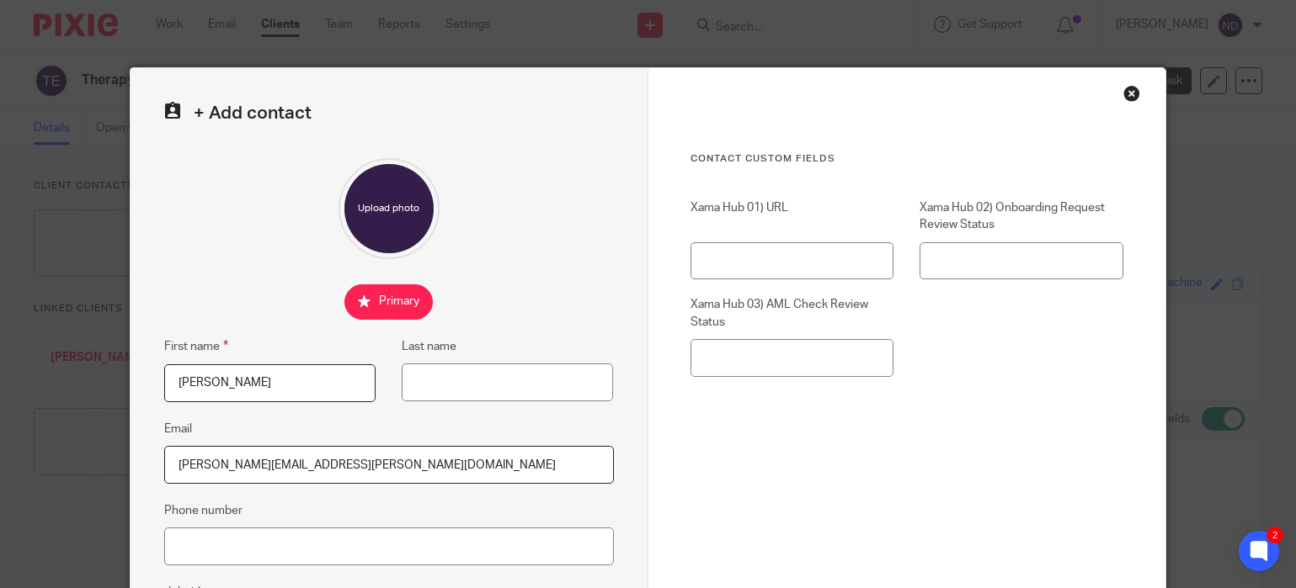
type input "Sandra"
type input "Tapie"
click at [873, 504] on div "Contact Custom fields Xama Hub 01) URL Xama Hub 02) Onboarding Request Review S…" at bounding box center [907, 376] width 434 height 449
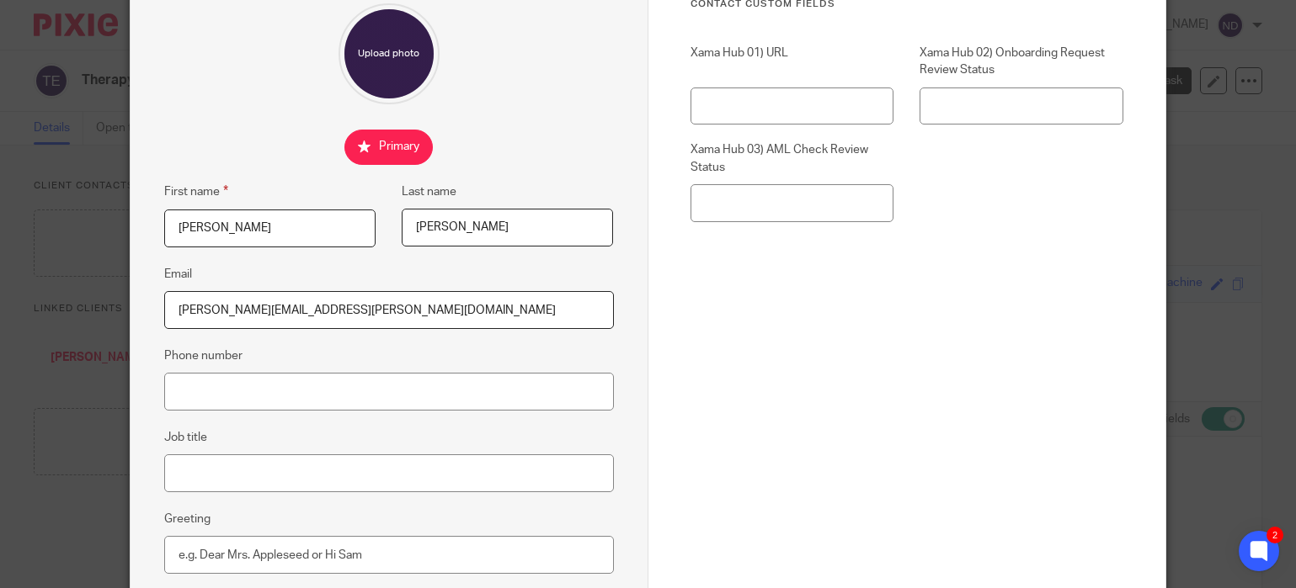
scroll to position [364, 0]
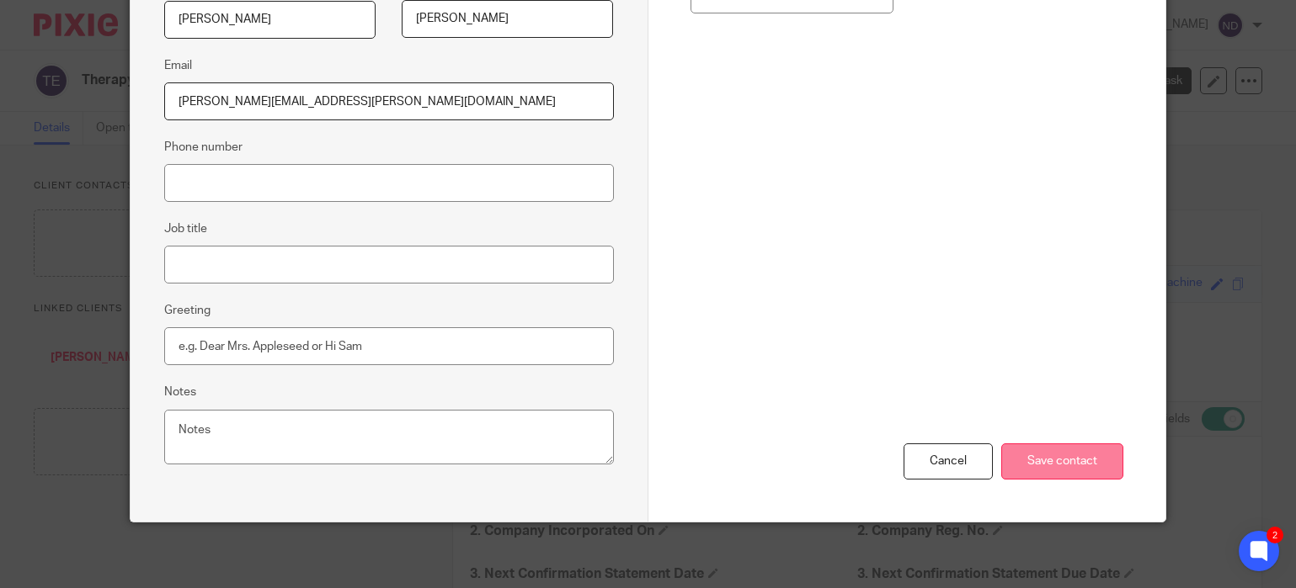
click at [1071, 447] on input "Save contact" at bounding box center [1062, 462] width 122 height 36
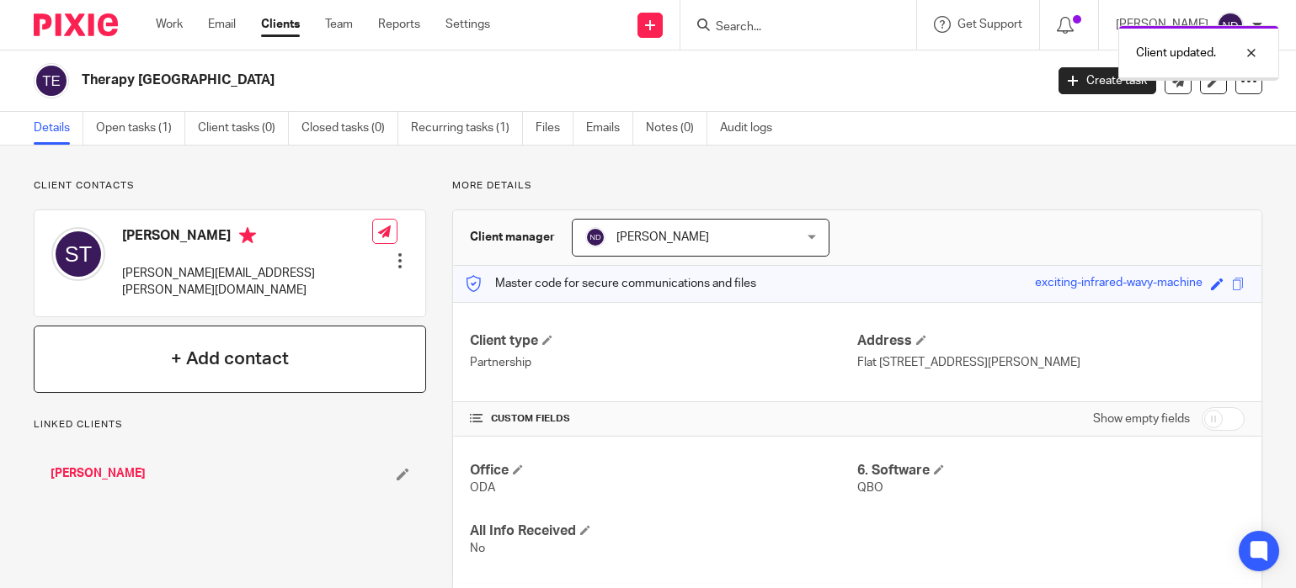
click at [228, 346] on h4 "+ Add contact" at bounding box center [230, 359] width 118 height 26
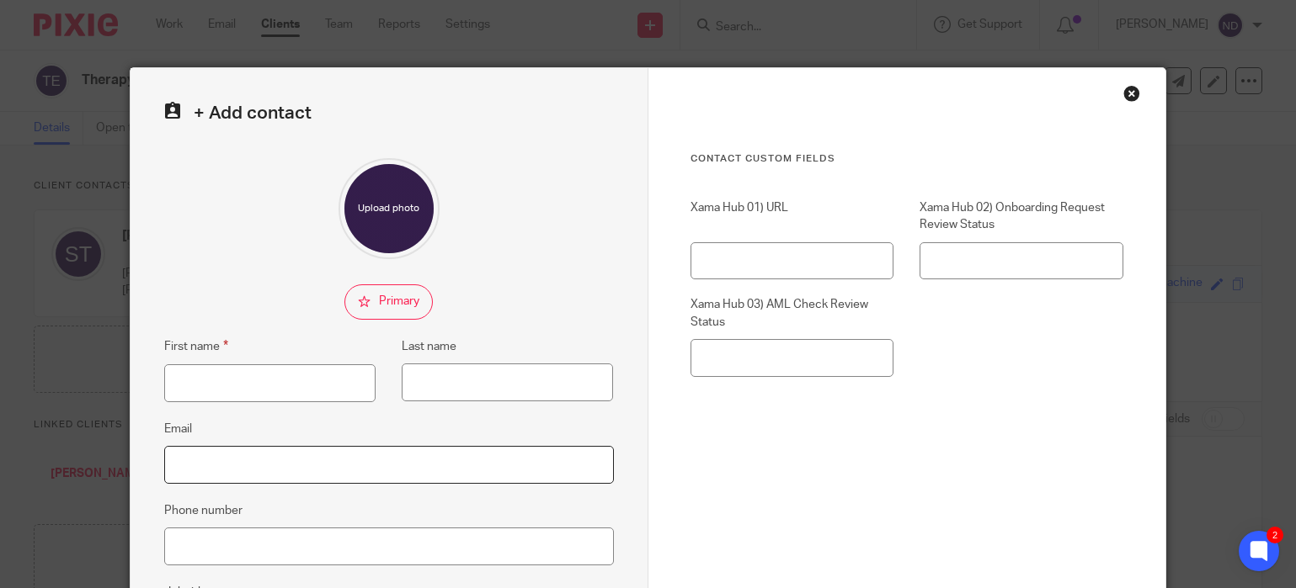
click at [219, 462] on input "Email" at bounding box center [389, 465] width 450 height 38
paste input "[EMAIL_ADDRESS][DOMAIN_NAME]"
type input "[EMAIL_ADDRESS][DOMAIN_NAME]"
click at [203, 377] on input "First name" at bounding box center [269, 384] width 211 height 38
type input "Jemma"
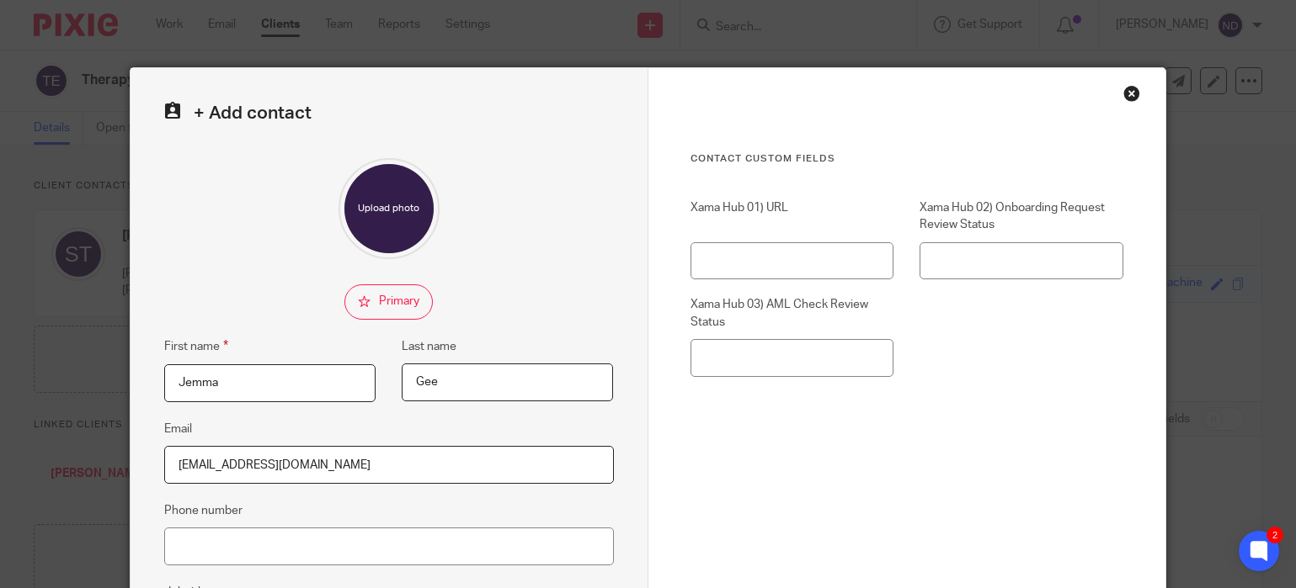
type input "Gee"
click at [582, 250] on div at bounding box center [389, 208] width 450 height 101
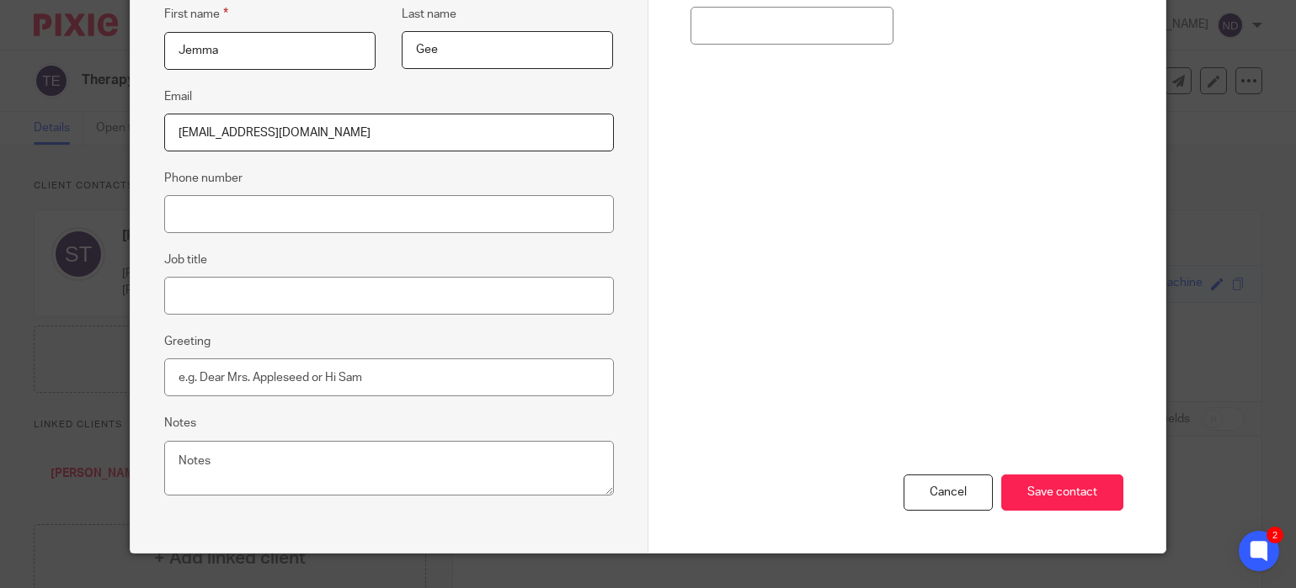
scroll to position [364, 0]
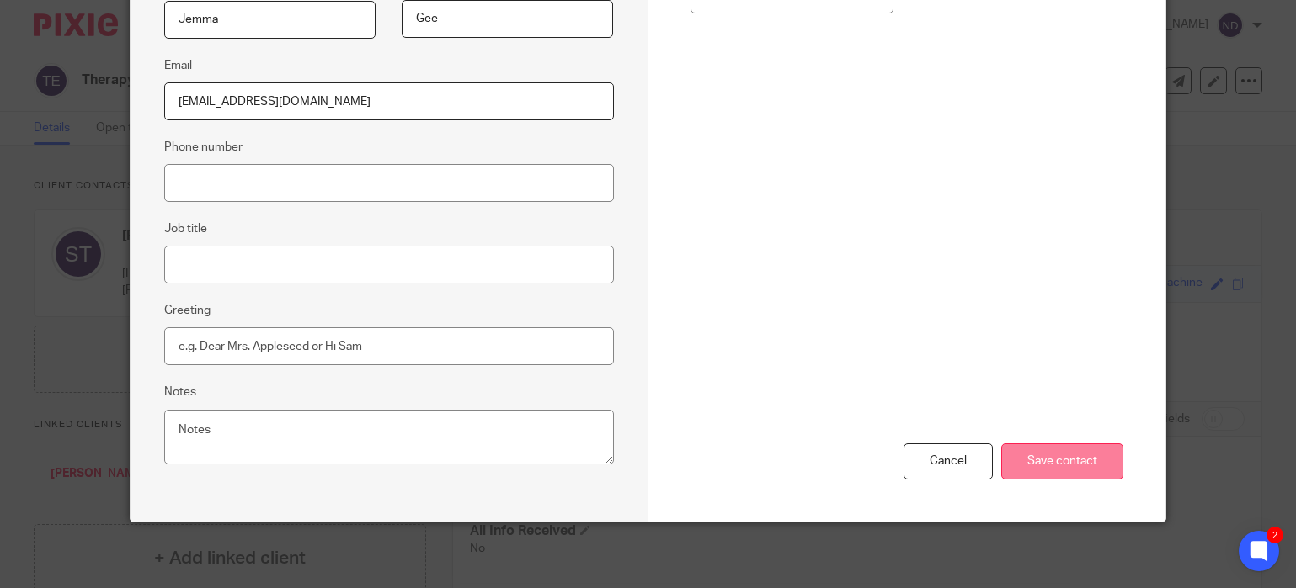
click at [1050, 464] on input "Save contact" at bounding box center [1062, 462] width 122 height 36
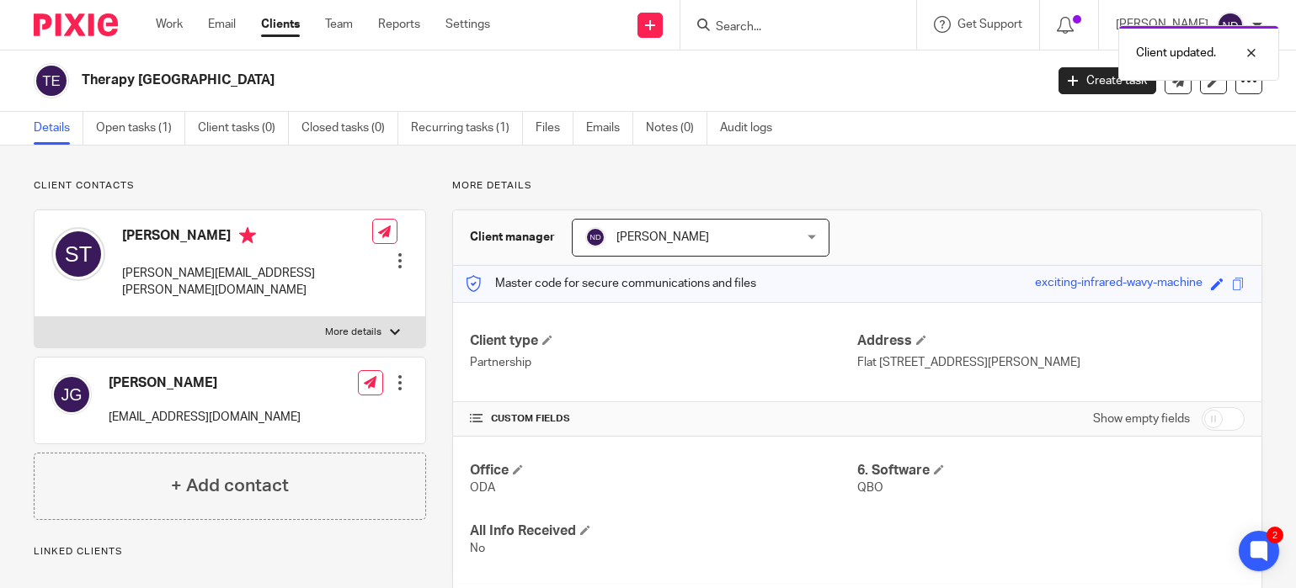
click at [751, 24] on div "Client updated." at bounding box center [963, 49] width 631 height 64
click at [757, 29] on div "Client updated." at bounding box center [963, 49] width 631 height 64
click at [751, 24] on input "Search" at bounding box center [790, 27] width 152 height 15
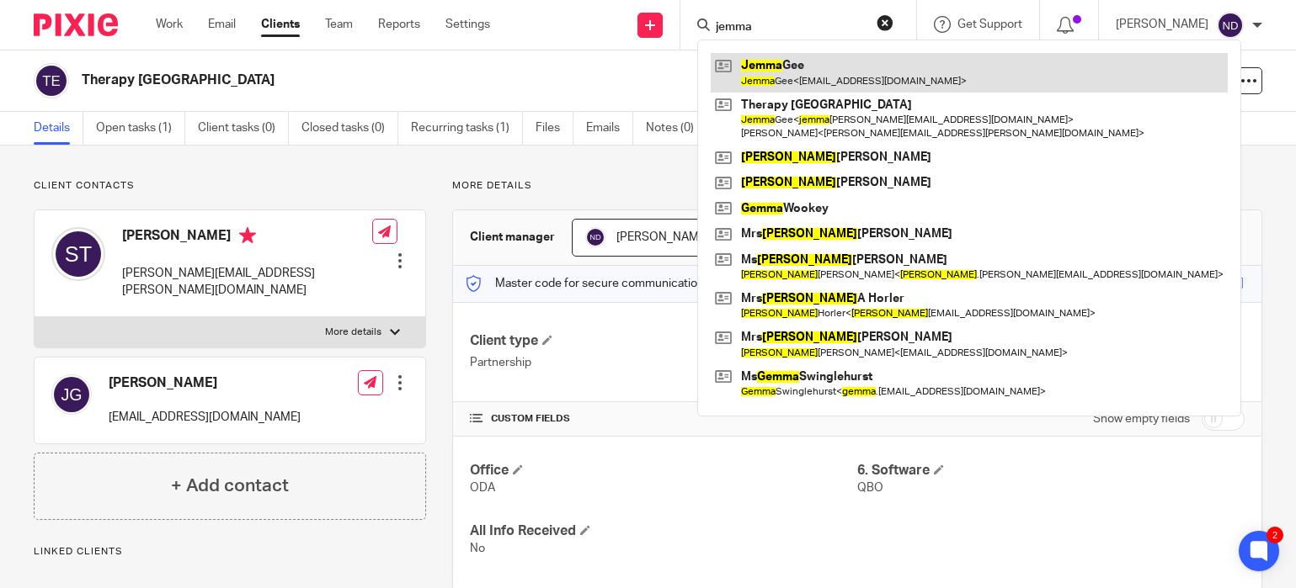
type input "jemma"
click at [779, 67] on link at bounding box center [969, 72] width 517 height 39
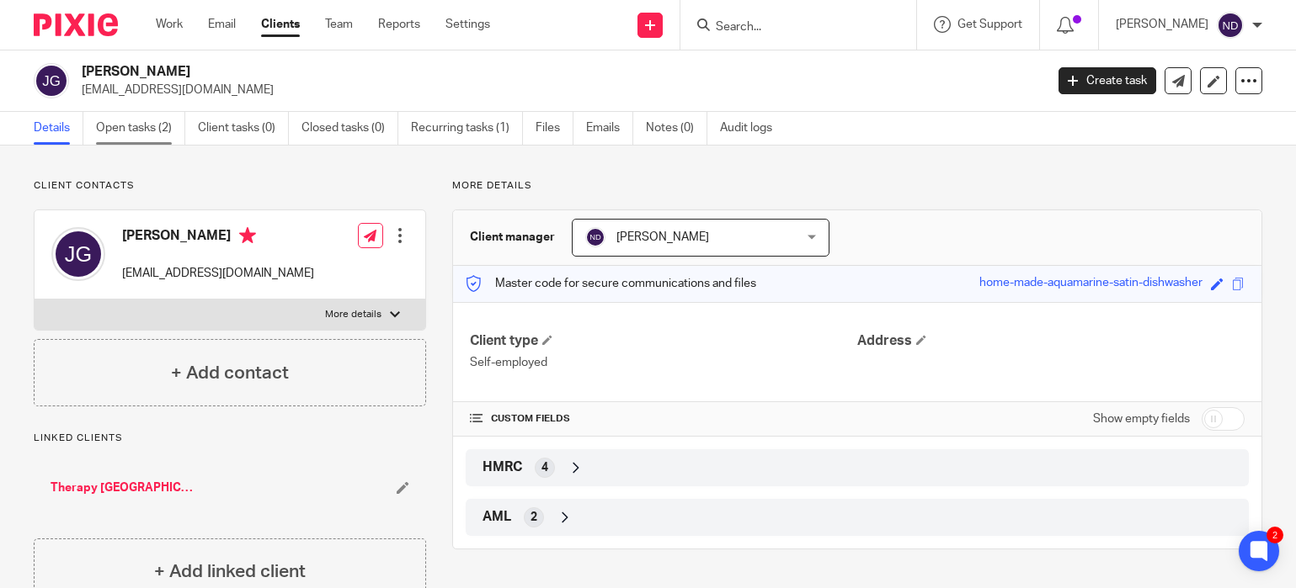
click at [130, 127] on link "Open tasks (2)" at bounding box center [140, 128] width 89 height 33
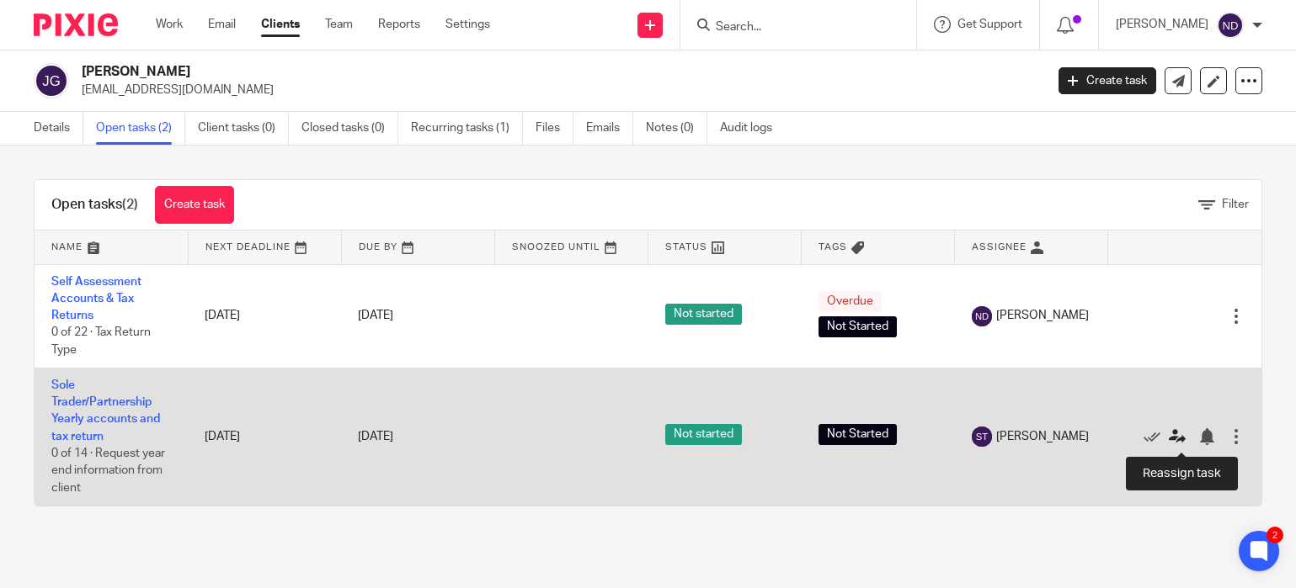
click at [1173, 439] on icon at bounding box center [1176, 436] width 17 height 17
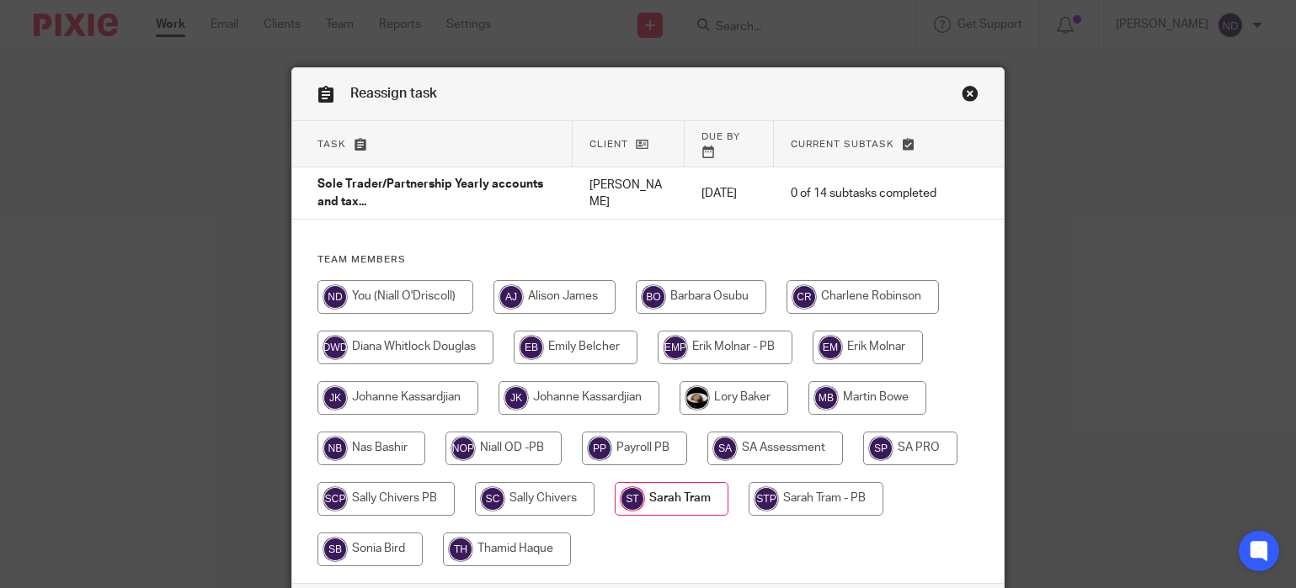
click at [726, 401] on input "radio" at bounding box center [733, 398] width 109 height 34
radio input "true"
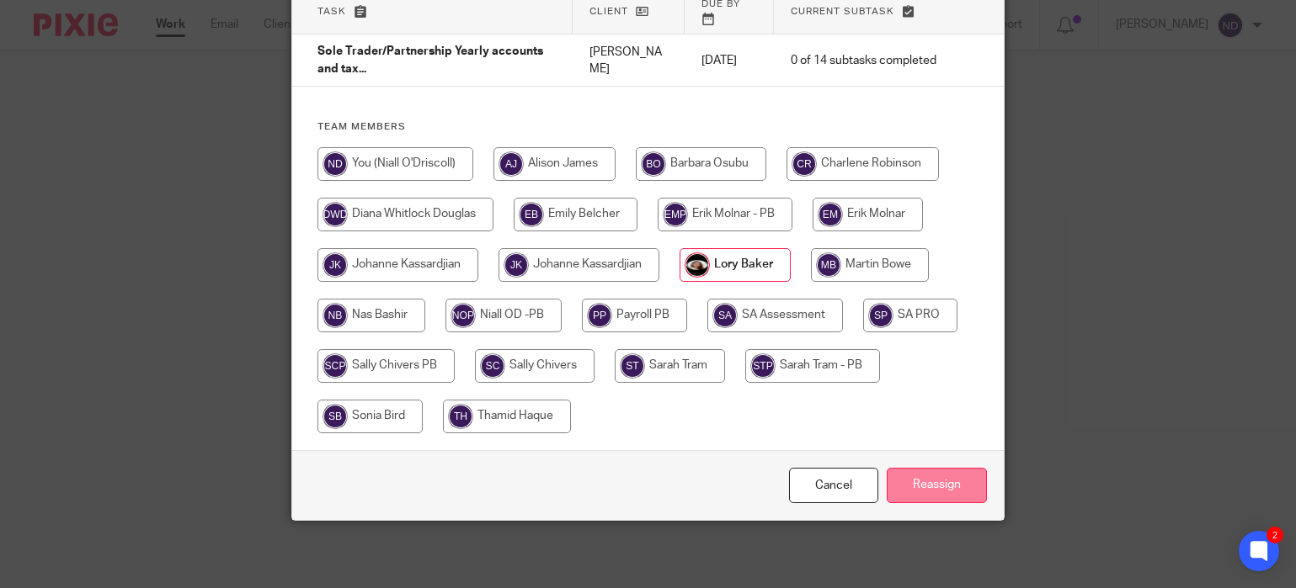
click at [936, 491] on input "Reassign" at bounding box center [936, 486] width 100 height 36
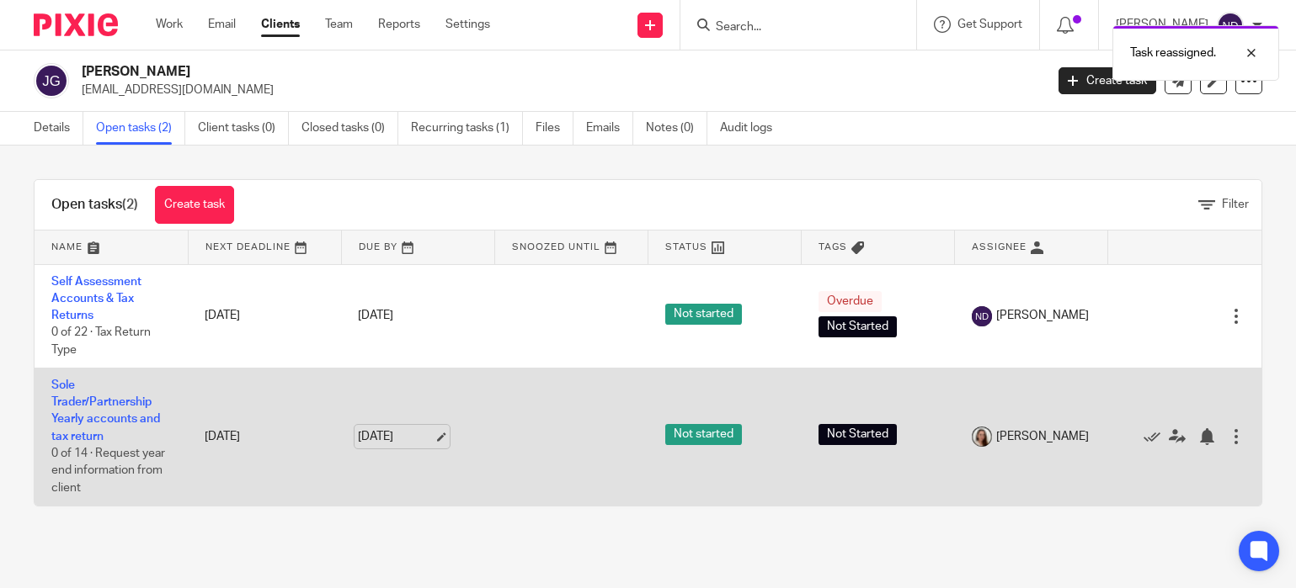
click at [434, 440] on link "[DATE]" at bounding box center [396, 437] width 76 height 18
